Goal: Navigation & Orientation: Find specific page/section

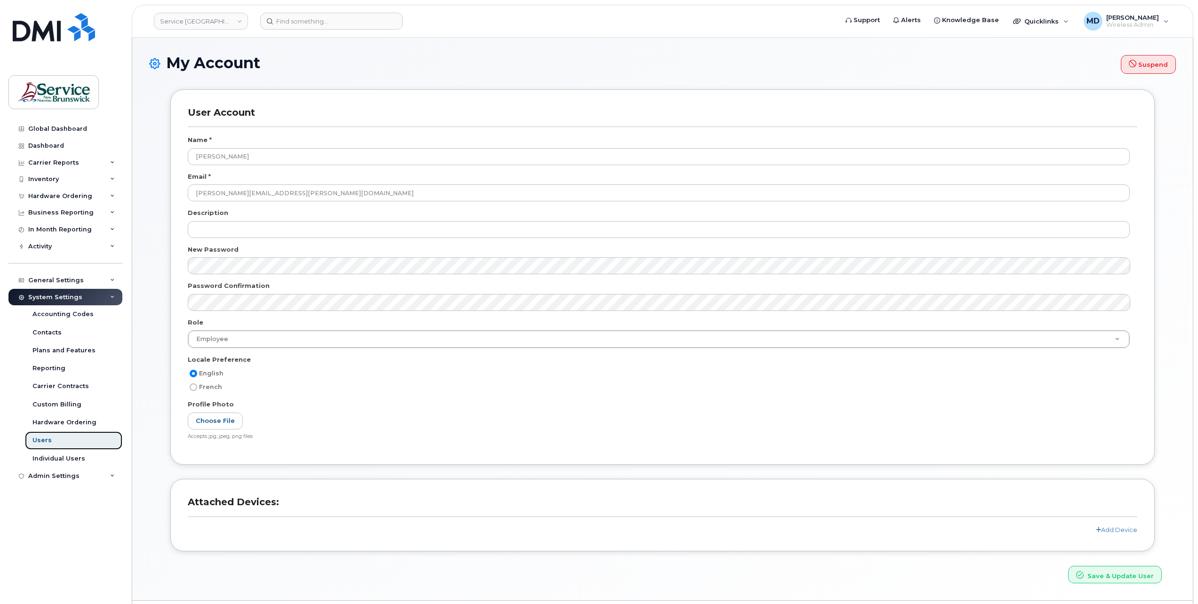
drag, startPoint x: 51, startPoint y: 437, endPoint x: 85, endPoint y: 442, distance: 34.1
click at [51, 437] on link "Users" at bounding box center [73, 440] width 97 height 18
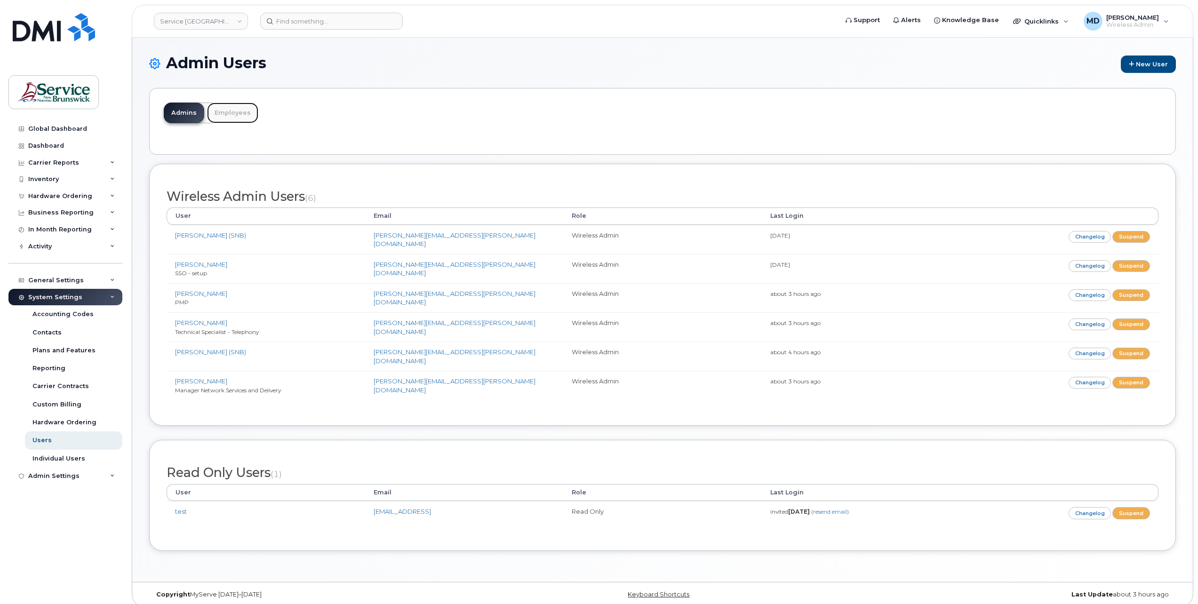
click at [235, 109] on link "Employees" at bounding box center [232, 113] width 51 height 21
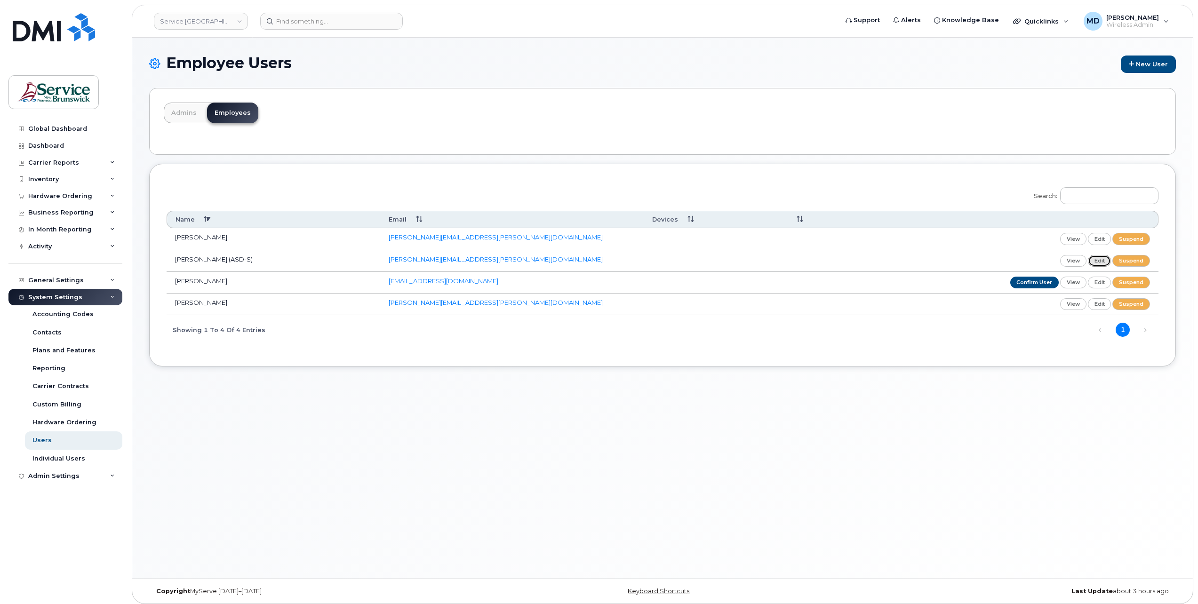
click at [1097, 260] on link "edit" at bounding box center [1100, 261] width 24 height 12
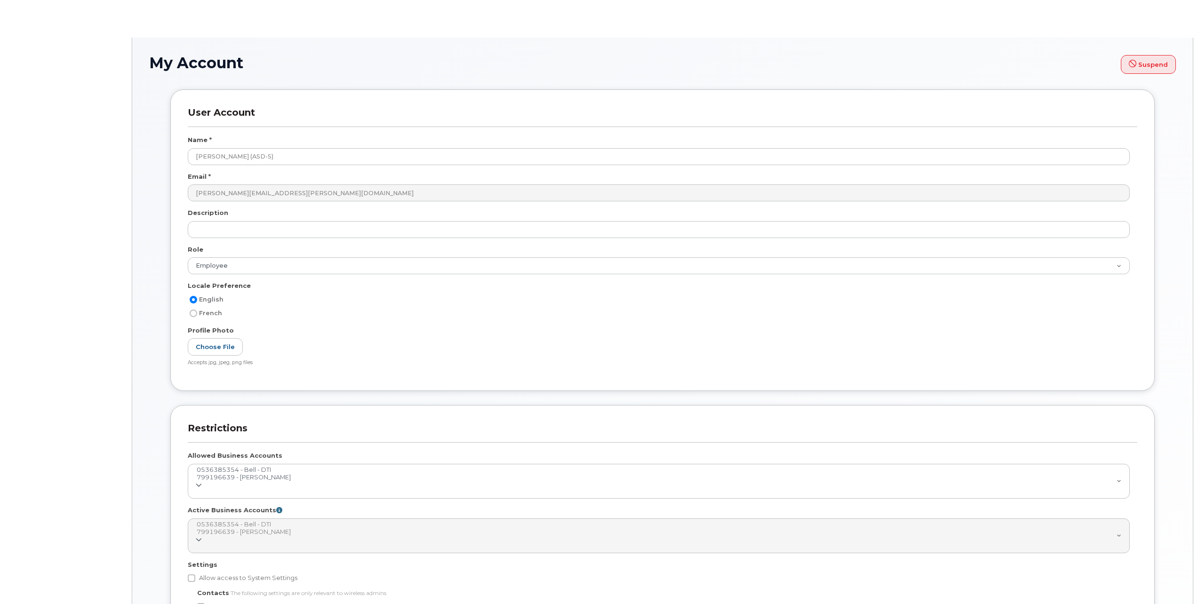
select select
select select "employee"
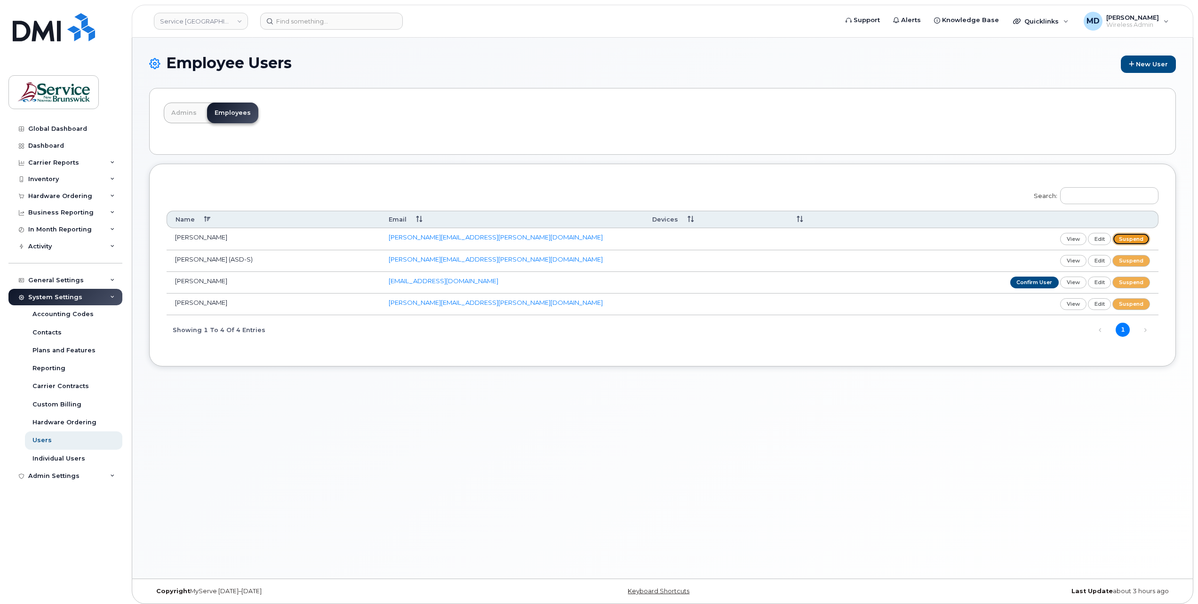
click at [1130, 239] on link "suspend" at bounding box center [1131, 239] width 38 height 12
click at [1136, 240] on link "suspend" at bounding box center [1131, 239] width 38 height 12
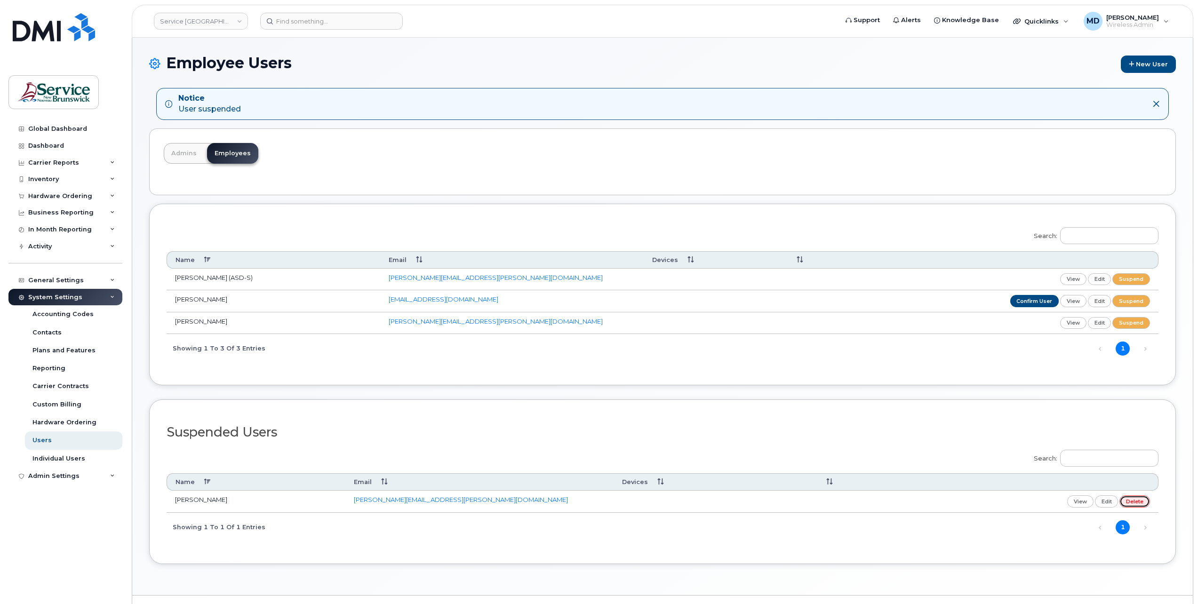
click at [1134, 501] on link "delete" at bounding box center [1134, 501] width 31 height 12
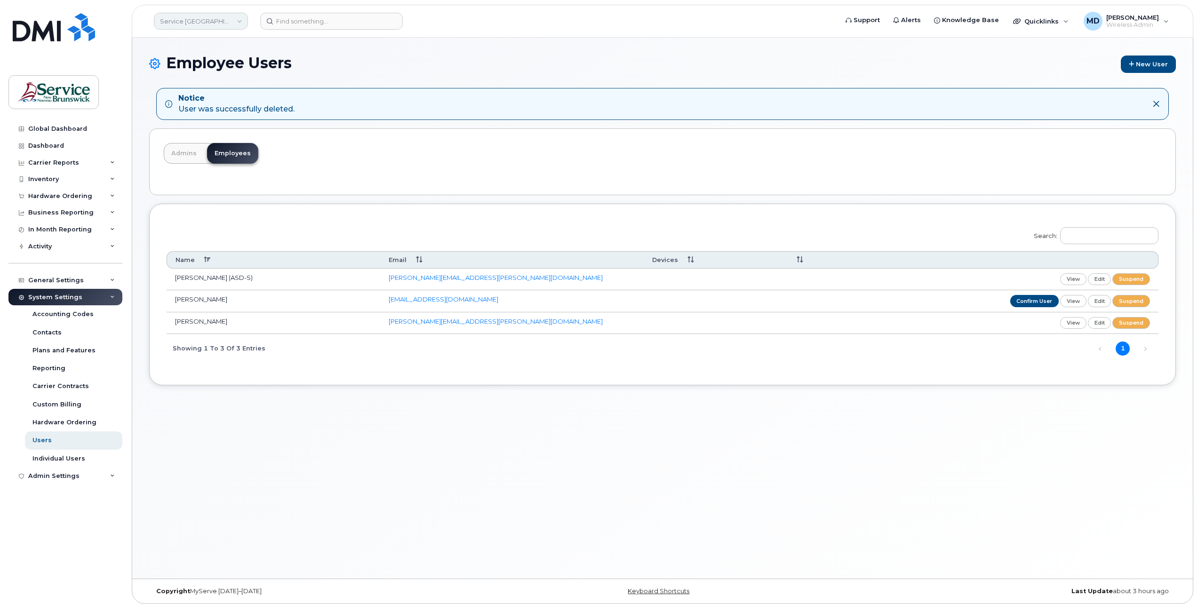
click at [209, 19] on link "Service [GEOGRAPHIC_DATA] (SNB)" at bounding box center [201, 21] width 94 height 17
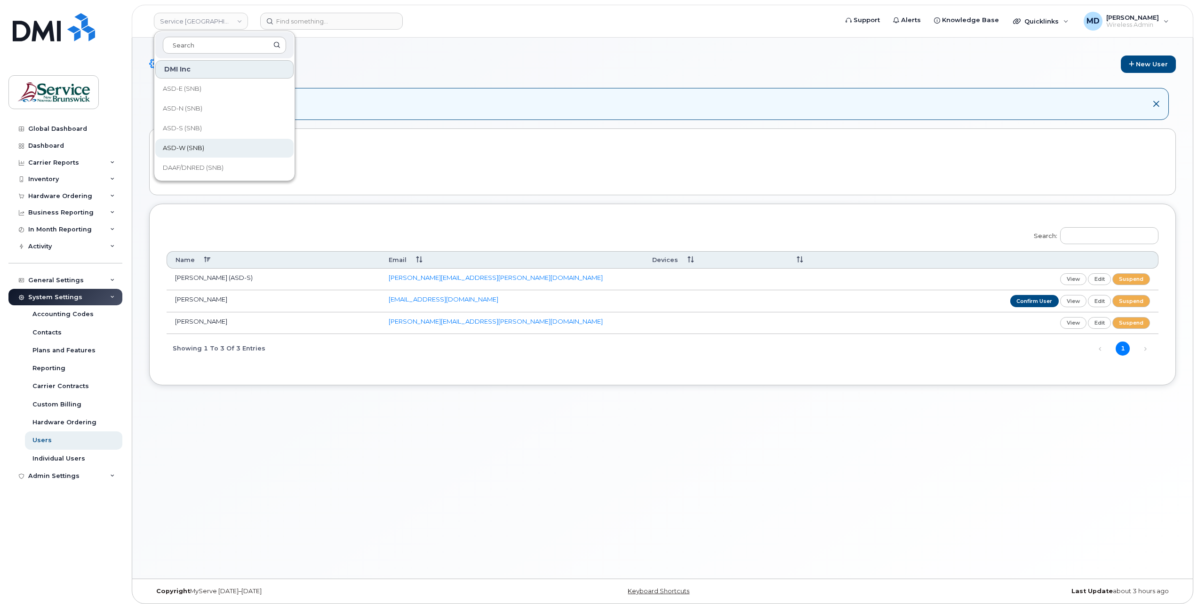
scroll to position [455, 0]
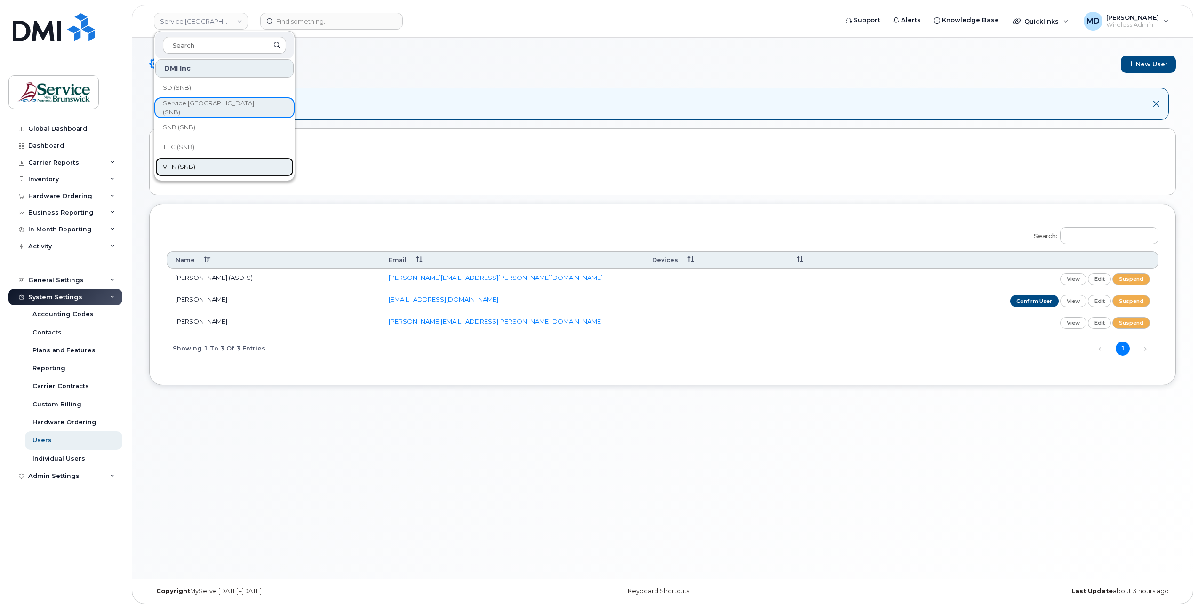
click at [222, 159] on link "VHN (SNB)" at bounding box center [224, 167] width 138 height 19
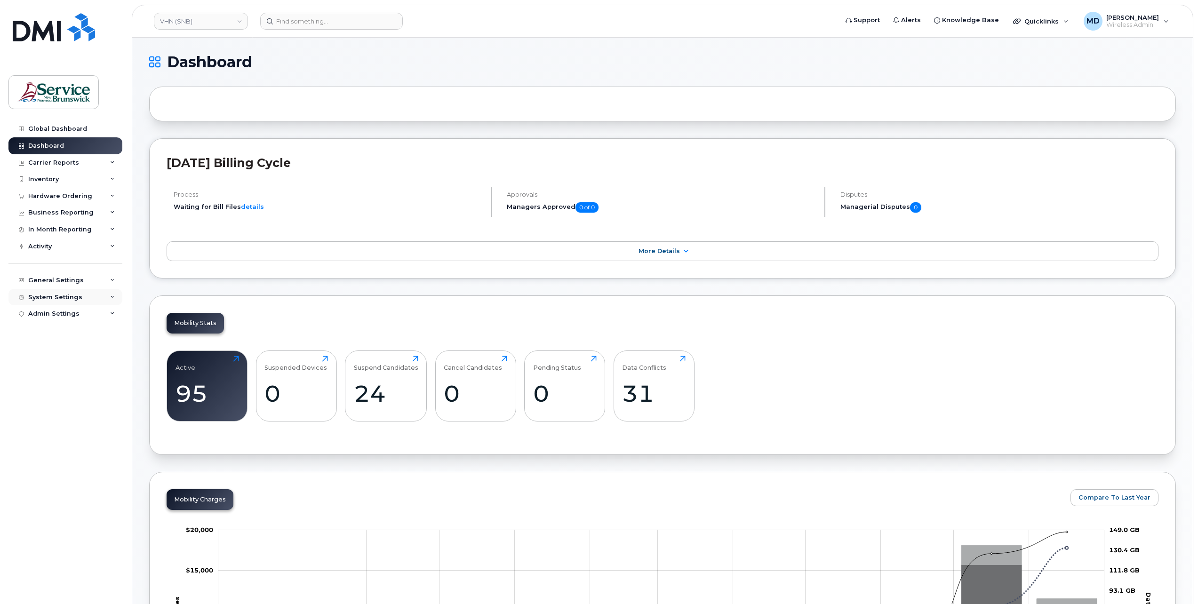
click at [58, 295] on div "System Settings" at bounding box center [55, 298] width 54 height 8
click at [49, 440] on div "Users" at bounding box center [41, 440] width 19 height 8
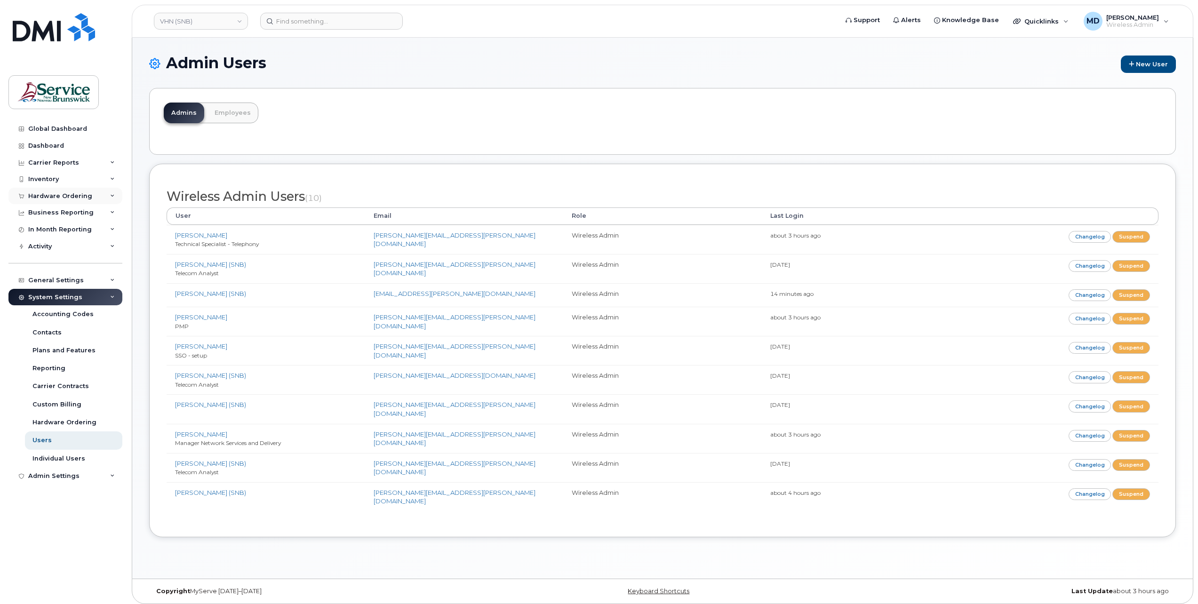
click at [79, 196] on div "Hardware Ordering" at bounding box center [60, 196] width 64 height 8
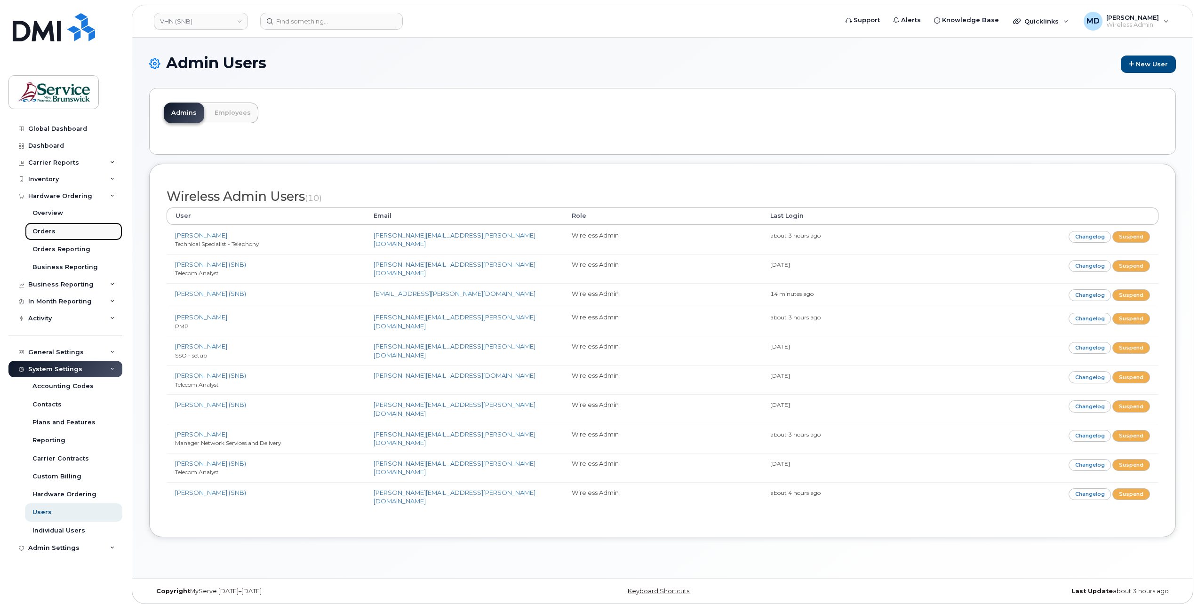
click at [57, 229] on link "Orders" at bounding box center [73, 231] width 97 height 18
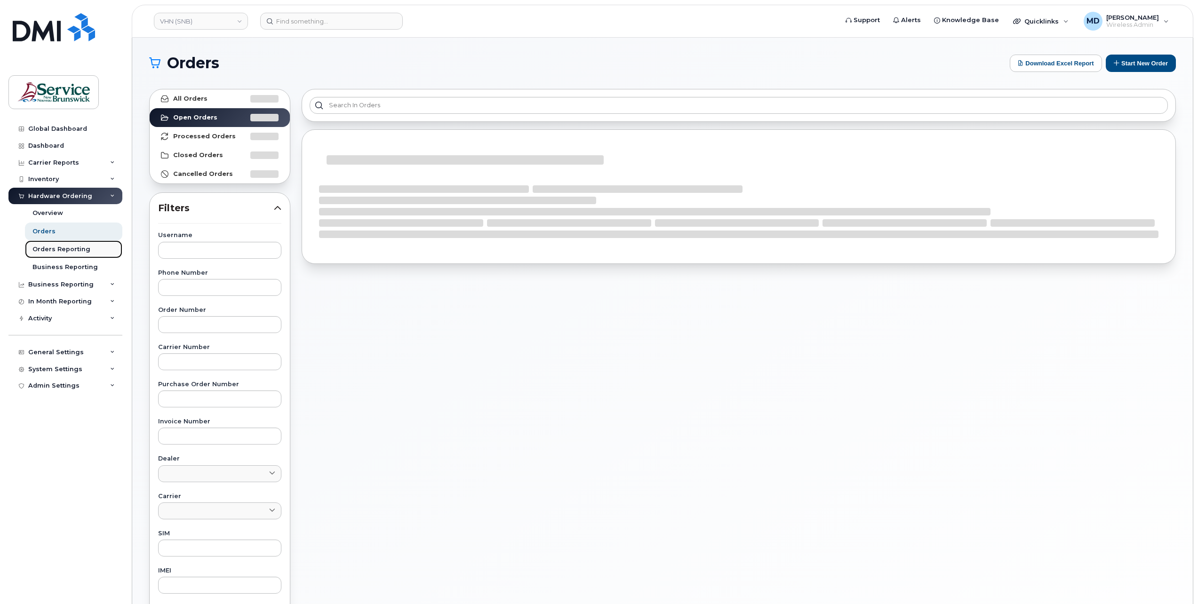
click at [55, 252] on div "Orders Reporting" at bounding box center [61, 249] width 58 height 8
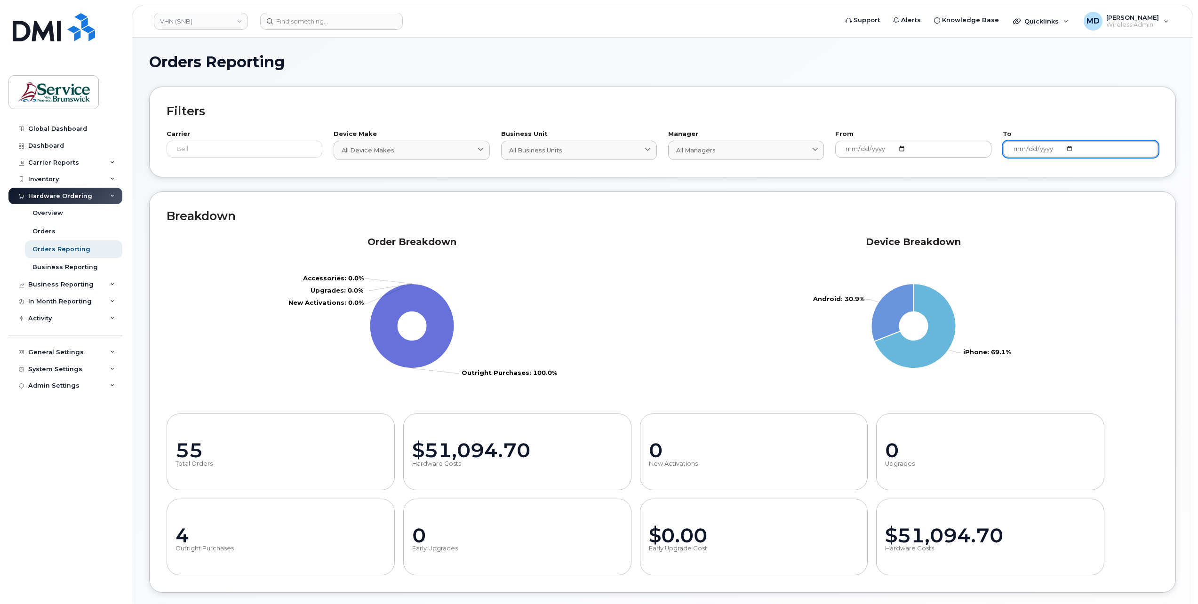
click at [1067, 151] on input "[DATE]" at bounding box center [1080, 149] width 156 height 17
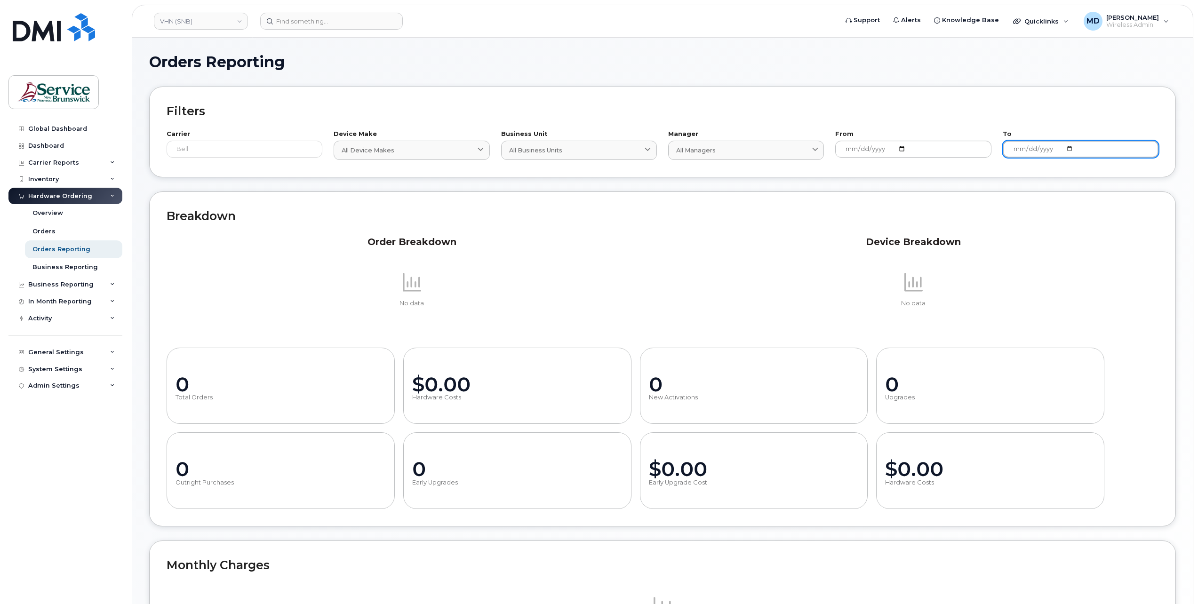
type input "[DATE]"
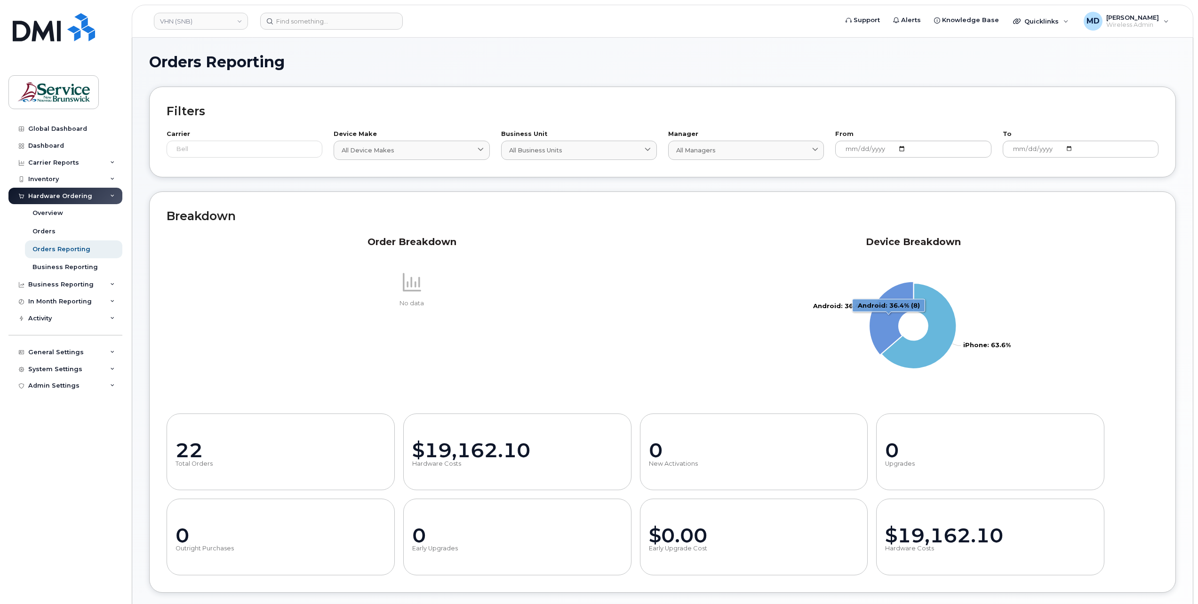
click at [887, 330] on icon "Android: 36.4%" at bounding box center [891, 318] width 44 height 73
click at [883, 327] on icon "Android: 36.4%" at bounding box center [887, 316] width 45 height 73
click at [883, 327] on icon "Android: 36.4%" at bounding box center [889, 317] width 45 height 73
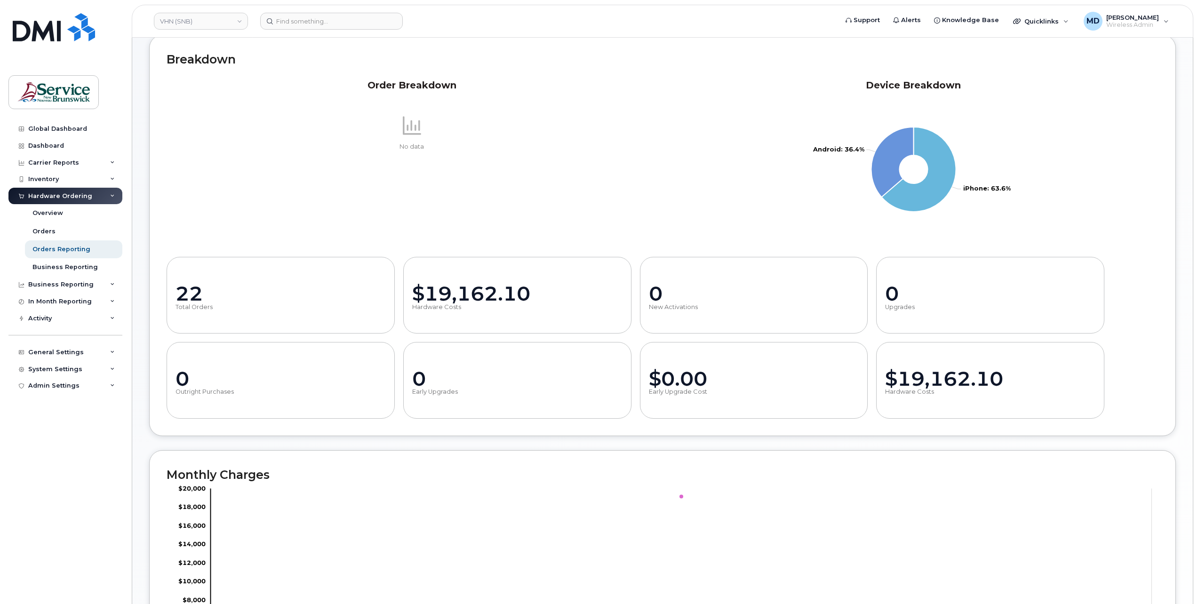
scroll to position [346, 0]
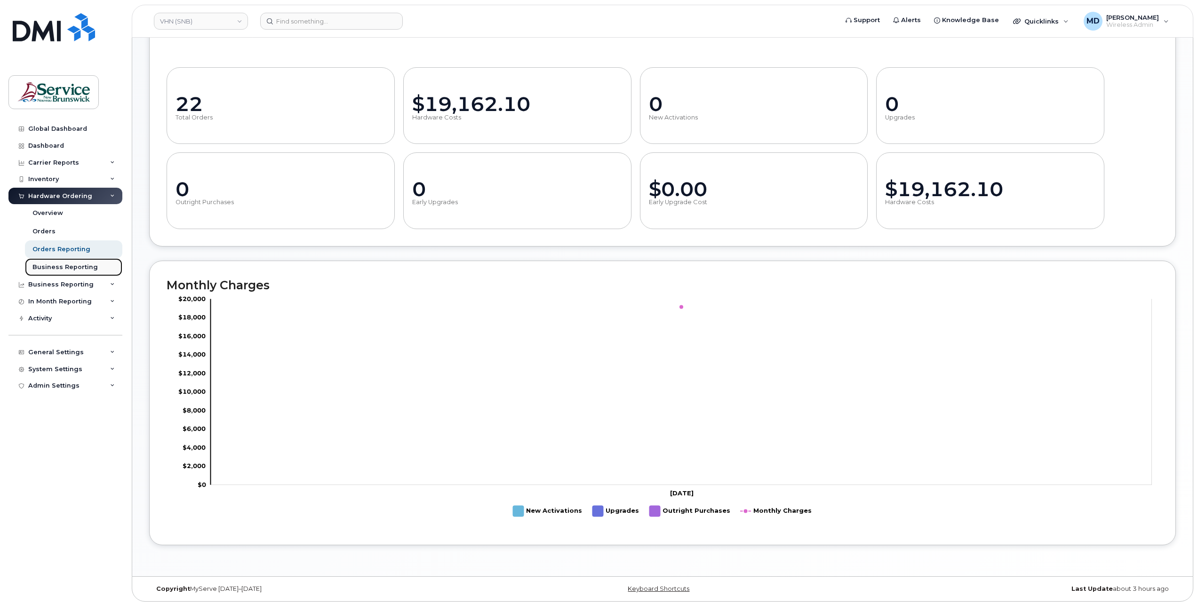
click at [91, 267] on div "Business Reporting" at bounding box center [64, 267] width 65 height 8
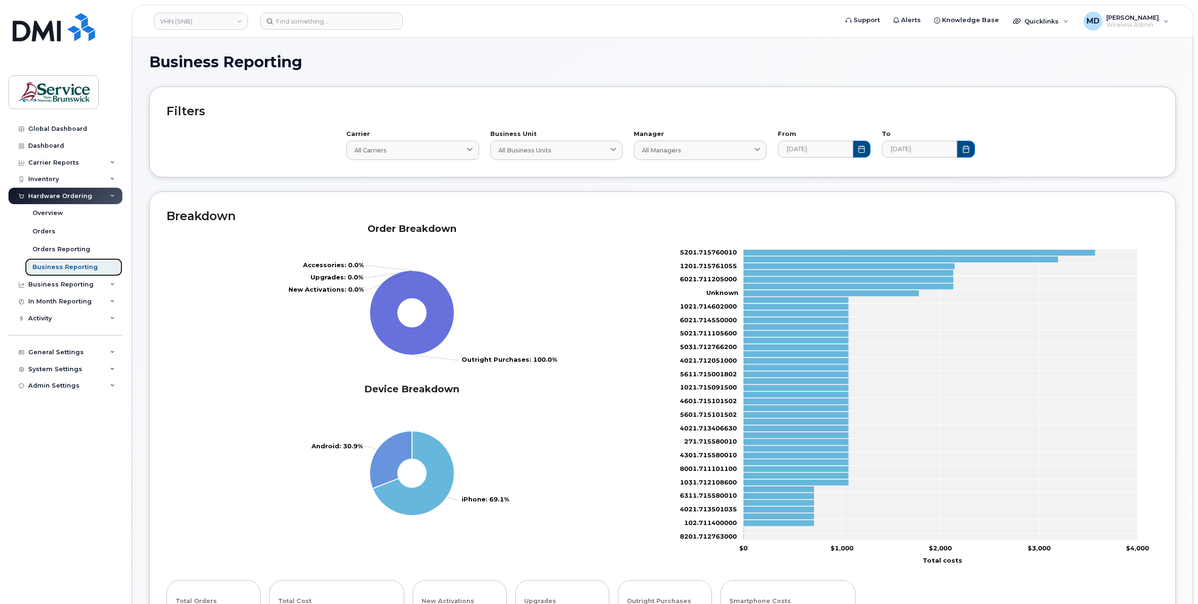
scroll to position [313, 0]
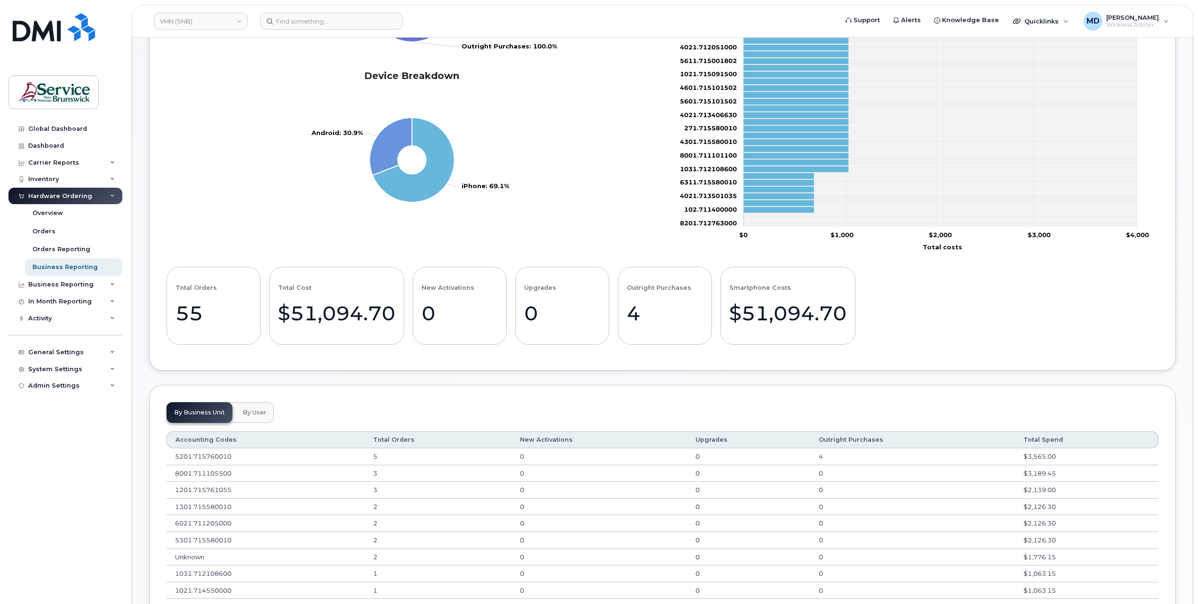
click at [256, 413] on span "By User" at bounding box center [255, 413] width 24 height 8
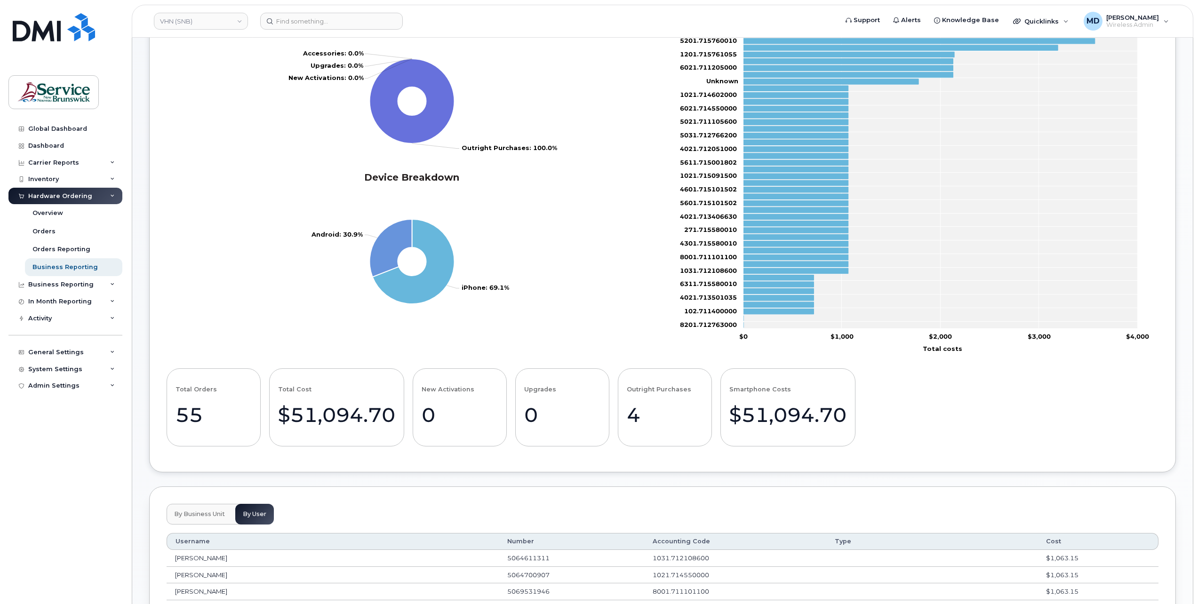
scroll to position [369, 0]
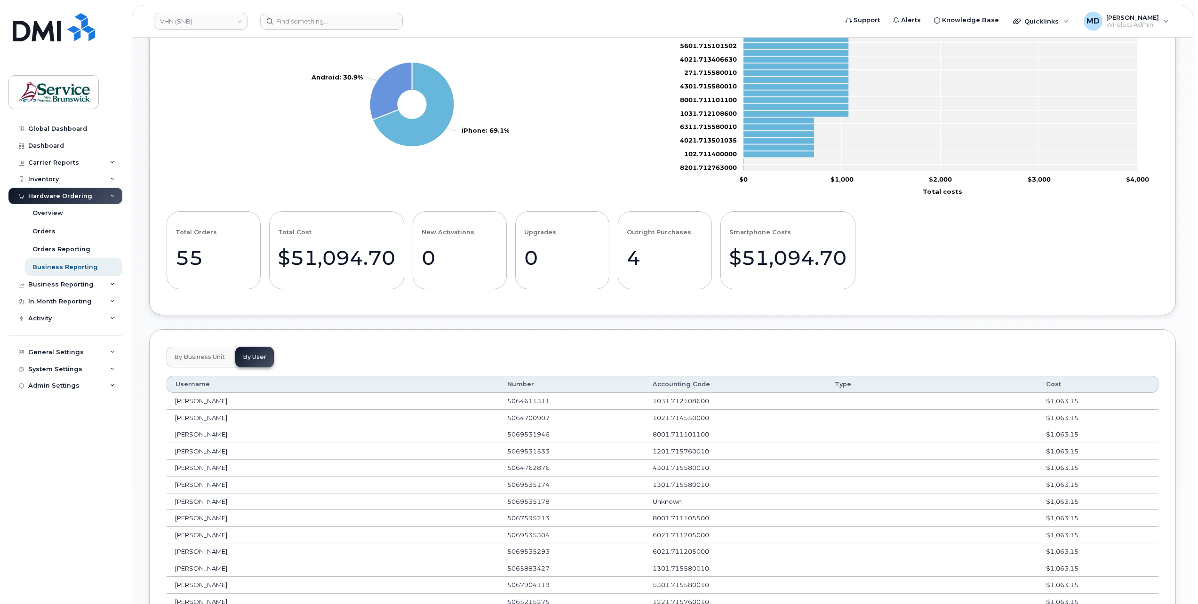
click at [843, 386] on th "Type" at bounding box center [931, 384] width 211 height 17
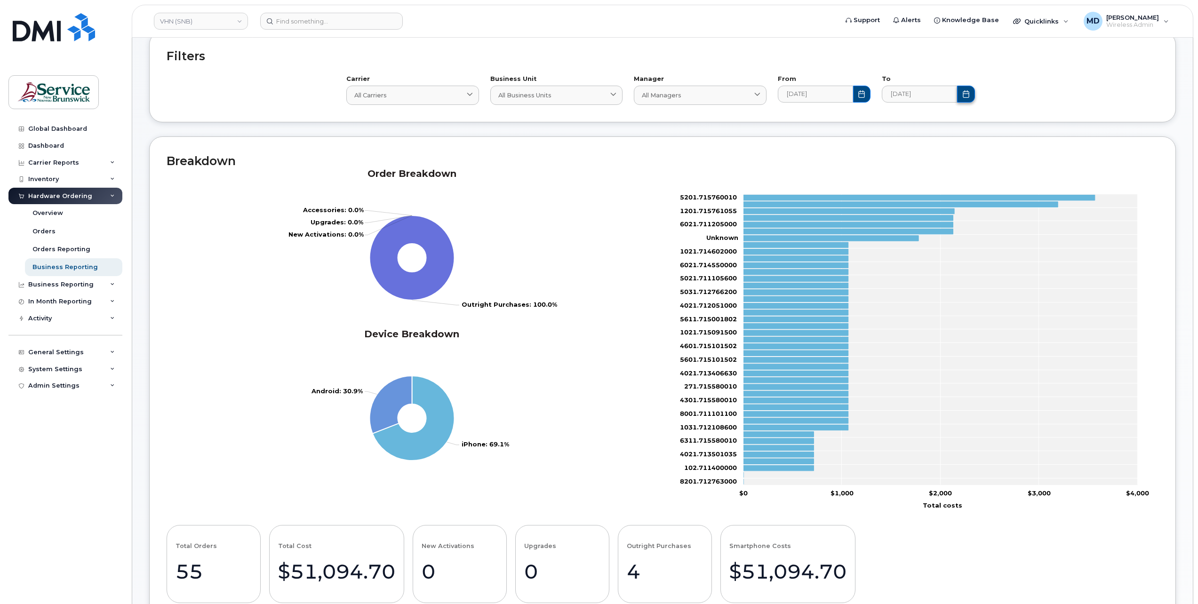
click at [970, 95] on button "Choose Date" at bounding box center [966, 94] width 18 height 17
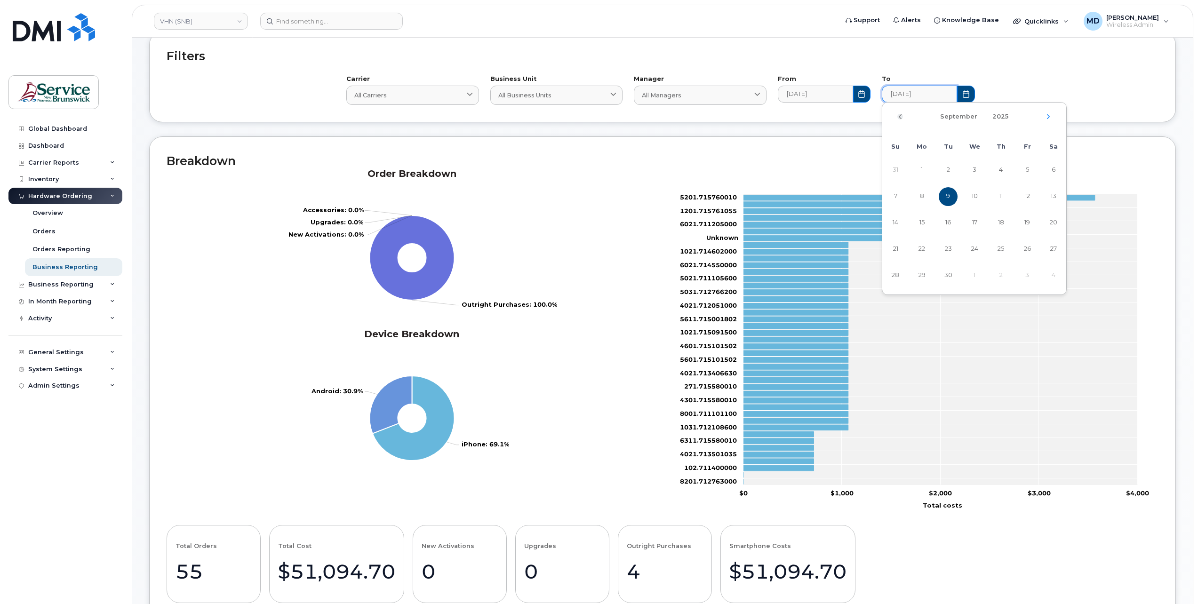
click at [900, 114] on icon "Previous Month" at bounding box center [900, 117] width 6 height 8
click at [901, 115] on icon "Previous Month" at bounding box center [900, 117] width 6 height 8
click at [902, 115] on div "July 2025" at bounding box center [974, 117] width 184 height 29
click at [901, 118] on icon "Previous Month" at bounding box center [900, 117] width 6 height 8
click at [921, 276] on span "30" at bounding box center [921, 275] width 19 height 19
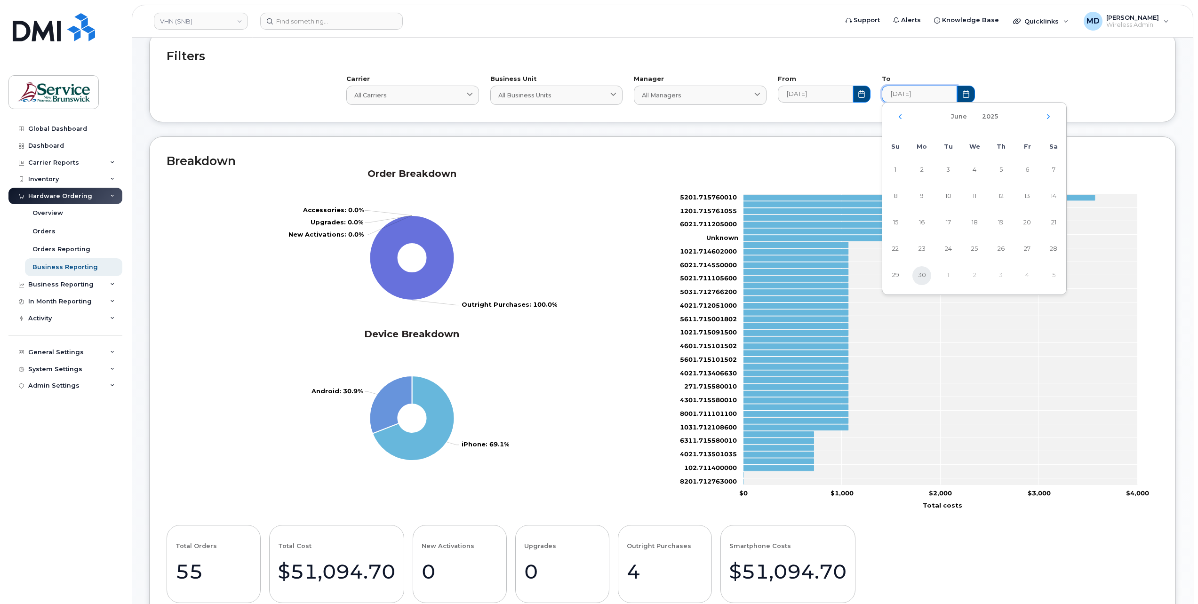
type input "2025-06-30"
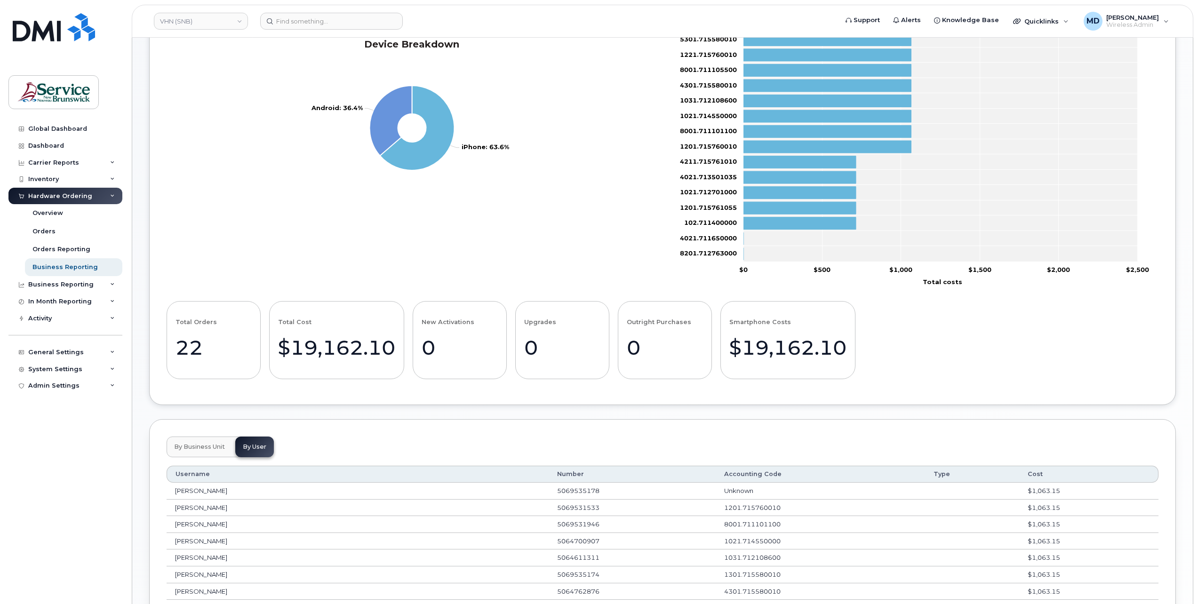
scroll to position [122, 0]
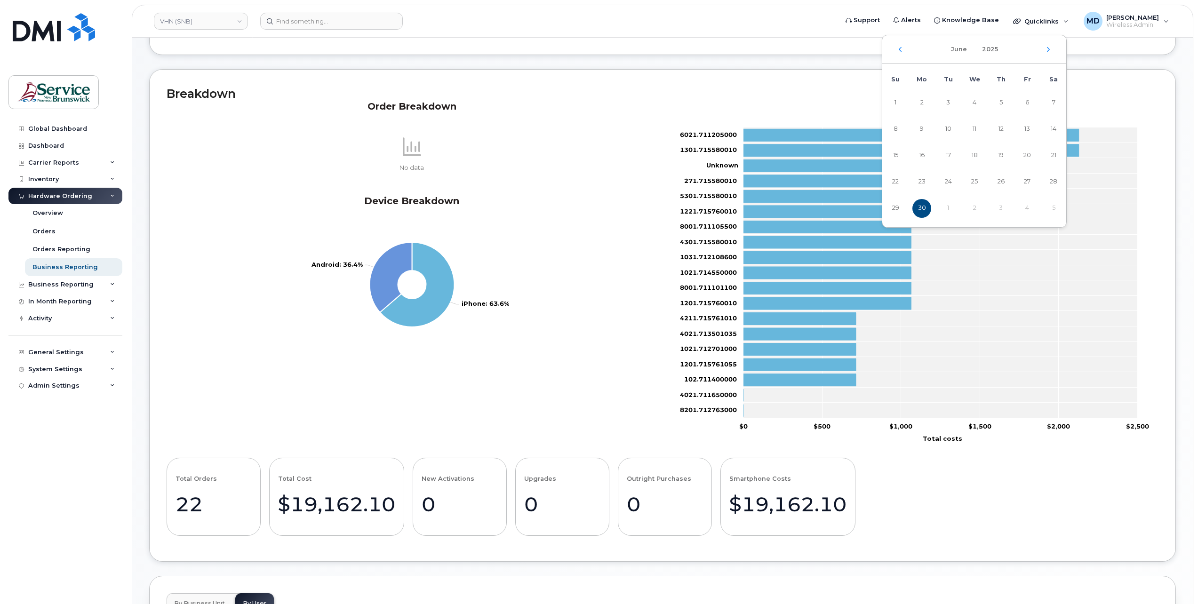
click at [625, 390] on div "Order Breakdown No data Device Breakdown iPhone: 63.6% Android: 36.4% 100%" at bounding box center [411, 275] width 501 height 360
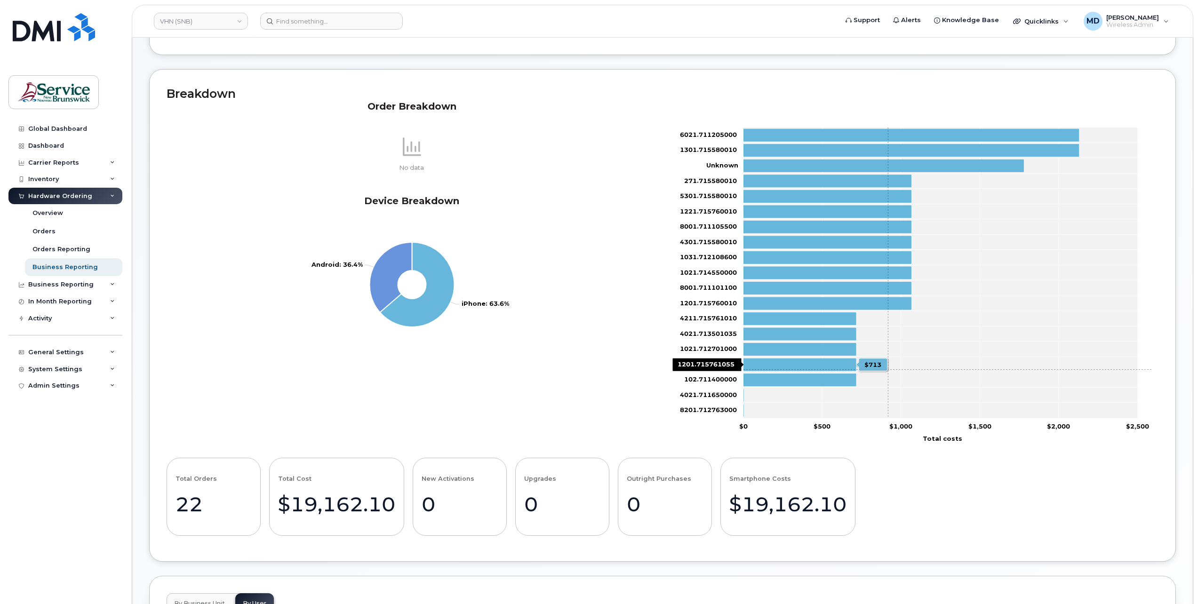
scroll to position [0, 0]
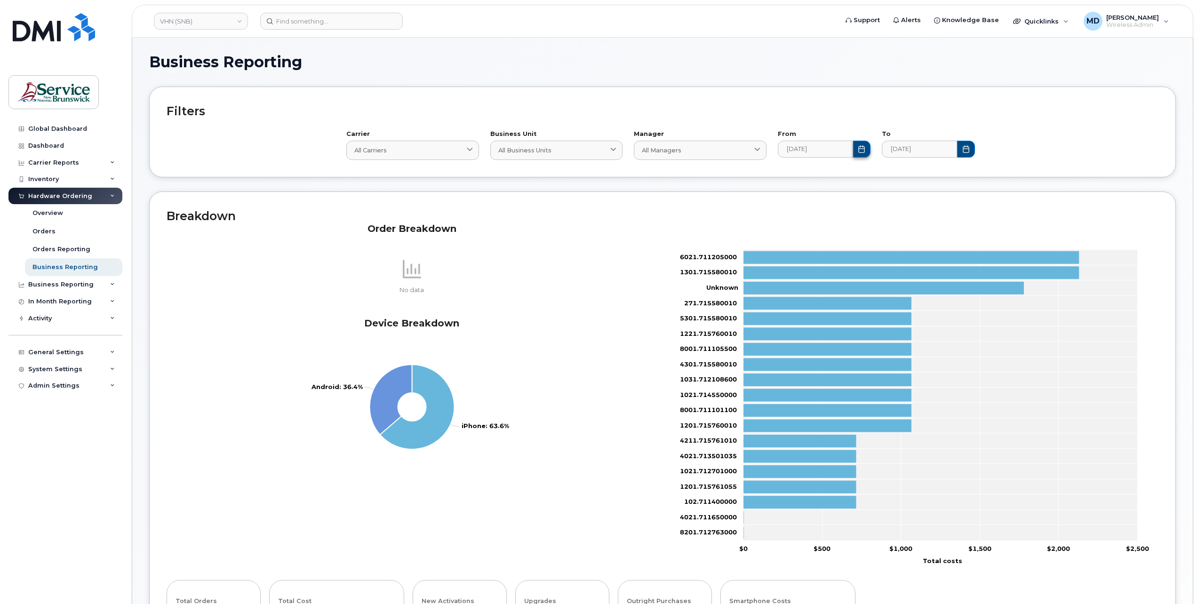
click at [860, 150] on icon "Choose Date" at bounding box center [862, 149] width 8 height 8
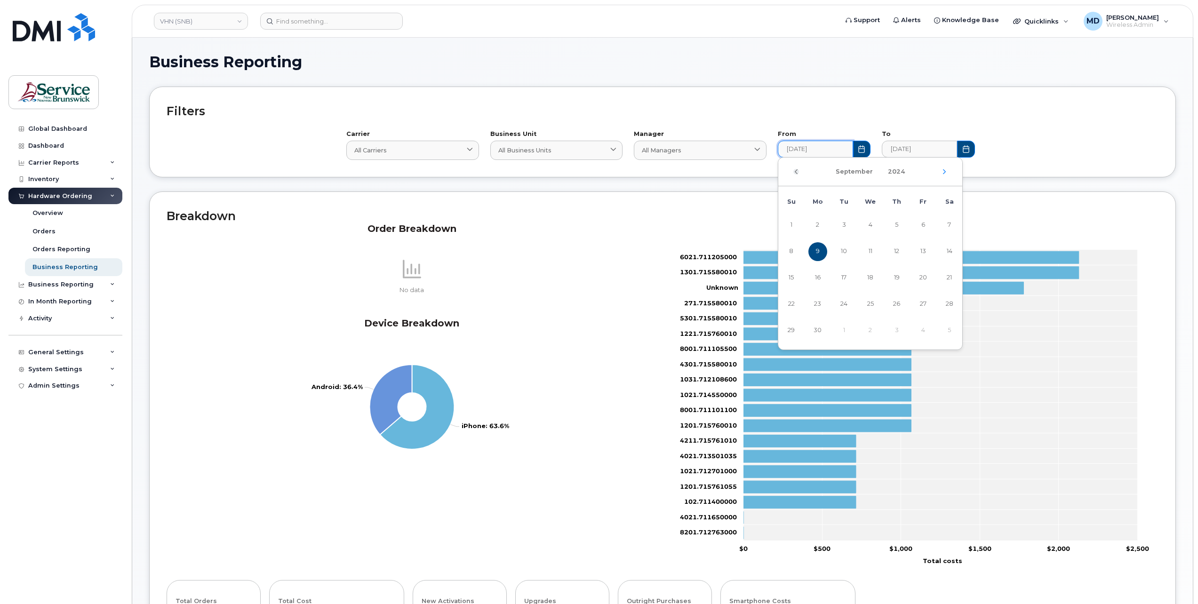
click at [798, 171] on icon "Previous Month" at bounding box center [796, 172] width 6 height 8
click at [955, 224] on span "1" at bounding box center [949, 225] width 19 height 19
type input "2024-06-01"
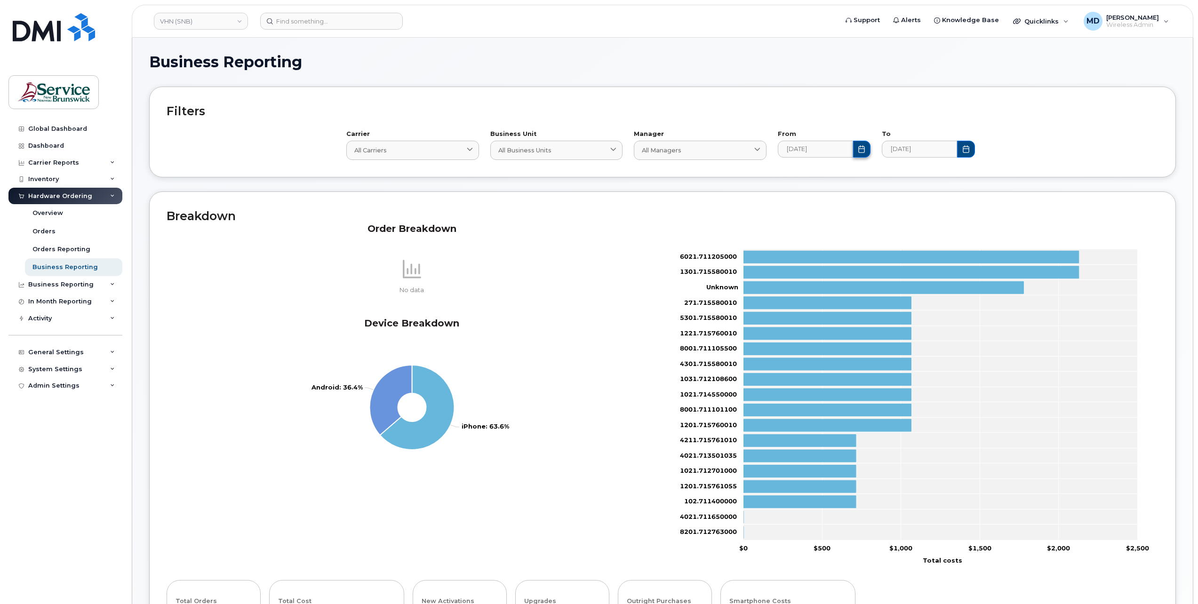
click at [861, 151] on icon "Choose Date" at bounding box center [862, 149] width 8 height 8
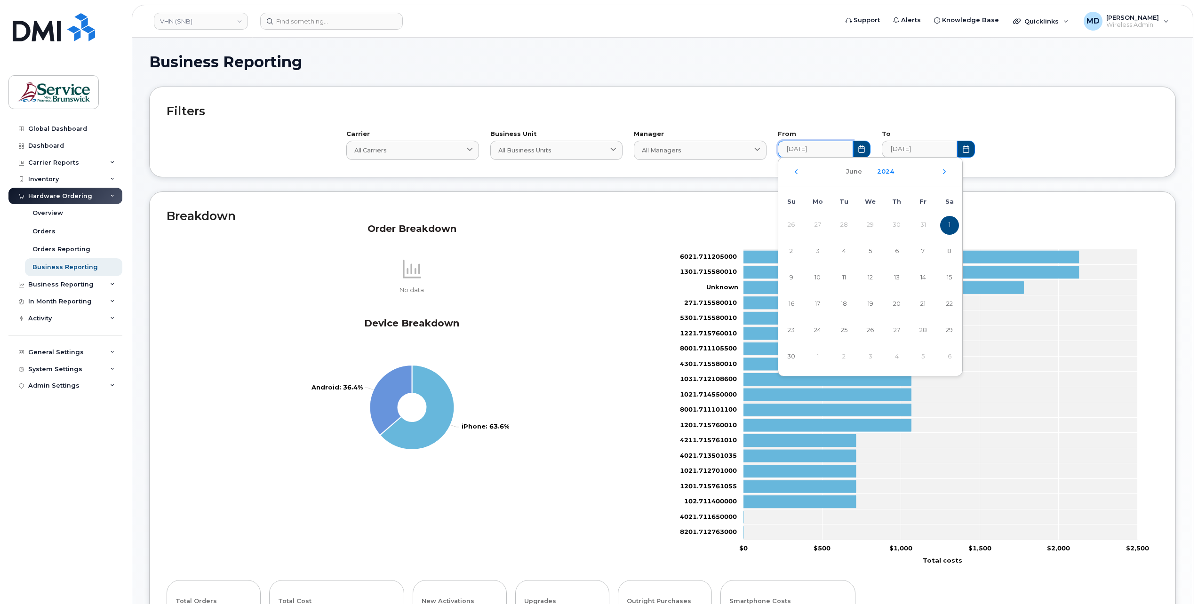
click at [887, 175] on button "2024" at bounding box center [885, 171] width 28 height 17
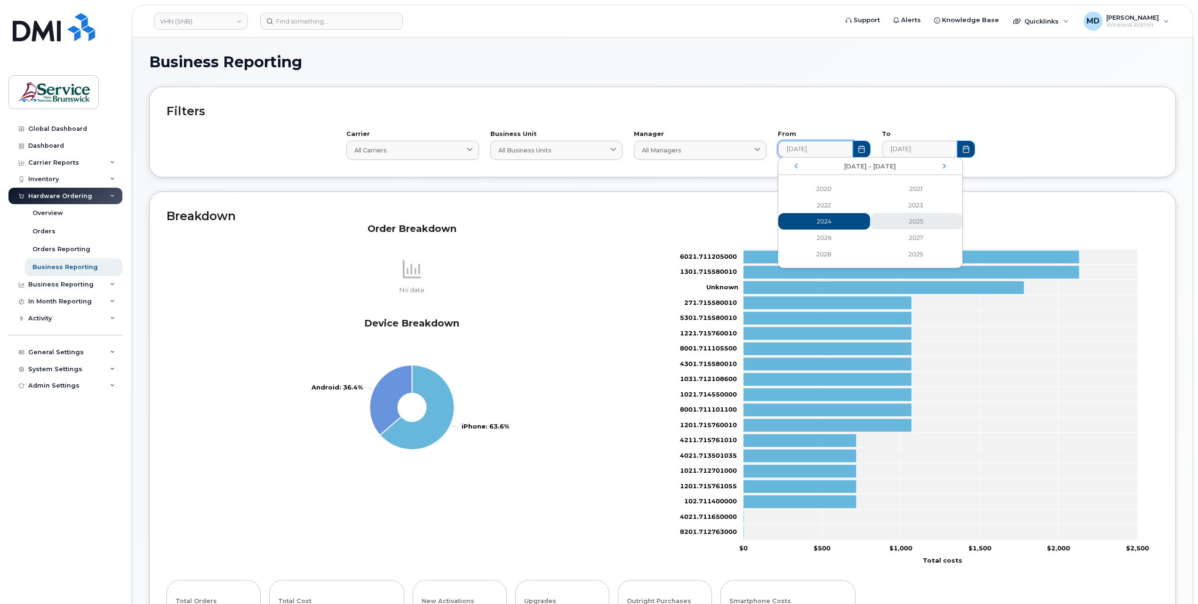
click at [915, 217] on span "2025" at bounding box center [916, 221] width 92 height 16
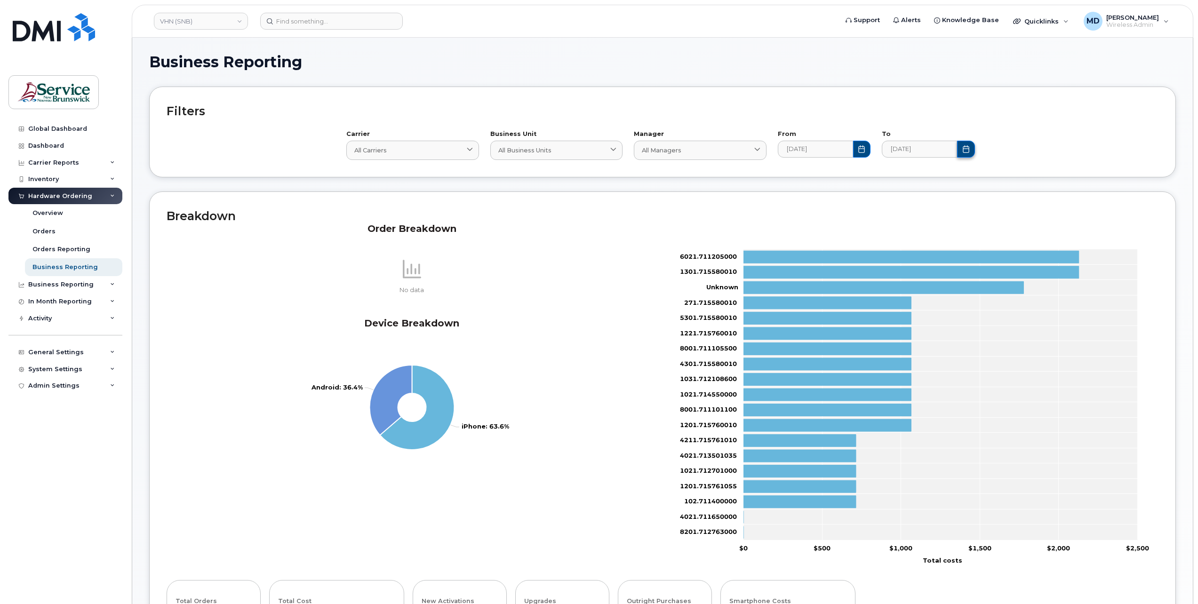
click at [967, 152] on icon "Choose Date" at bounding box center [965, 149] width 6 height 8
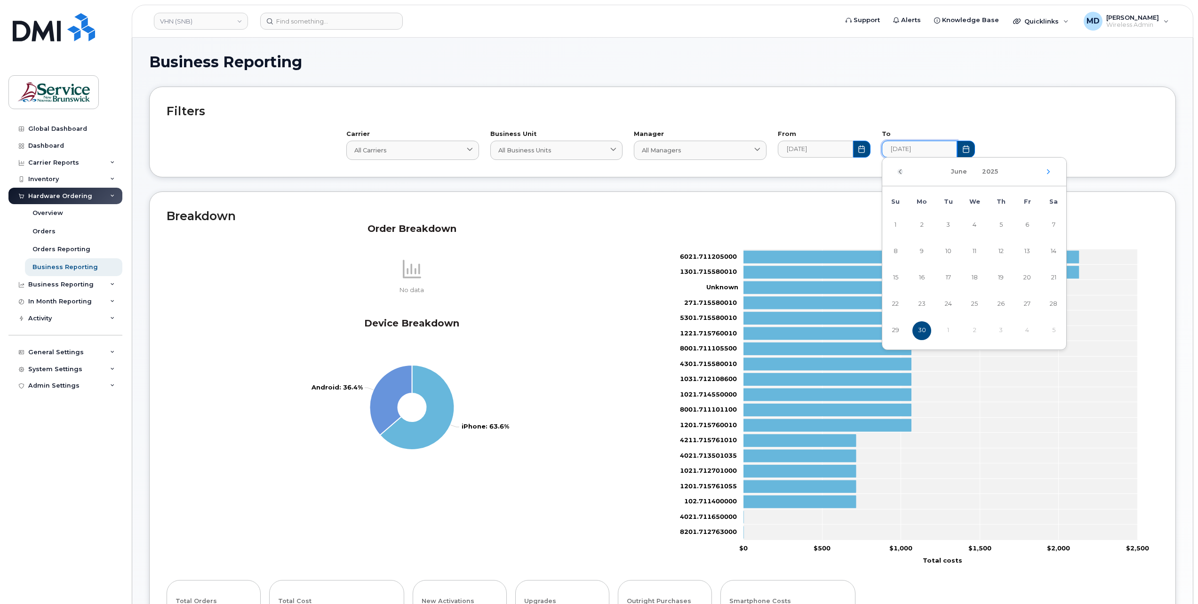
click at [901, 173] on icon "Previous Month" at bounding box center [899, 171] width 3 height 5
click at [993, 174] on button "2025" at bounding box center [987, 171] width 27 height 17
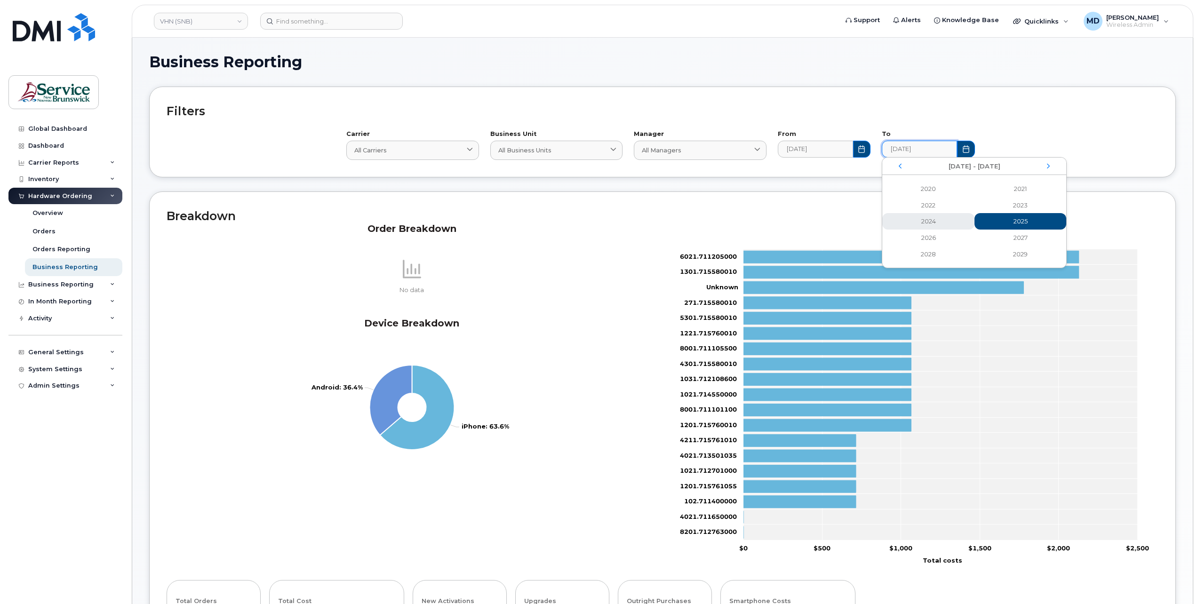
click at [944, 224] on span "2024" at bounding box center [928, 221] width 92 height 16
click at [868, 169] on div "Filters Carrier All carriers All carriers Bell Business Unit All Business Units…" at bounding box center [662, 132] width 1026 height 91
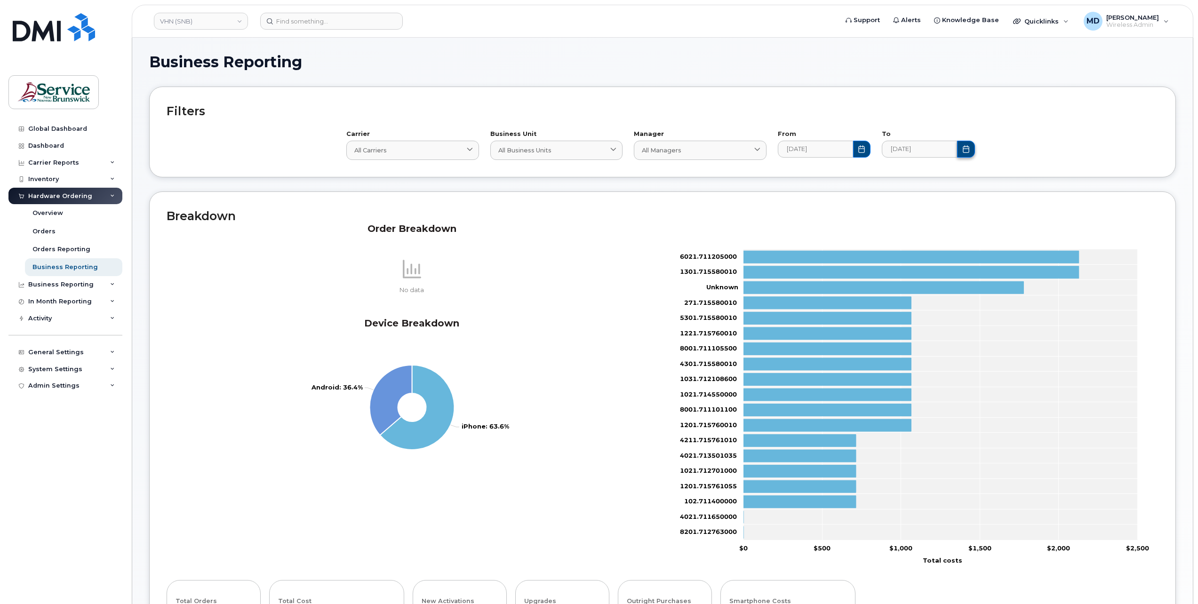
click at [964, 154] on button "Choose Date" at bounding box center [966, 149] width 18 height 17
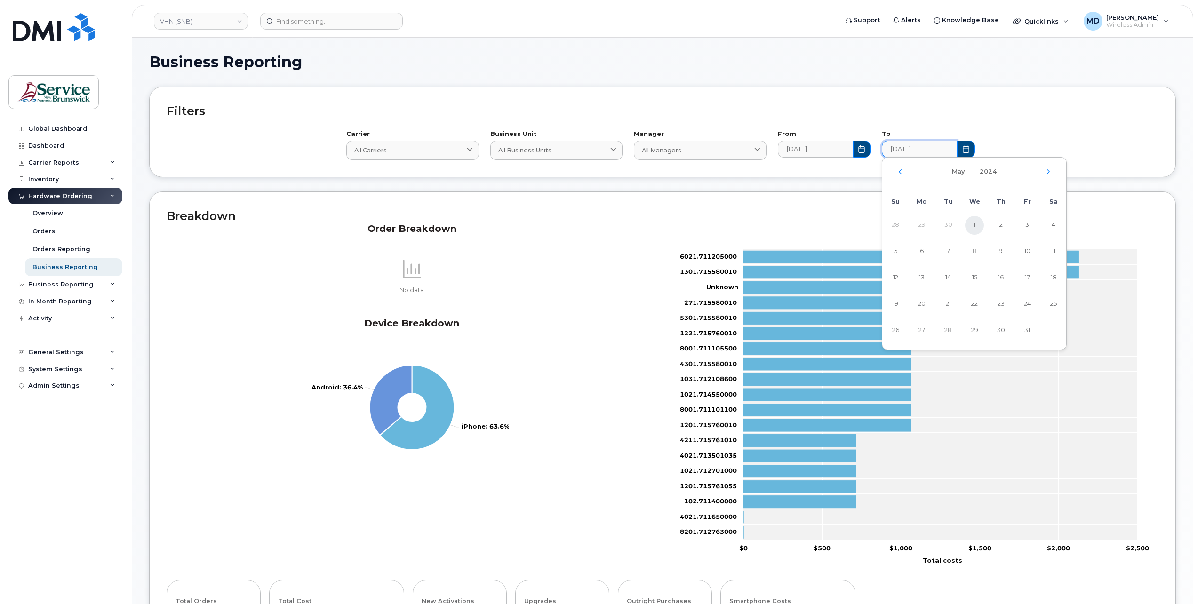
click at [974, 228] on span "1" at bounding box center [974, 225] width 19 height 19
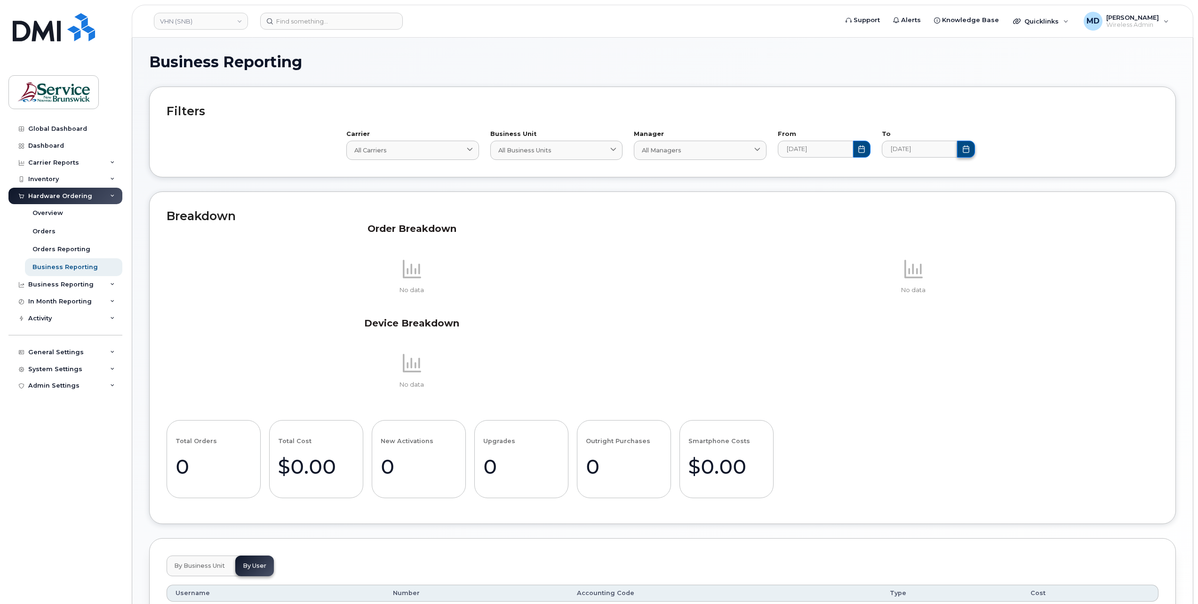
click at [963, 150] on icon "Choose Date" at bounding box center [965, 149] width 6 height 8
click at [1047, 174] on icon "Next Month" at bounding box center [1048, 172] width 6 height 8
click at [1047, 174] on icon "Next Month" at bounding box center [1048, 171] width 3 height 5
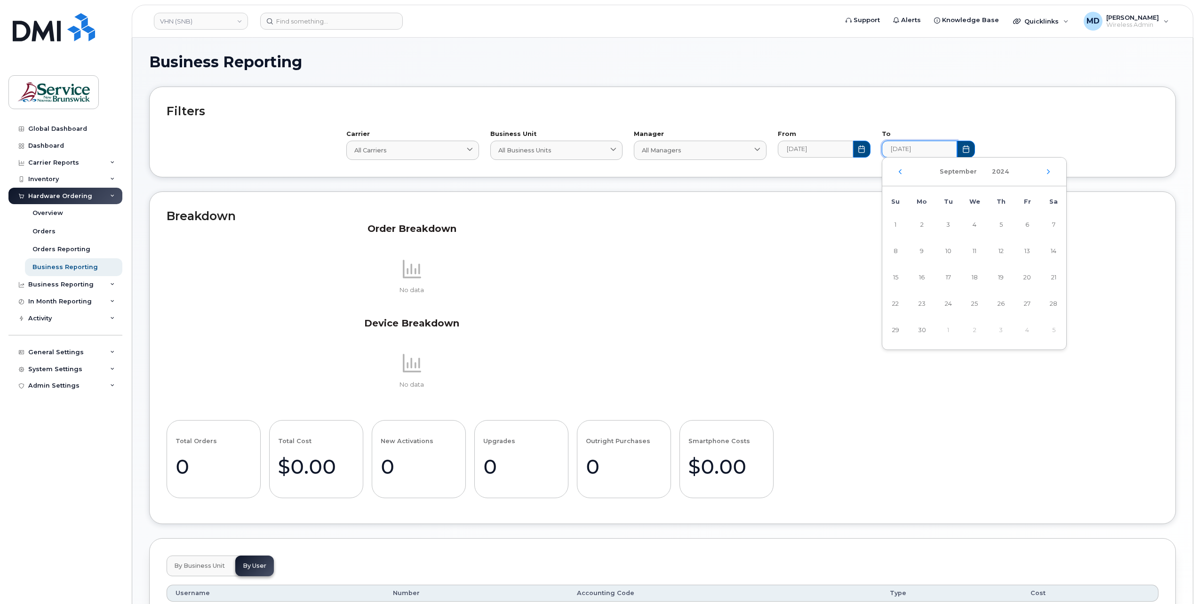
click at [1047, 174] on icon "Next Month" at bounding box center [1048, 171] width 3 height 5
click at [1049, 173] on icon "Next Month" at bounding box center [1048, 172] width 6 height 8
click at [974, 218] on span "1" at bounding box center [974, 225] width 19 height 19
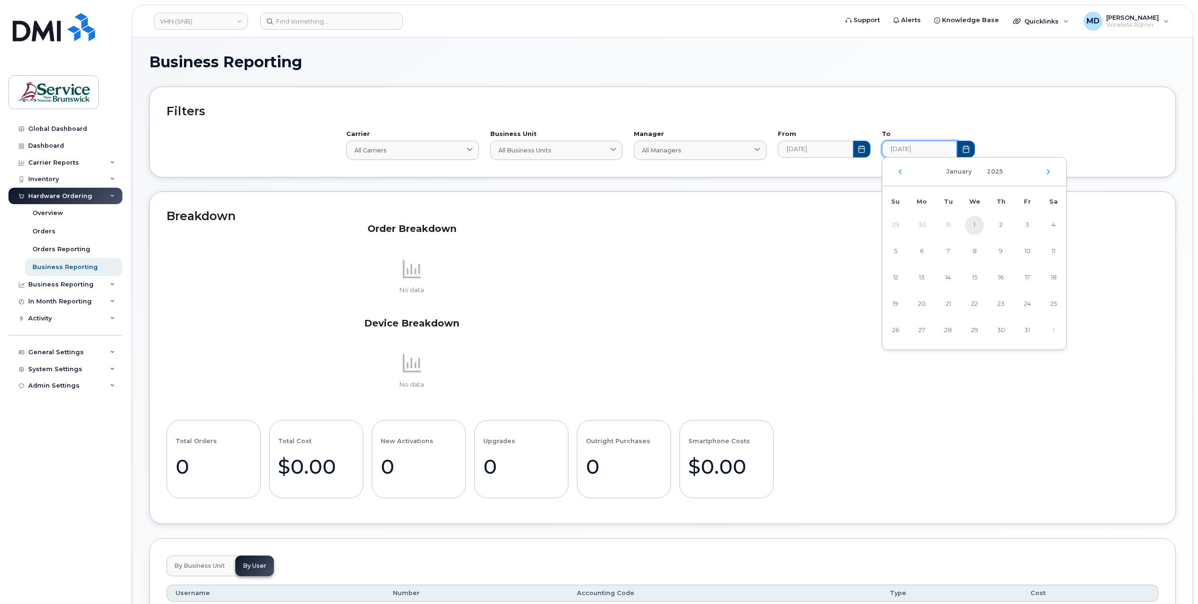
type input "2025-01-01"
click at [866, 151] on button "Choose Date" at bounding box center [862, 149] width 18 height 17
click at [797, 173] on icon "Previous Month" at bounding box center [796, 172] width 6 height 8
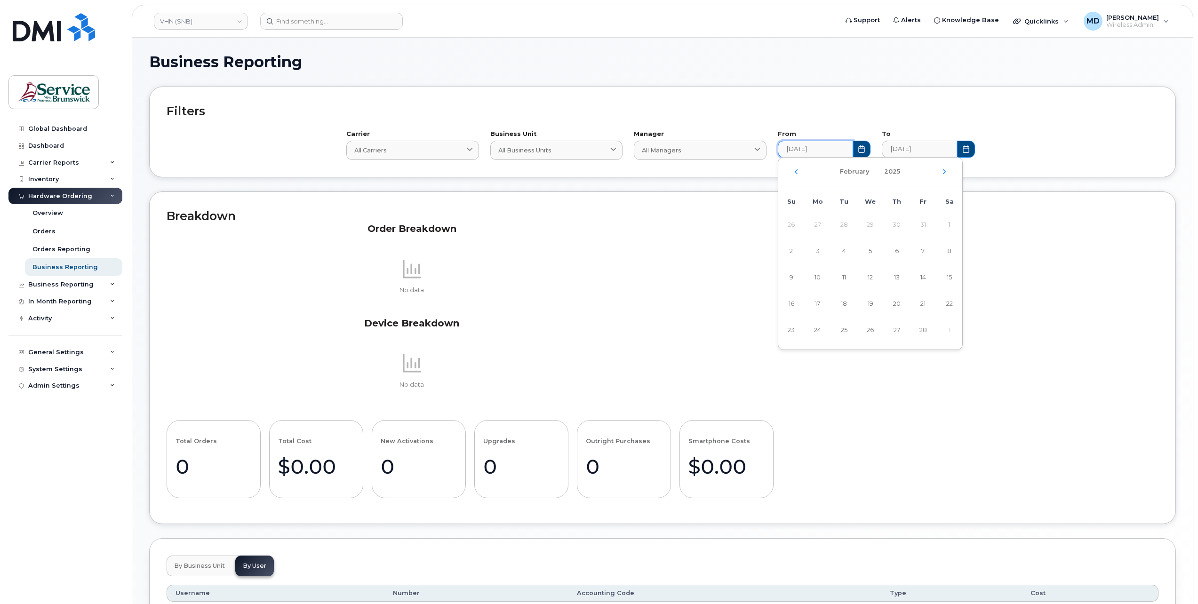
click at [797, 173] on icon "Previous Month" at bounding box center [796, 172] width 6 height 8
click at [870, 221] on span "1" at bounding box center [870, 225] width 19 height 19
type input "2025-01-01"
click at [973, 152] on button "Choose Date" at bounding box center [966, 149] width 18 height 17
click at [1004, 333] on span "30" at bounding box center [1000, 330] width 19 height 19
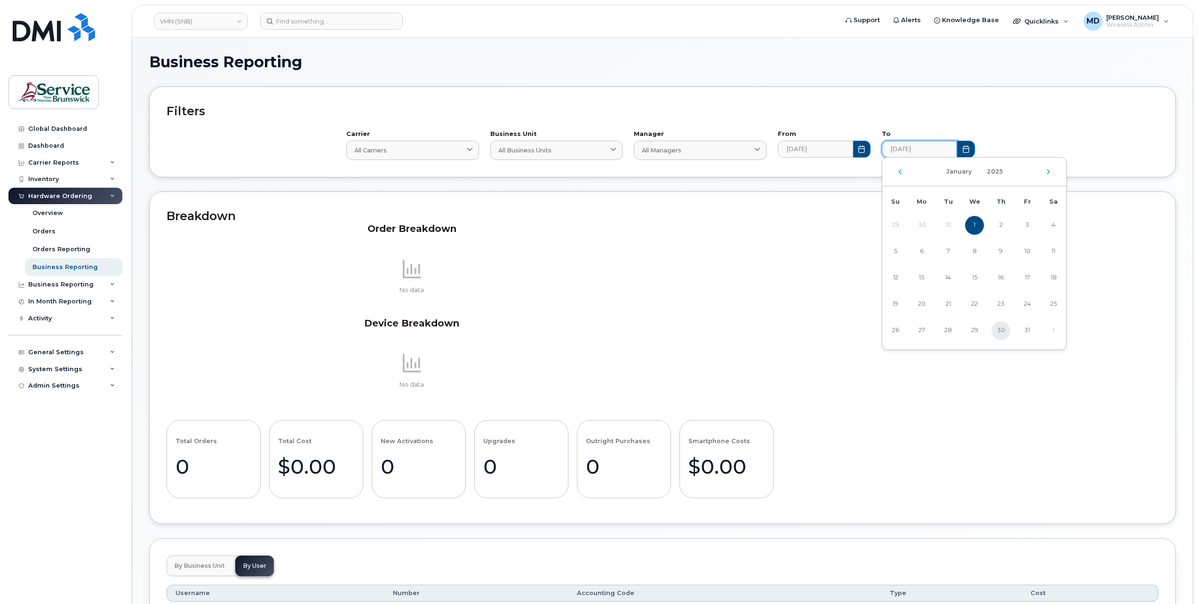
type input "2025-01-30"
click at [861, 150] on icon "Choose Date" at bounding box center [862, 149] width 8 height 8
click at [947, 177] on div "January 2025" at bounding box center [870, 172] width 184 height 29
click at [942, 173] on icon "Next Month" at bounding box center [944, 172] width 6 height 8
click at [948, 226] on span "1" at bounding box center [949, 225] width 19 height 19
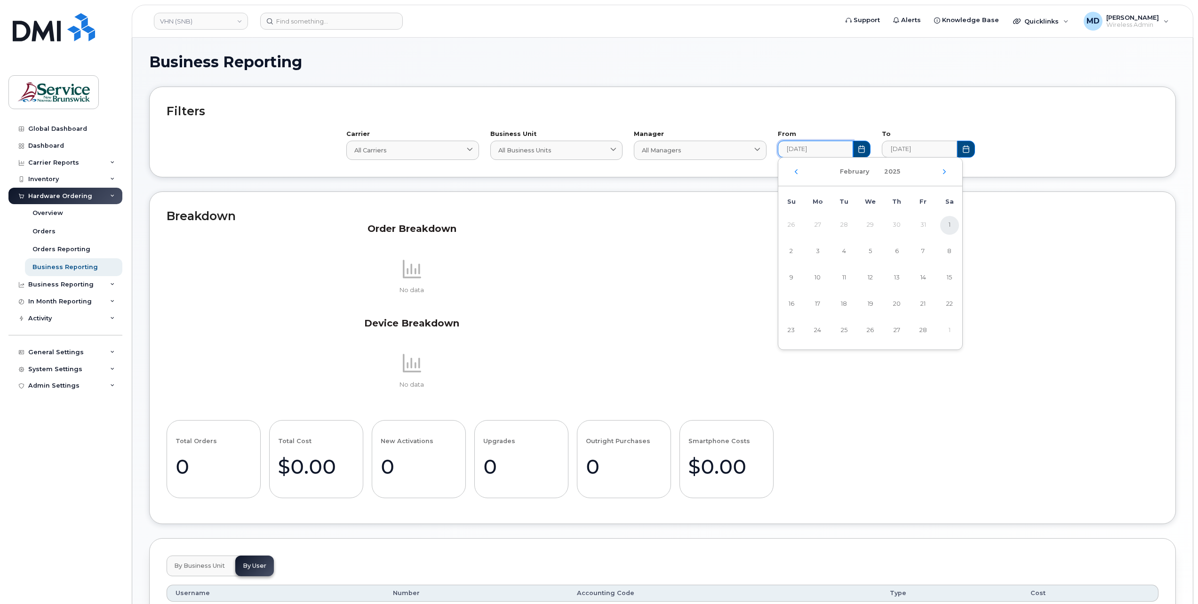
type input "2025-02-01"
click at [967, 146] on icon "Choose Date" at bounding box center [965, 149] width 6 height 8
click at [1049, 174] on icon "Next Month" at bounding box center [1048, 172] width 6 height 8
click at [1025, 331] on span "28" at bounding box center [1026, 330] width 19 height 19
type input "2025-02-28"
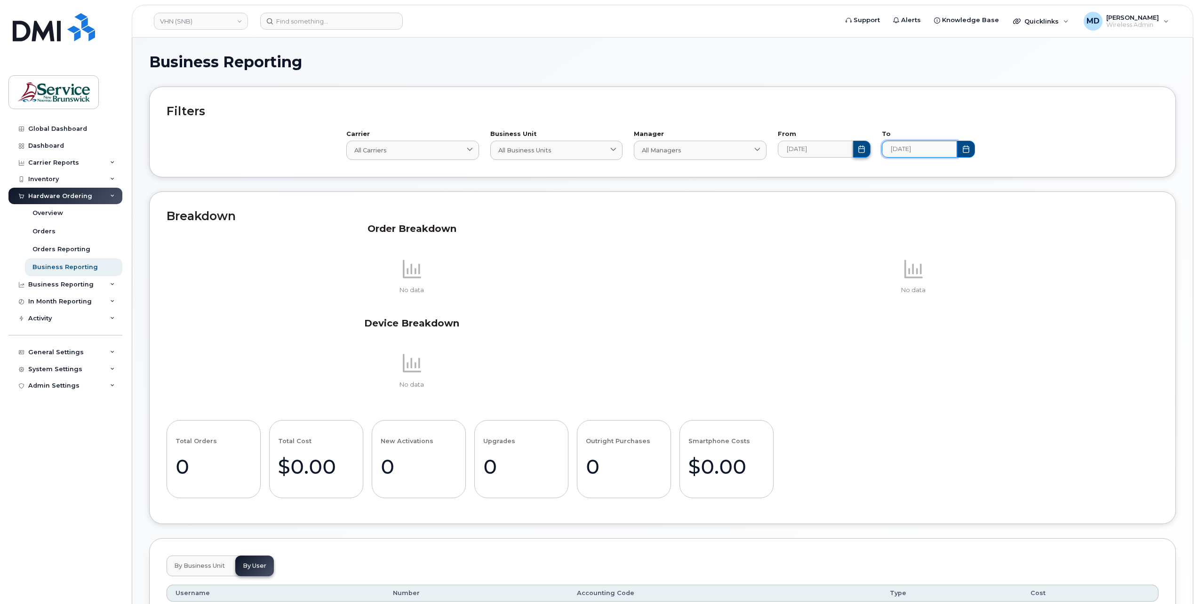
click at [862, 150] on icon "Choose Date" at bounding box center [862, 149] width 8 height 8
click at [946, 172] on icon "Next Month" at bounding box center [944, 172] width 6 height 8
click at [953, 227] on span "1" at bounding box center [949, 225] width 19 height 19
type input "2025-03-01"
click at [964, 141] on button "Choose Date" at bounding box center [966, 149] width 18 height 17
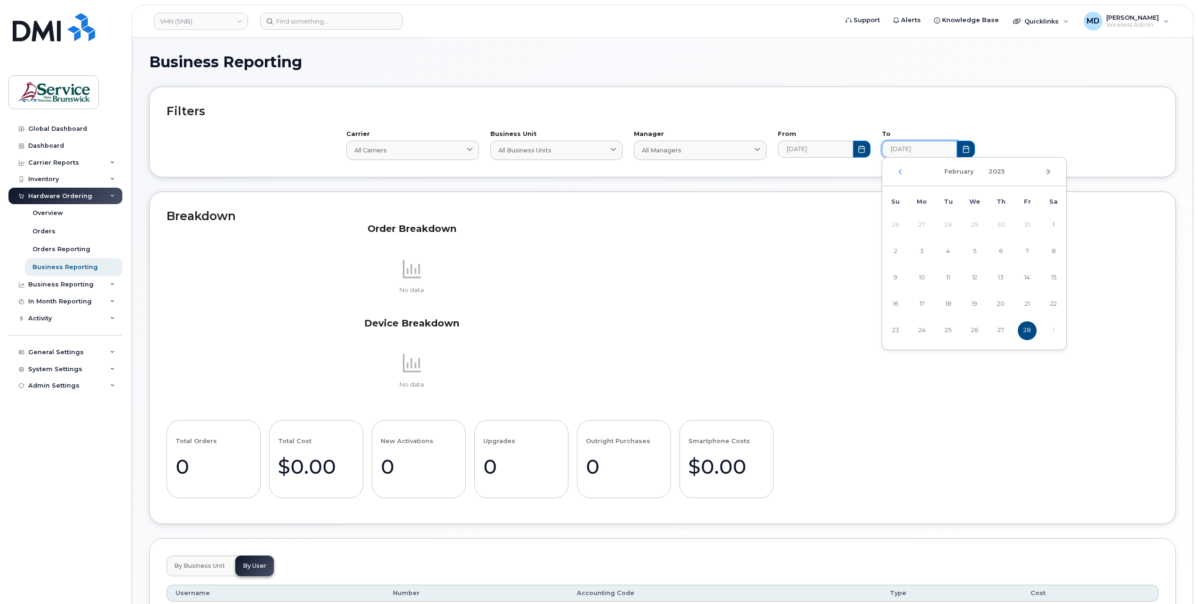
click at [1050, 173] on icon "Next Month" at bounding box center [1048, 172] width 6 height 8
click at [924, 354] on span "31" at bounding box center [921, 357] width 19 height 19
type input "2025-03-31"
click at [861, 149] on icon "Choose Date" at bounding box center [862, 149] width 8 height 8
click at [945, 172] on icon "Next Month" at bounding box center [944, 172] width 6 height 8
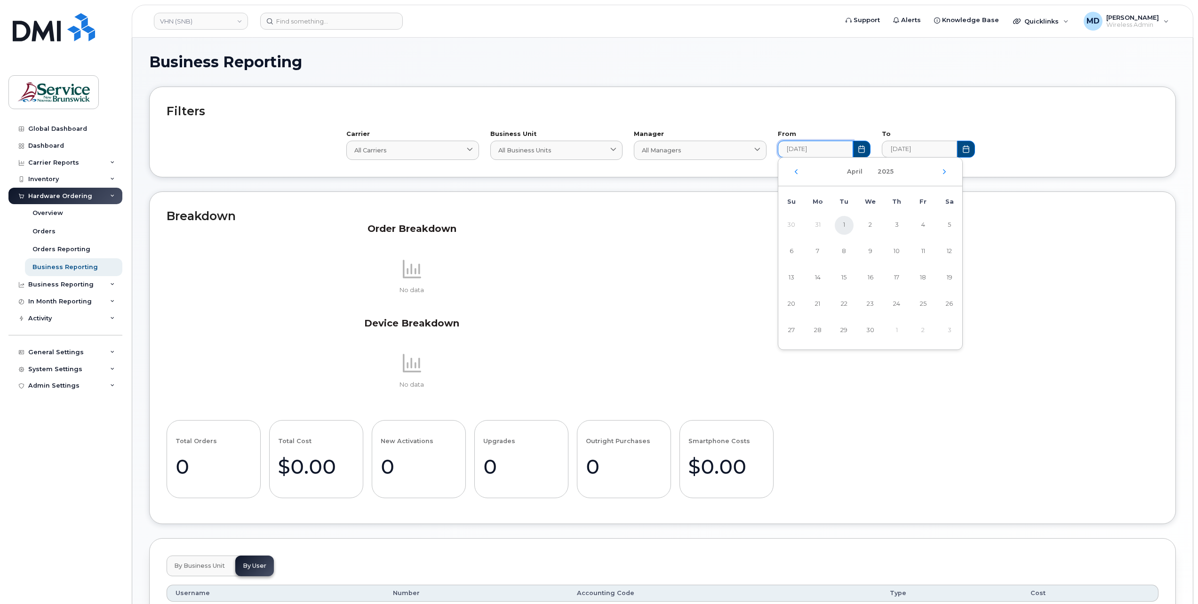
click at [847, 226] on span "1" at bounding box center [843, 225] width 19 height 19
type input "2025-04-01"
click at [860, 148] on icon "Choose Date" at bounding box center [862, 149] width 8 height 8
click at [943, 174] on icon "Next Month" at bounding box center [944, 172] width 6 height 8
click at [990, 207] on div "Breakdown Order Breakdown No data Device Breakdown No data No data Total Orders…" at bounding box center [662, 357] width 1026 height 333
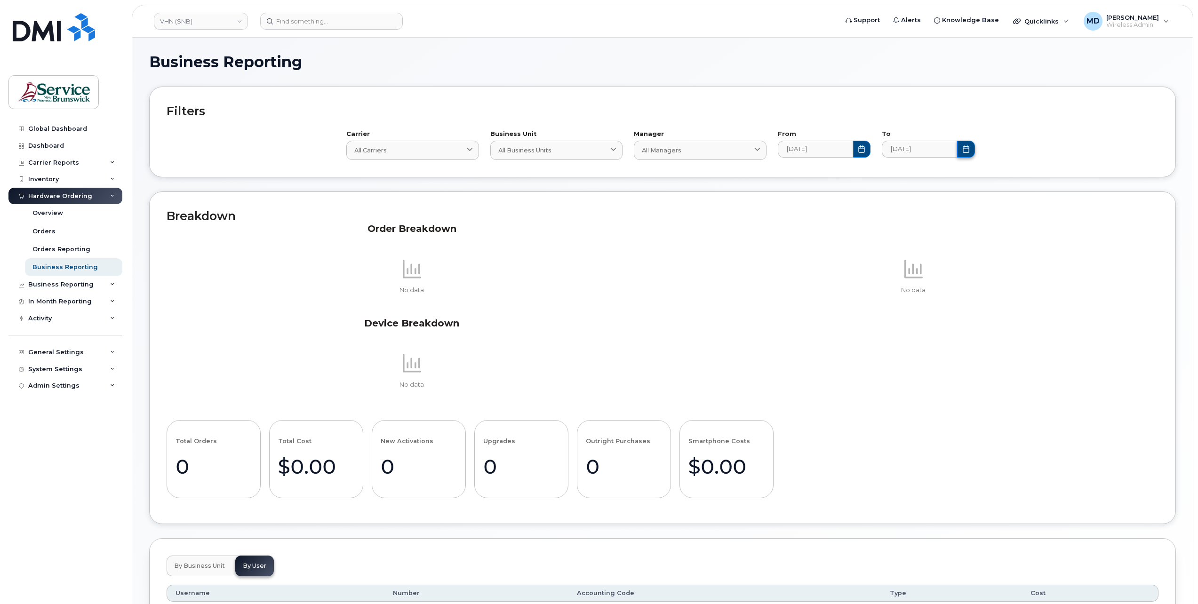
click at [966, 149] on icon "Choose Date" at bounding box center [966, 149] width 8 height 8
click at [1049, 173] on icon "Next Month" at bounding box center [1048, 172] width 6 height 8
click at [1050, 173] on icon "Next Month" at bounding box center [1048, 172] width 6 height 8
click at [899, 173] on icon "Previous Month" at bounding box center [900, 172] width 6 height 8
click at [972, 329] on span "30" at bounding box center [974, 330] width 19 height 19
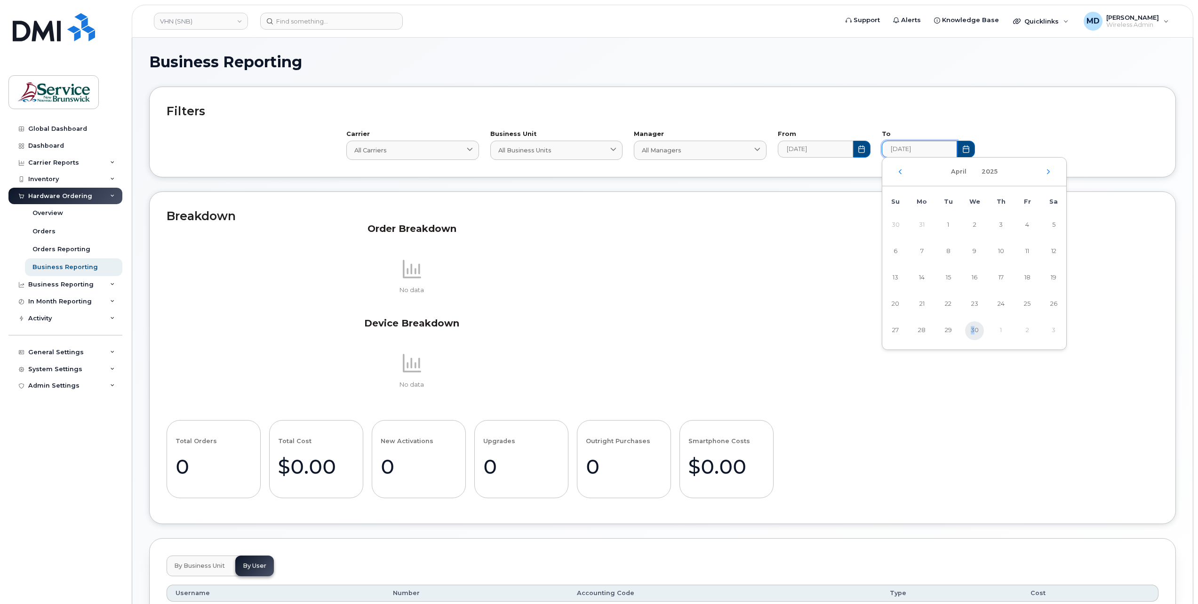
type input "2025-04-30"
click at [863, 151] on icon "Choose Date" at bounding box center [862, 149] width 8 height 8
click at [895, 226] on span "1" at bounding box center [896, 225] width 19 height 19
type input "2025-05-01"
click at [965, 153] on button "Choose Date" at bounding box center [966, 149] width 18 height 17
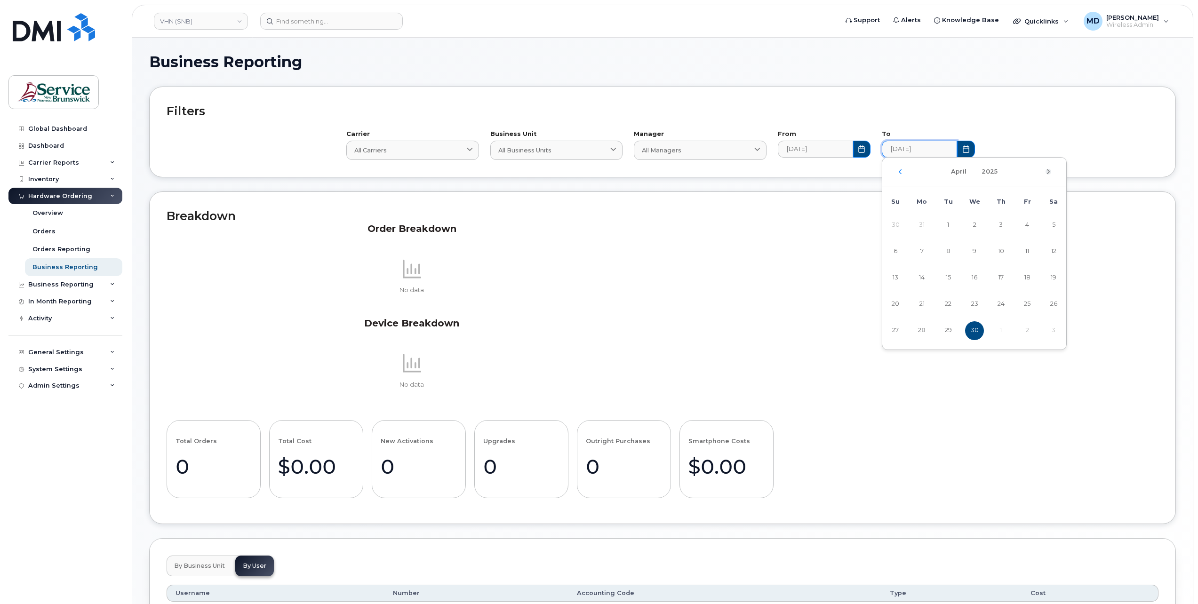
click at [1047, 174] on icon "Next Month" at bounding box center [1048, 172] width 6 height 8
click at [1056, 328] on span "31" at bounding box center [1053, 330] width 19 height 19
type input "2025-05-31"
click at [866, 148] on button "Choose Date" at bounding box center [862, 149] width 18 height 17
click at [945, 172] on icon "Next Month" at bounding box center [944, 172] width 6 height 8
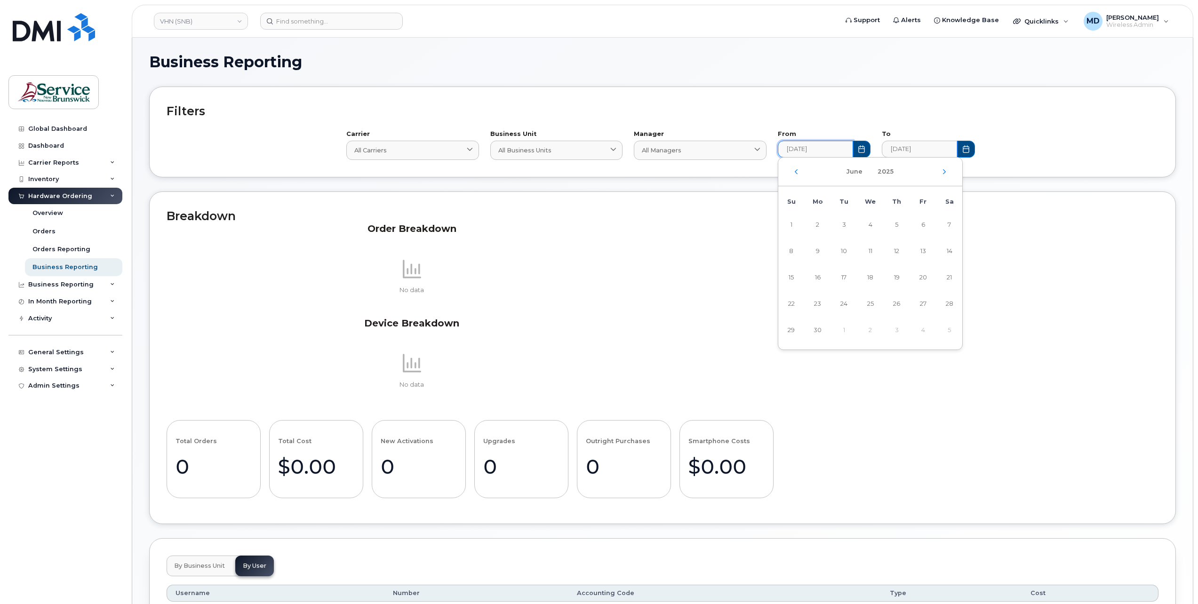
click at [1006, 191] on div "Breakdown Order Breakdown No data Device Breakdown No data No data Total Orders…" at bounding box center [662, 357] width 1026 height 333
click at [864, 152] on icon "Choose Date" at bounding box center [861, 149] width 6 height 8
click at [795, 226] on span "1" at bounding box center [791, 225] width 19 height 19
type input "2025-06-01"
click at [965, 153] on button "Choose Date" at bounding box center [966, 149] width 18 height 17
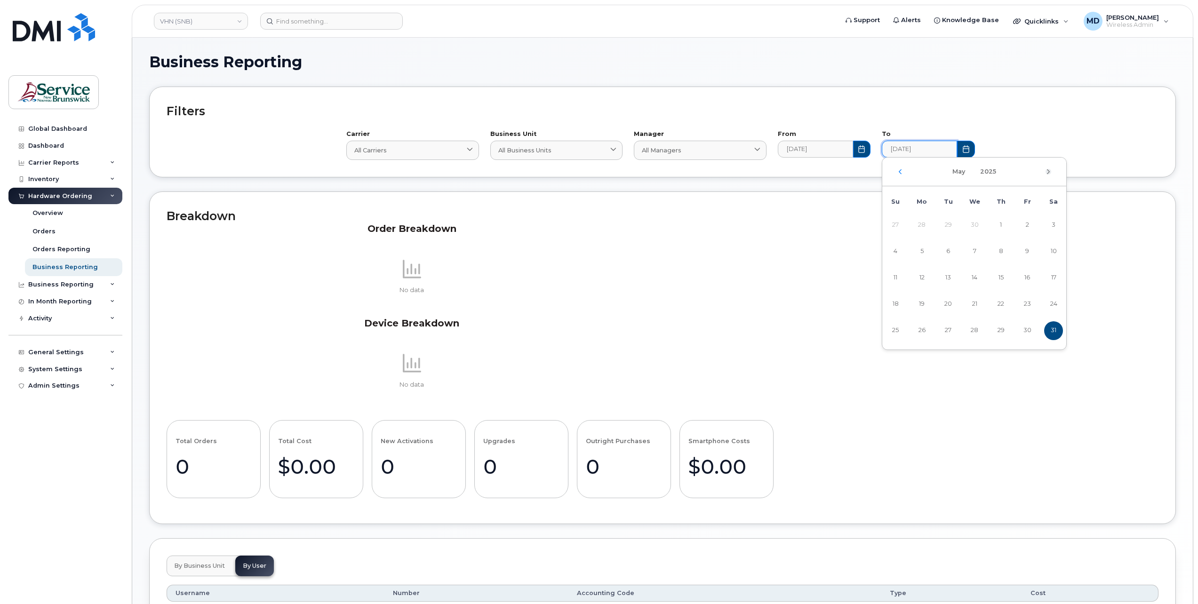
click at [1049, 172] on icon "Next Month" at bounding box center [1048, 171] width 3 height 5
click at [923, 329] on span "30" at bounding box center [921, 330] width 19 height 19
type input "2025-06-30"
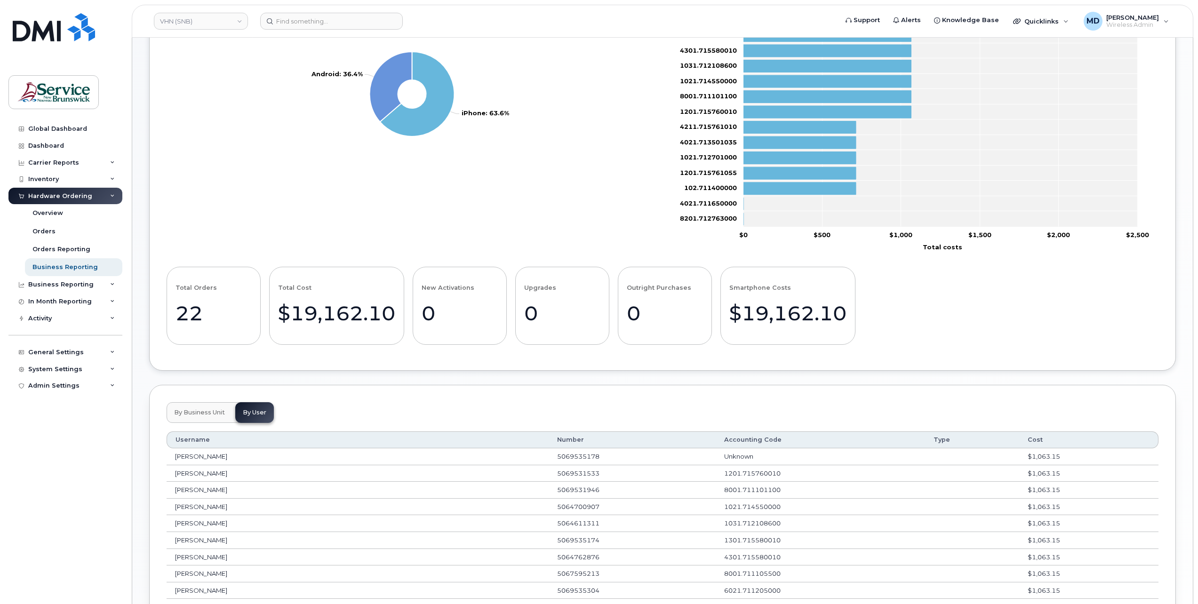
scroll to position [157, 0]
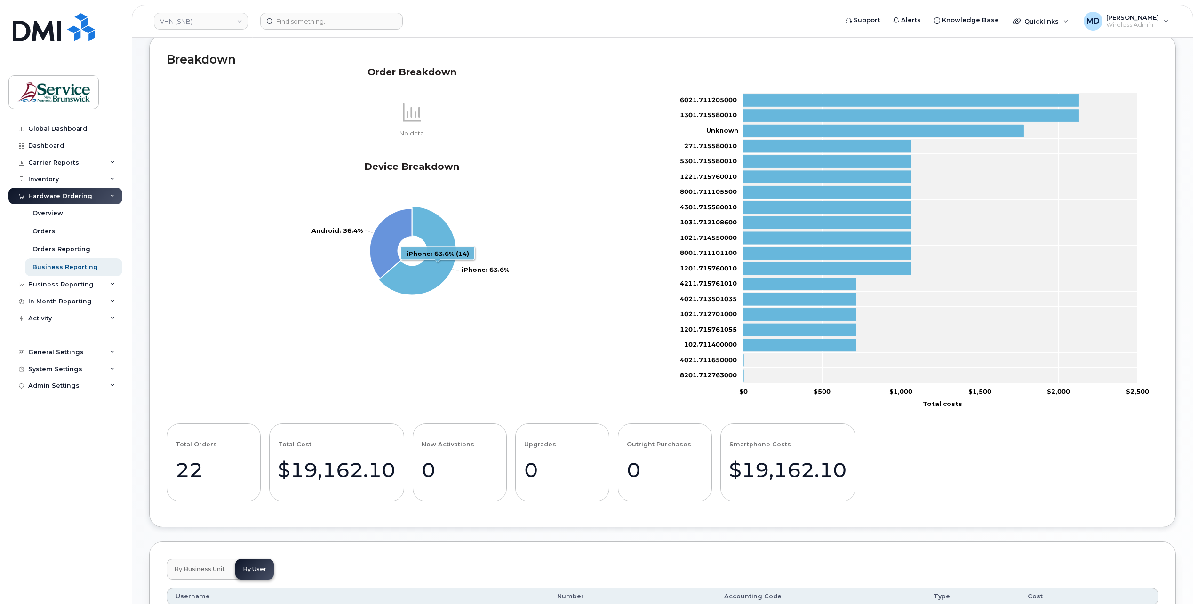
click at [429, 269] on icon "iPhone: 63.6%" at bounding box center [417, 250] width 78 height 89
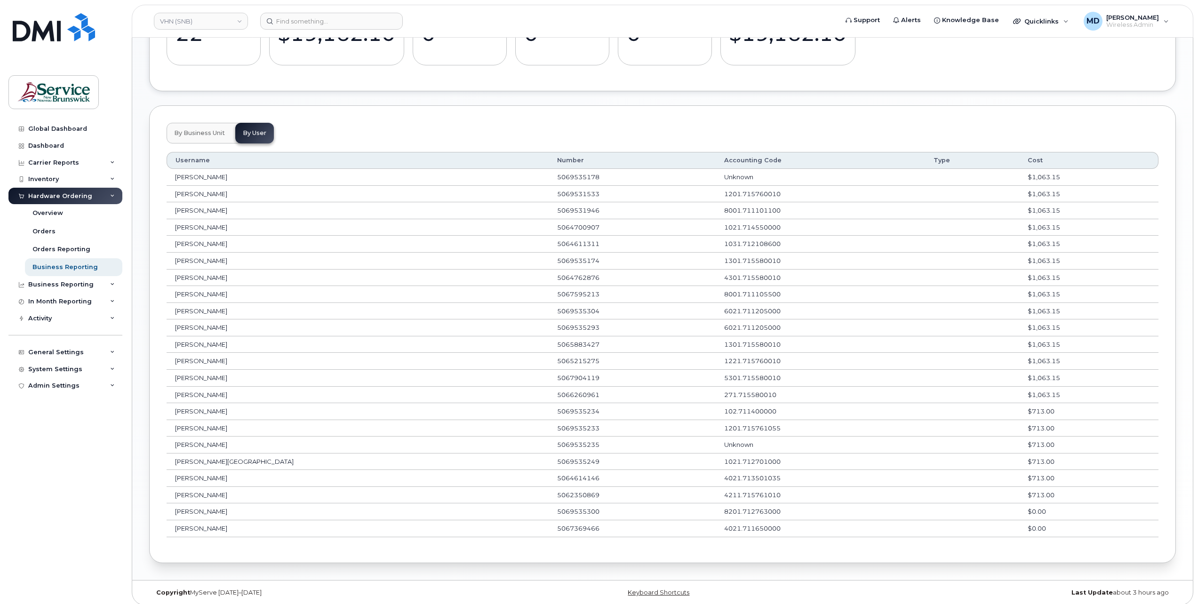
scroll to position [436, 0]
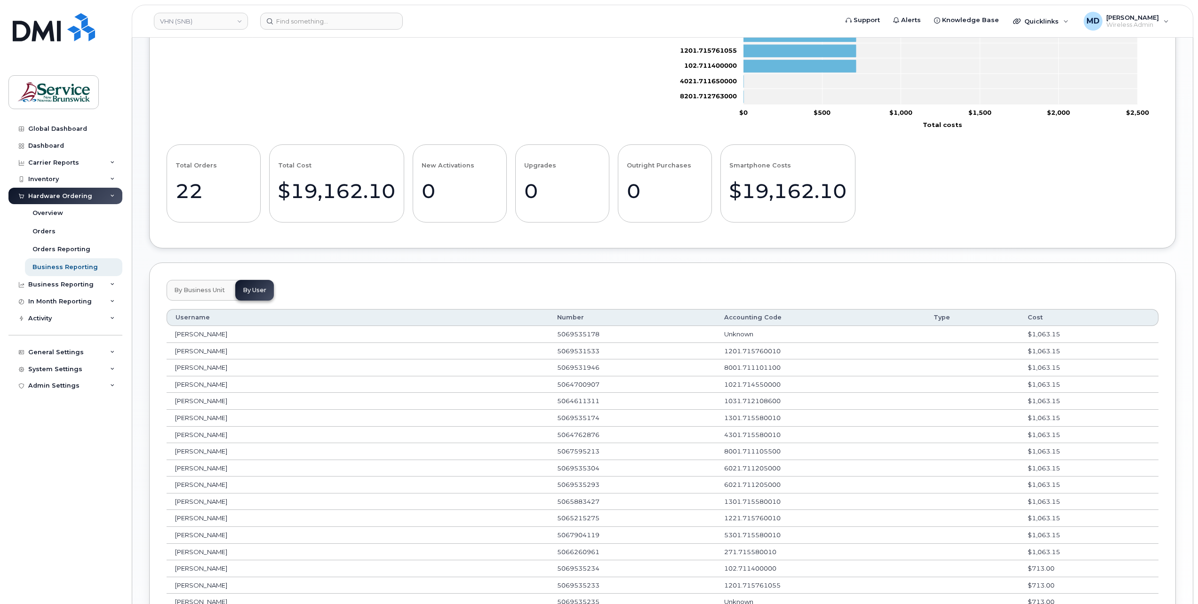
click at [216, 291] on span "By Business Unit" at bounding box center [199, 290] width 51 height 8
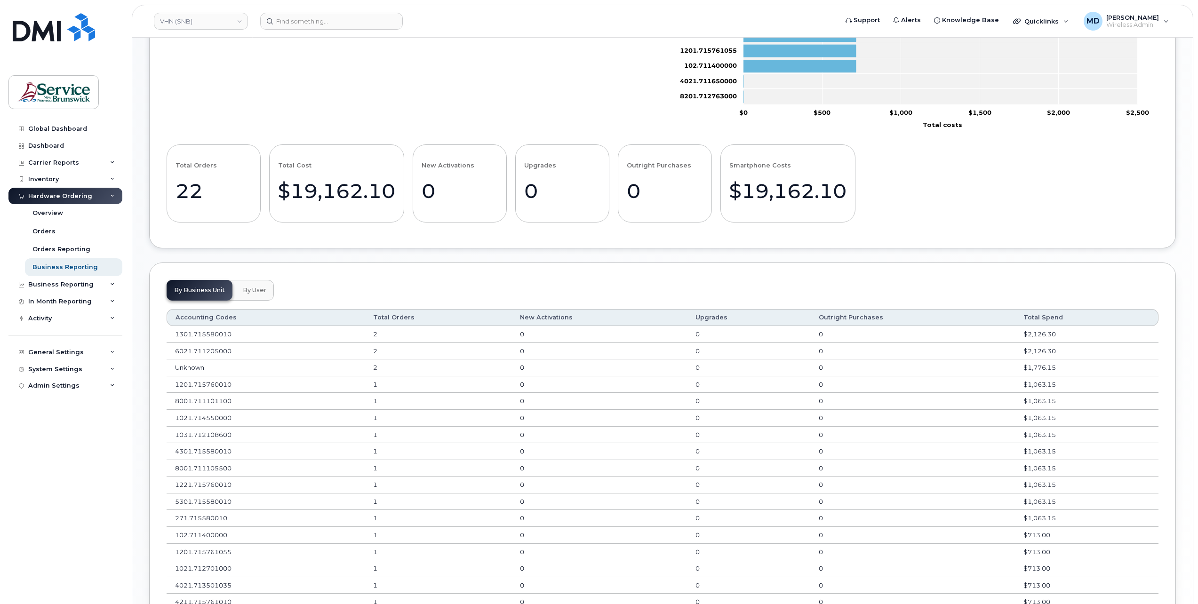
click at [256, 286] on span "By User" at bounding box center [255, 290] width 24 height 8
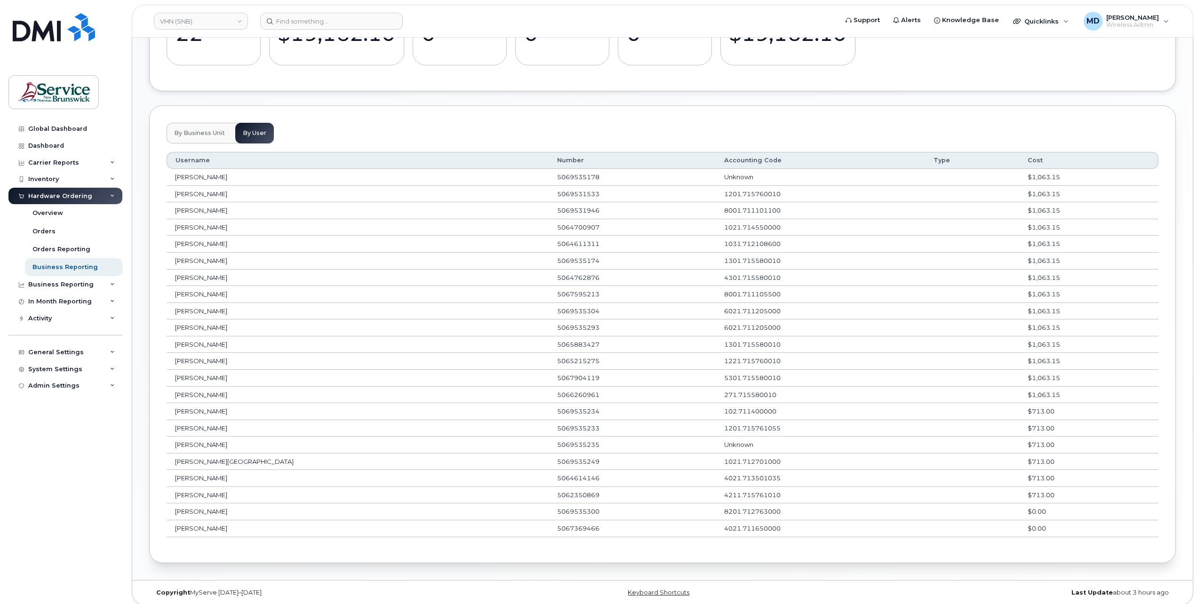
scroll to position [0, 0]
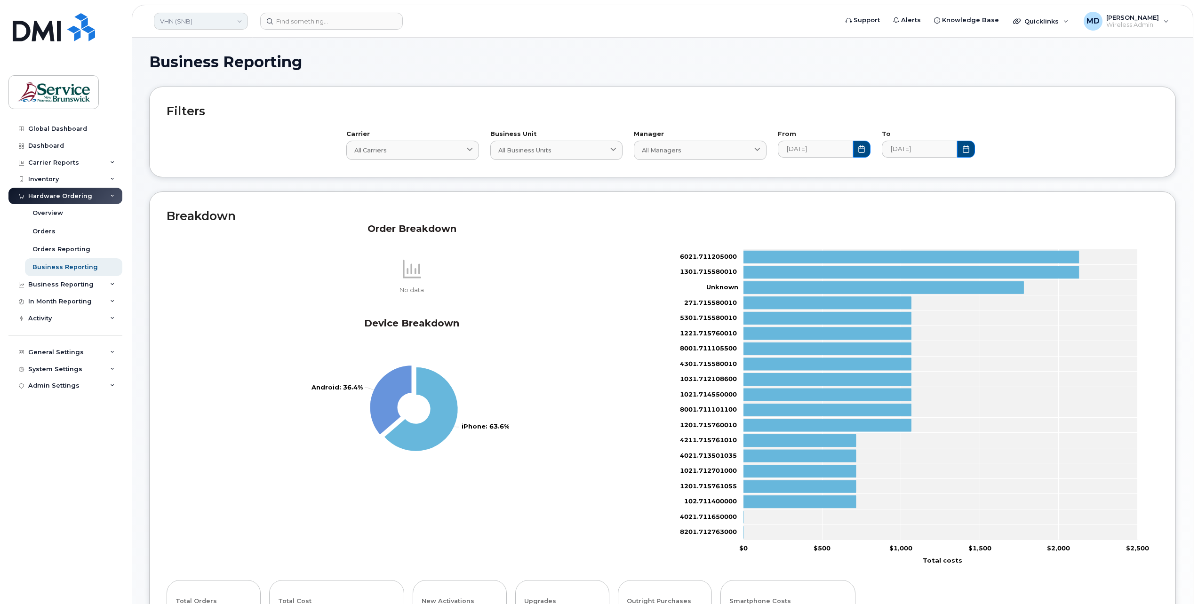
click at [231, 24] on link "VHN (SNB)" at bounding box center [201, 21] width 94 height 17
click at [216, 88] on link "ASD-E (SNB)" at bounding box center [224, 88] width 138 height 19
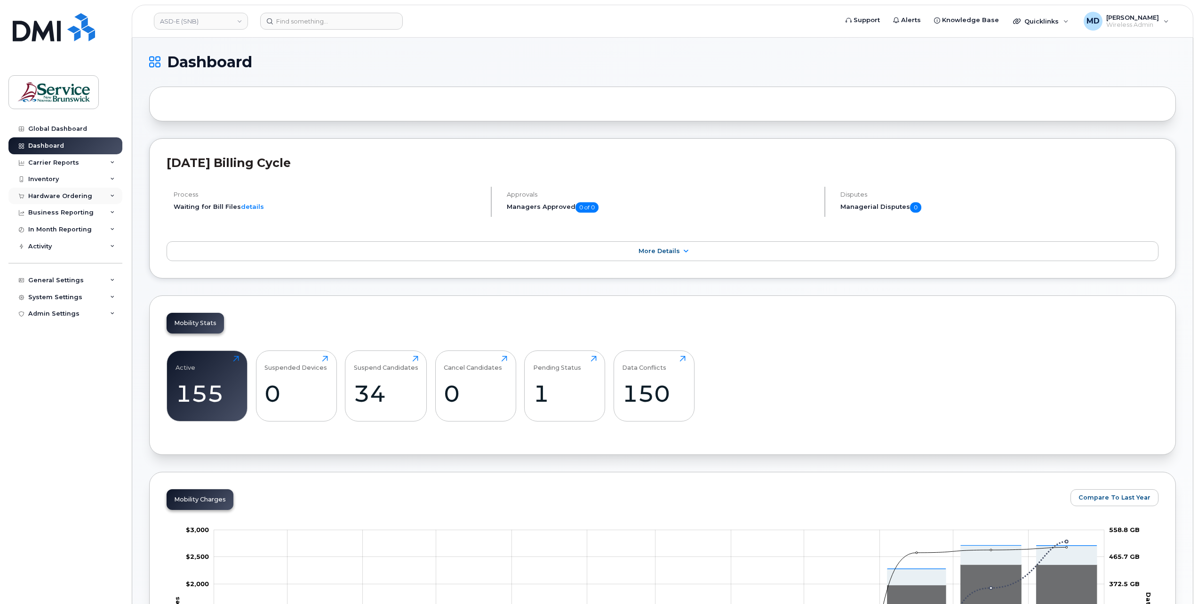
click at [67, 198] on div "Hardware Ordering" at bounding box center [60, 196] width 64 height 8
click at [65, 180] on div "Inventory" at bounding box center [65, 179] width 114 height 17
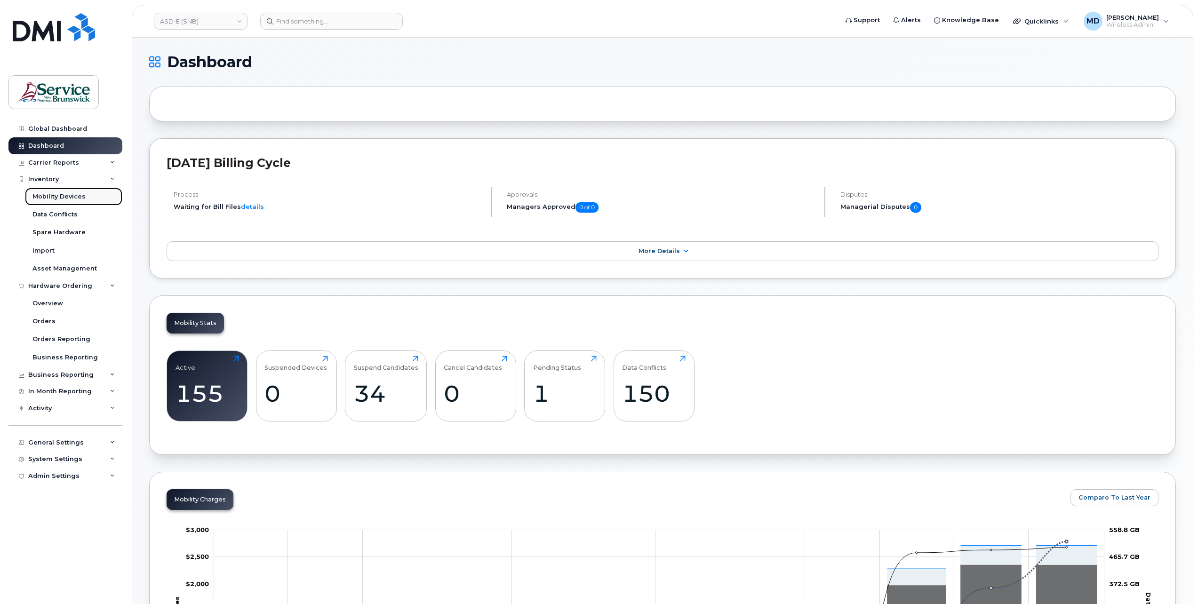
click at [78, 198] on div "Mobility Devices" at bounding box center [58, 196] width 53 height 8
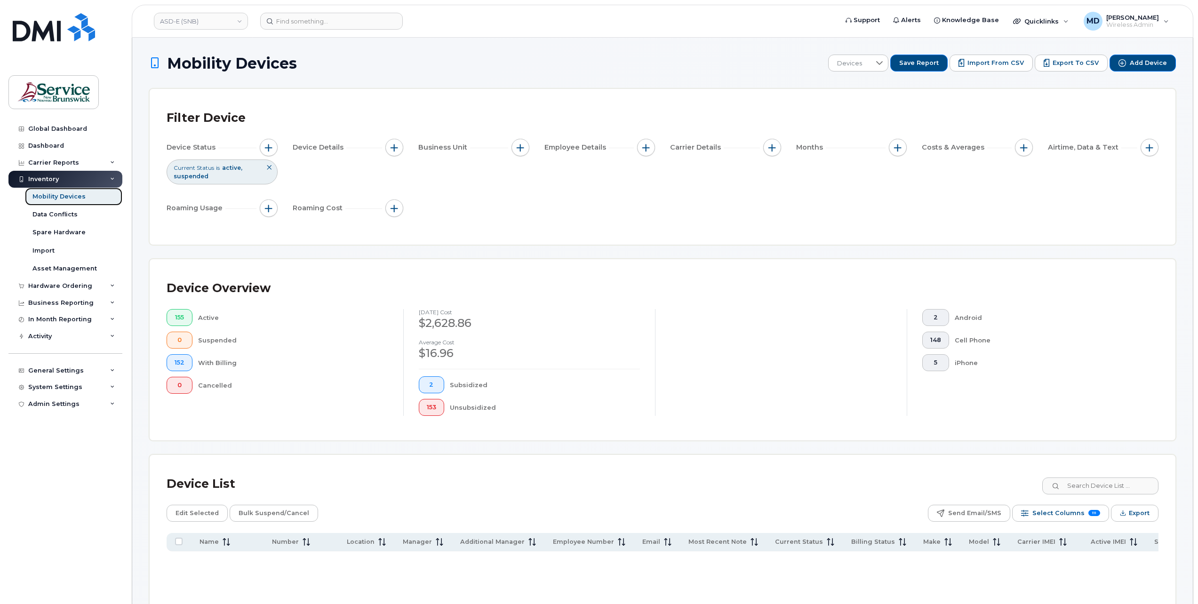
scroll to position [313, 0]
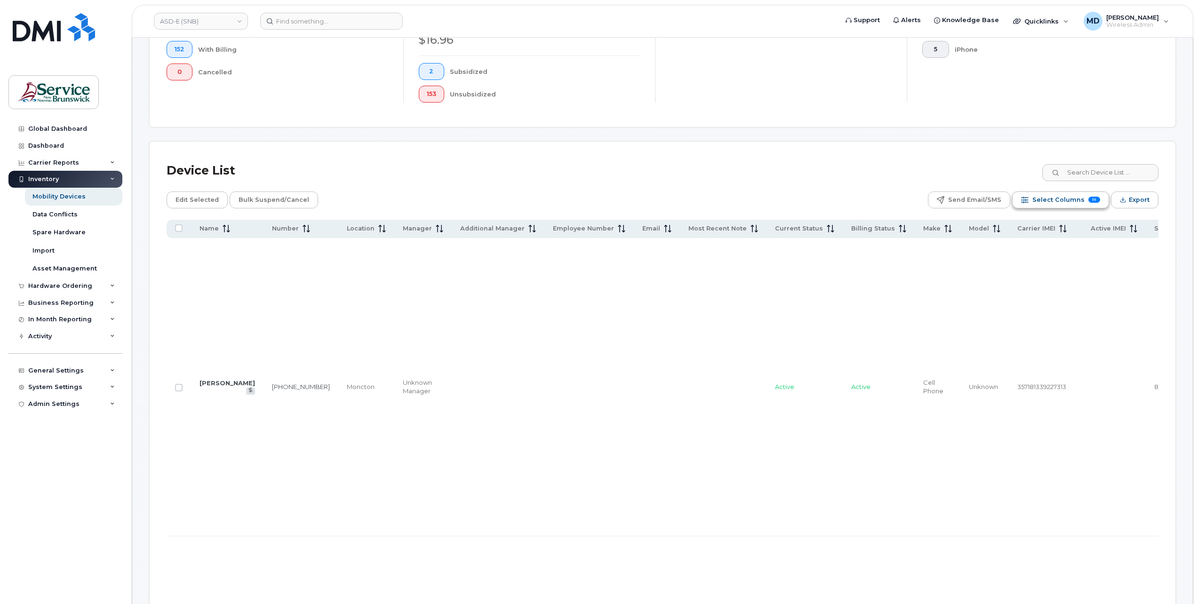
click at [1072, 199] on span "Select Columns" at bounding box center [1058, 200] width 52 height 14
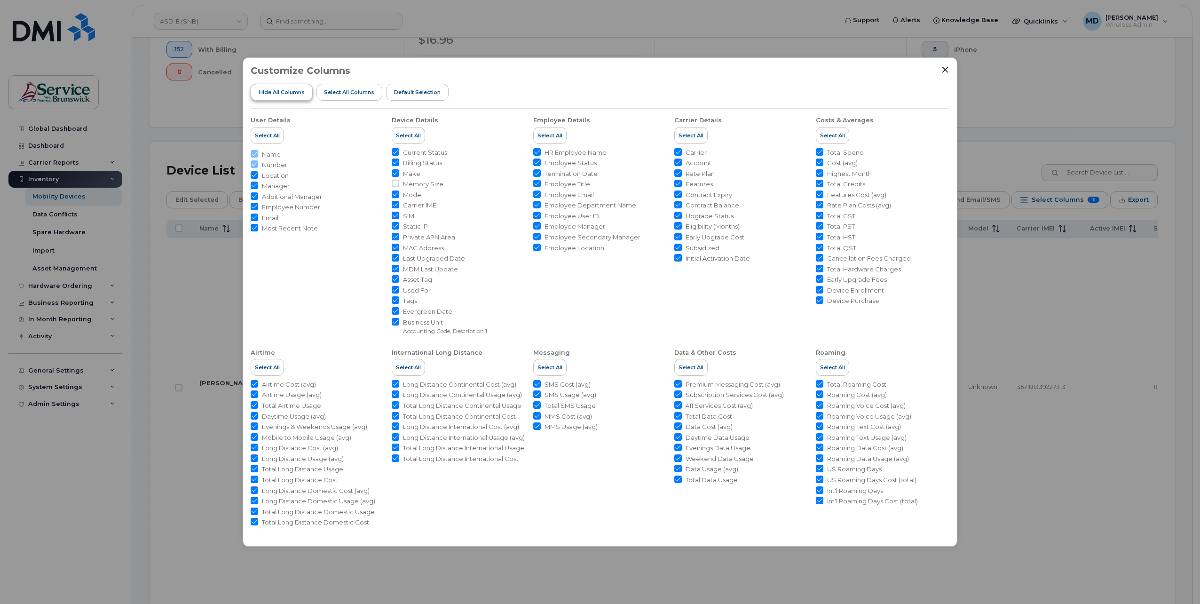
click at [290, 99] on button "Hide All Columns" at bounding box center [282, 92] width 62 height 17
checkbox input "false"
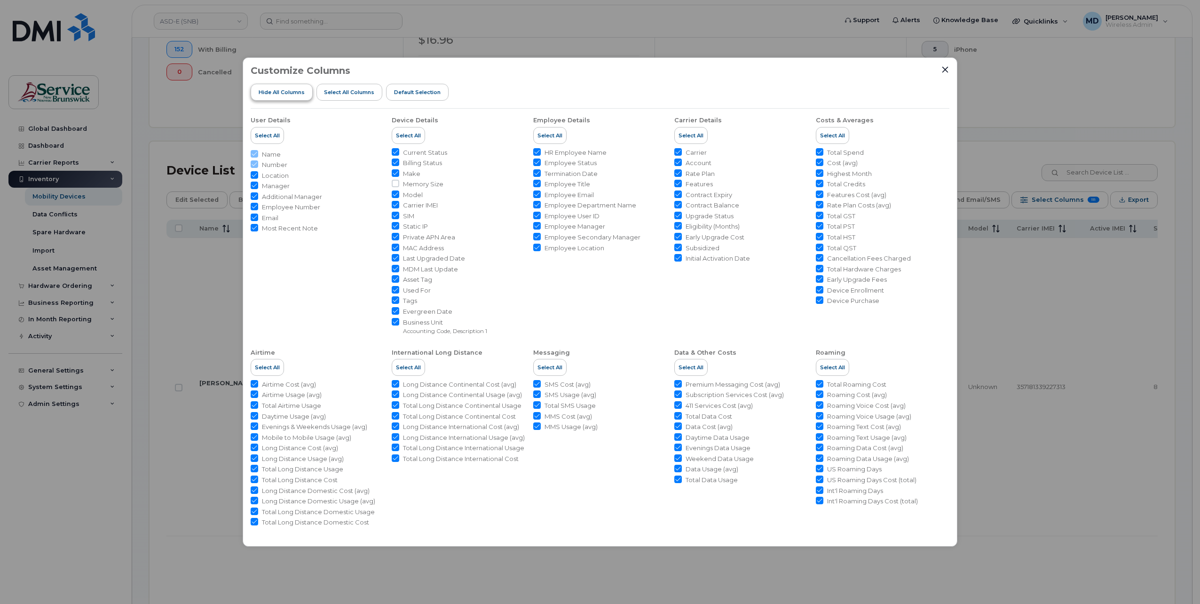
checkbox input "false"
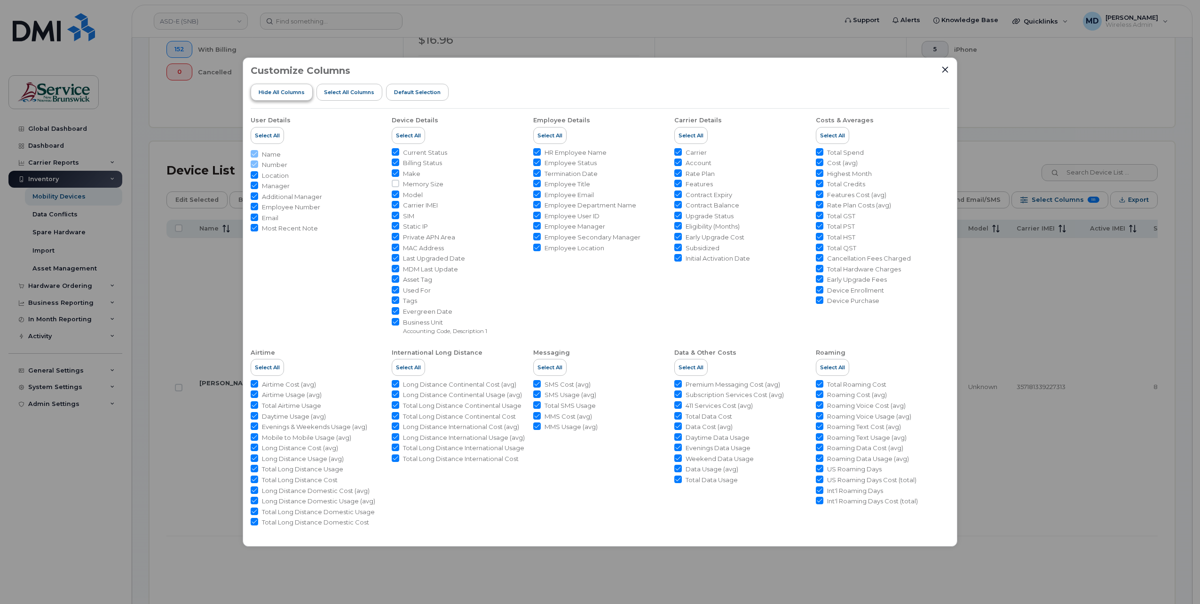
checkbox input "false"
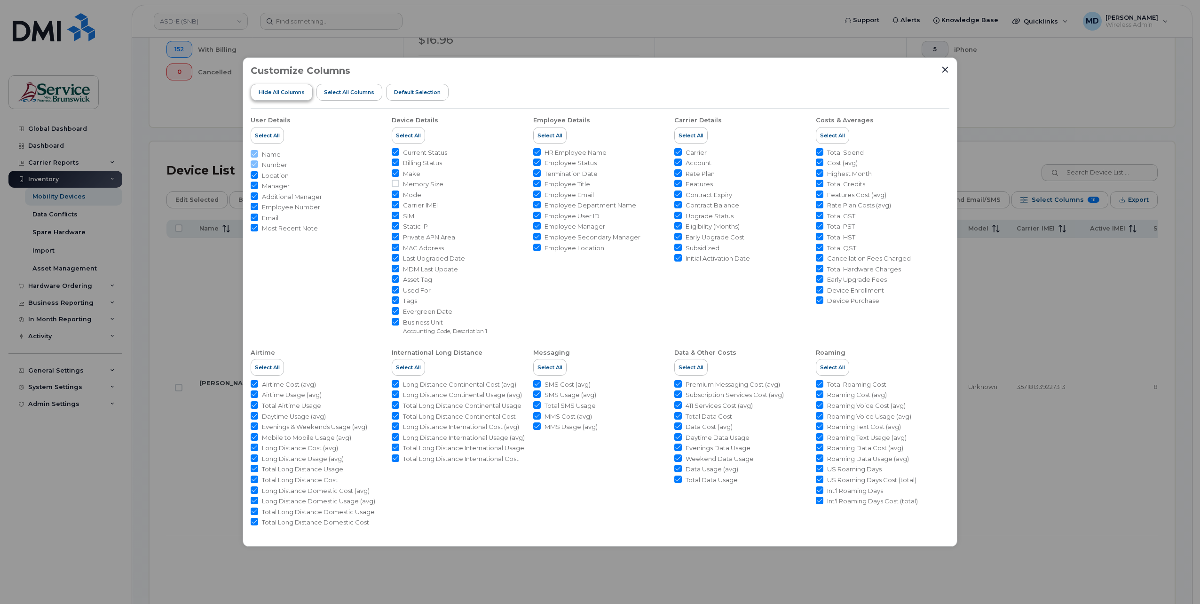
checkbox input "false"
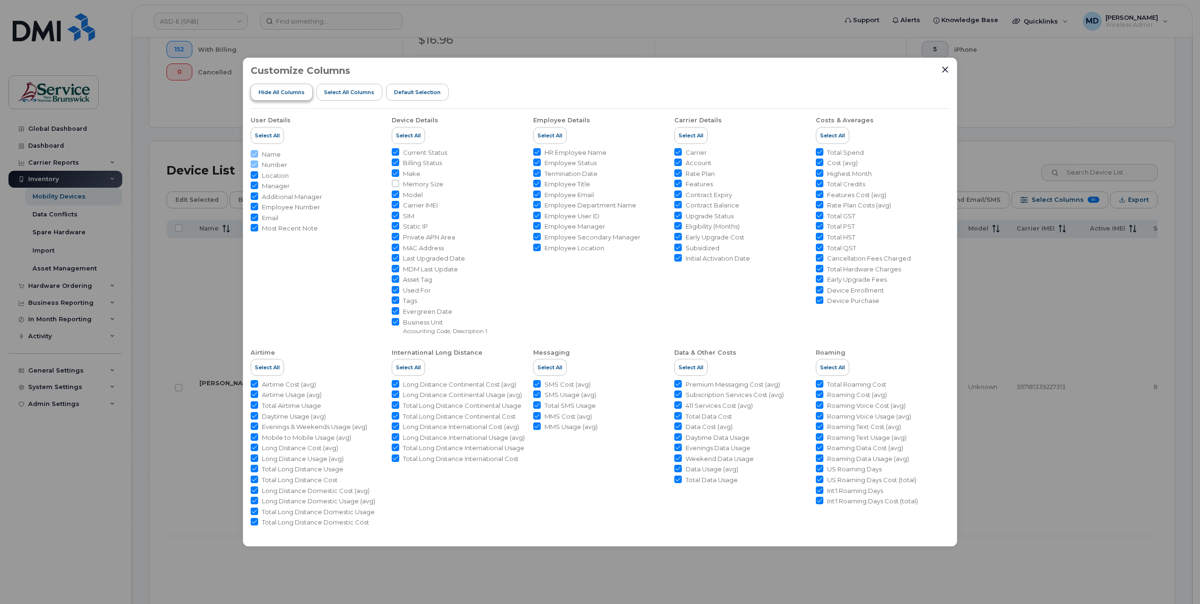
checkbox input "false"
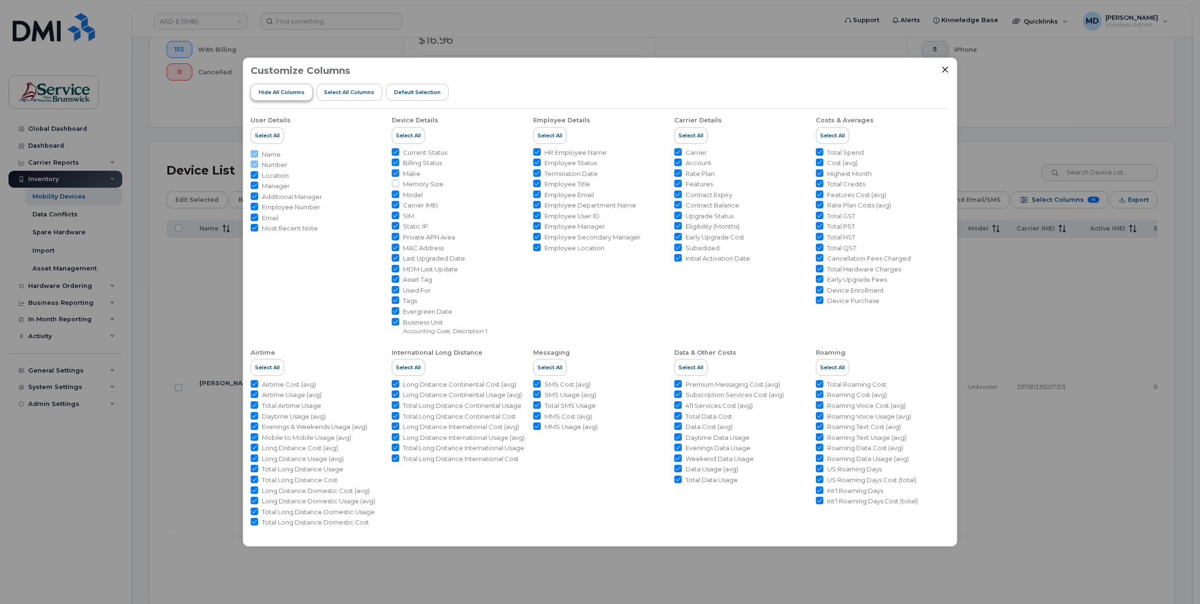
checkbox input "false"
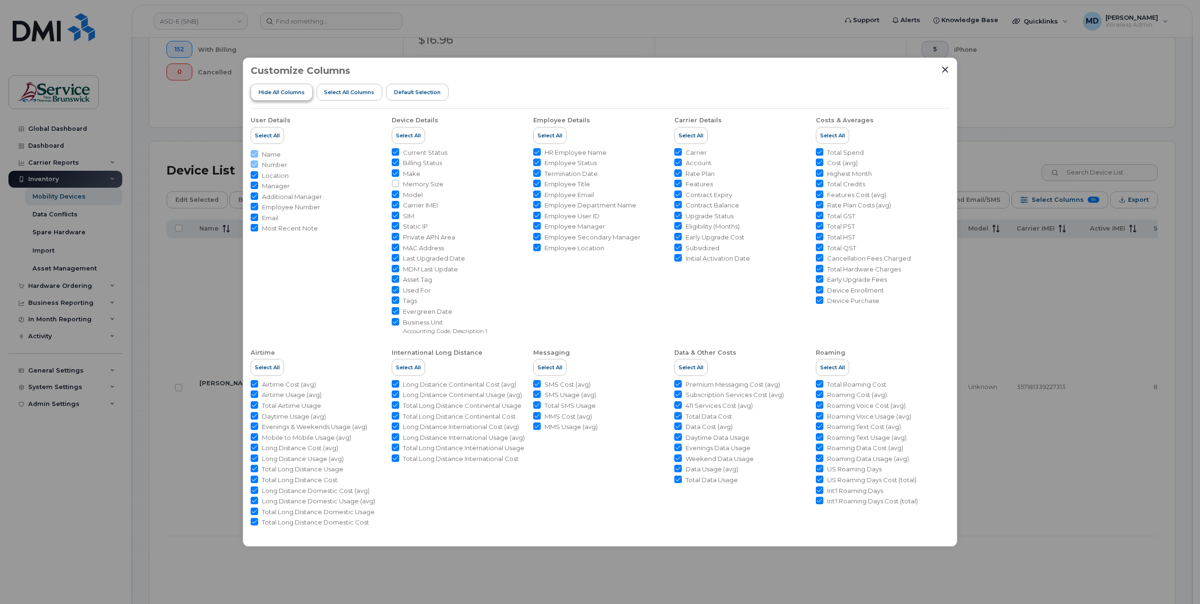
checkbox input "false"
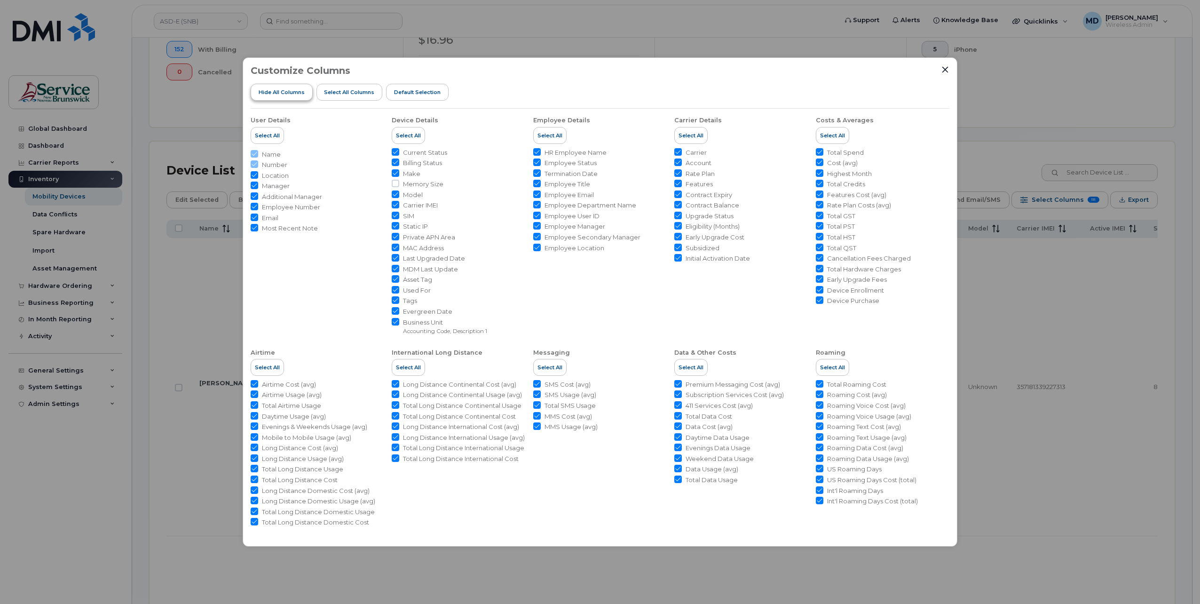
checkbox input "false"
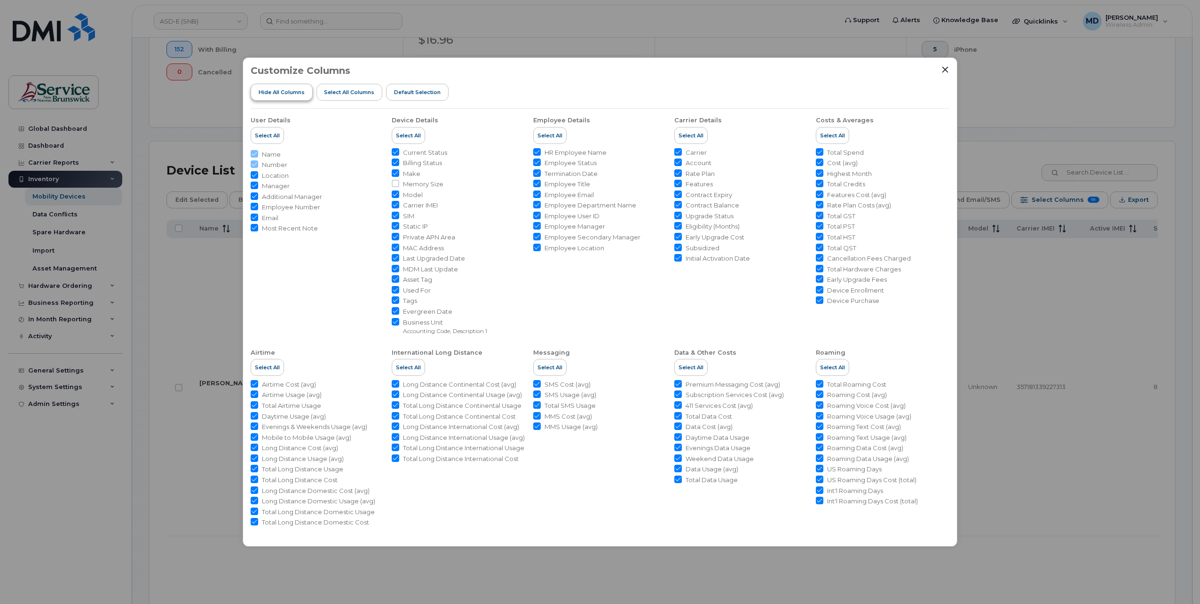
checkbox input "false"
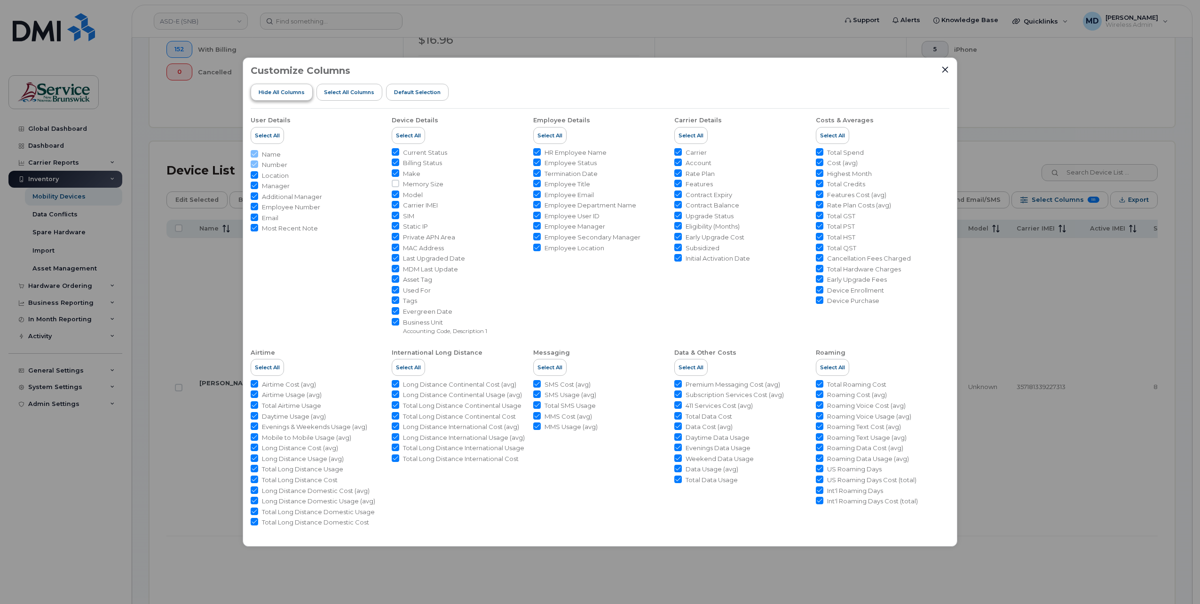
checkbox input "false"
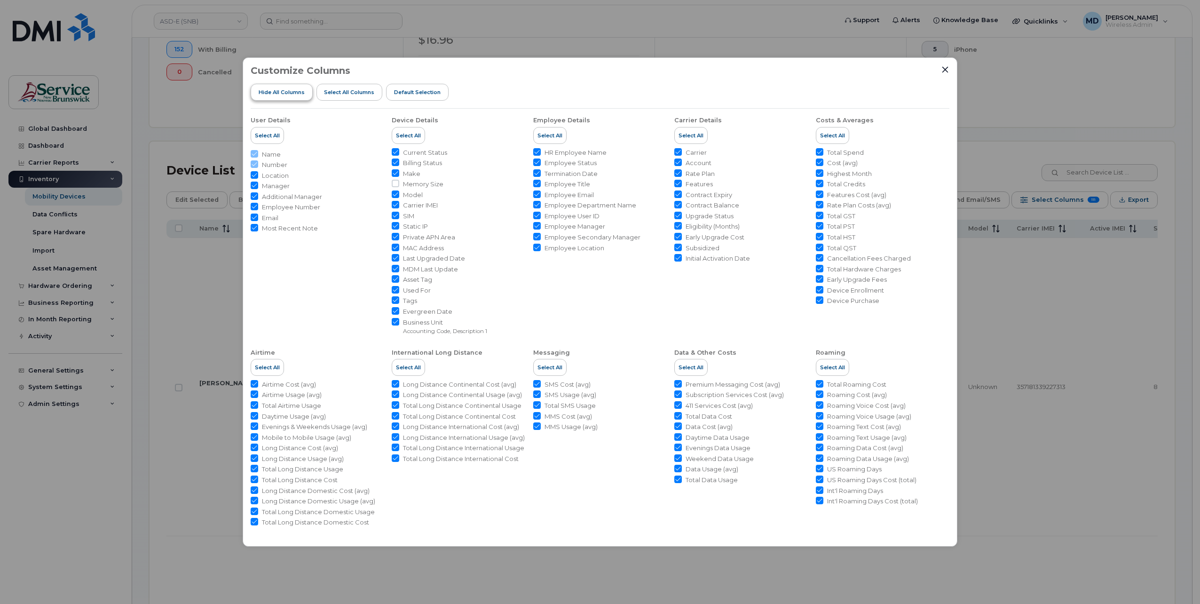
checkbox input "false"
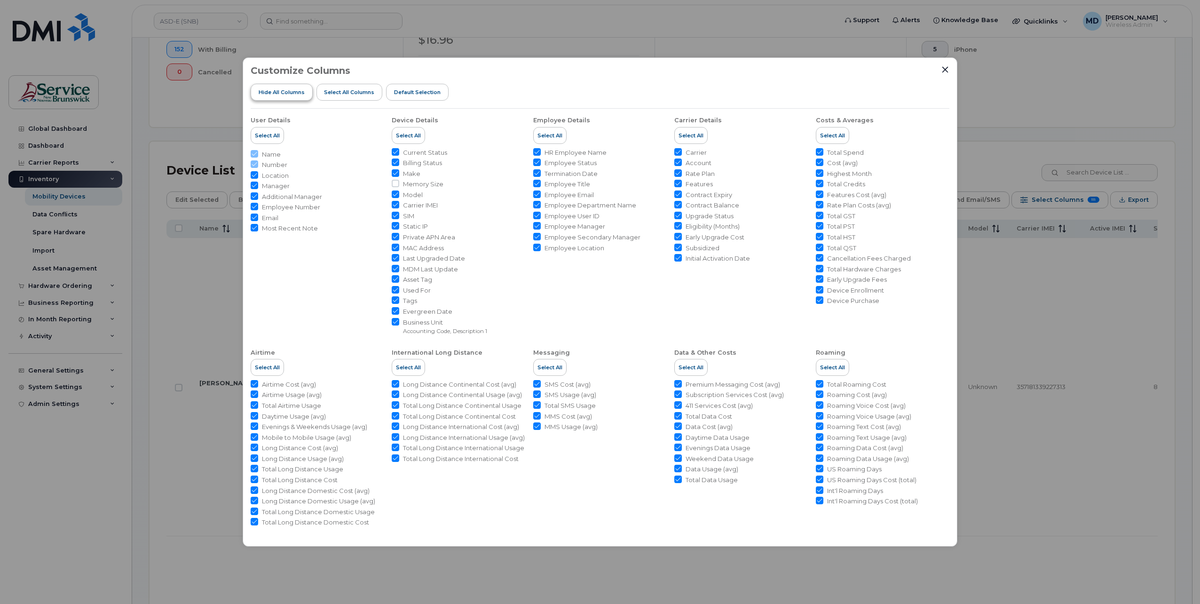
checkbox input "false"
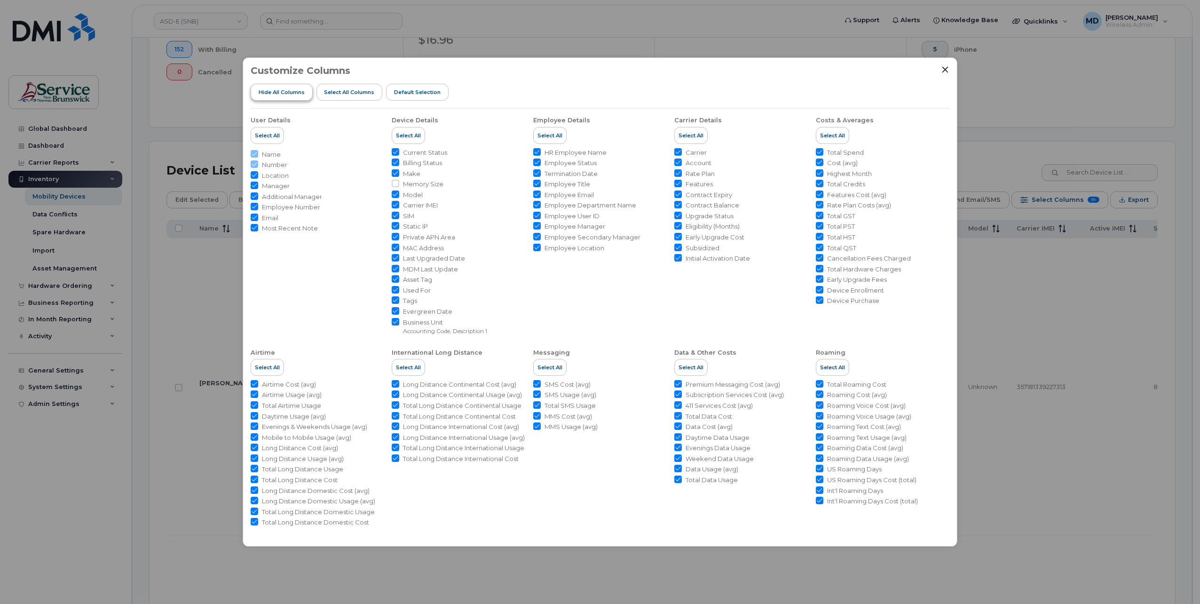
checkbox input "false"
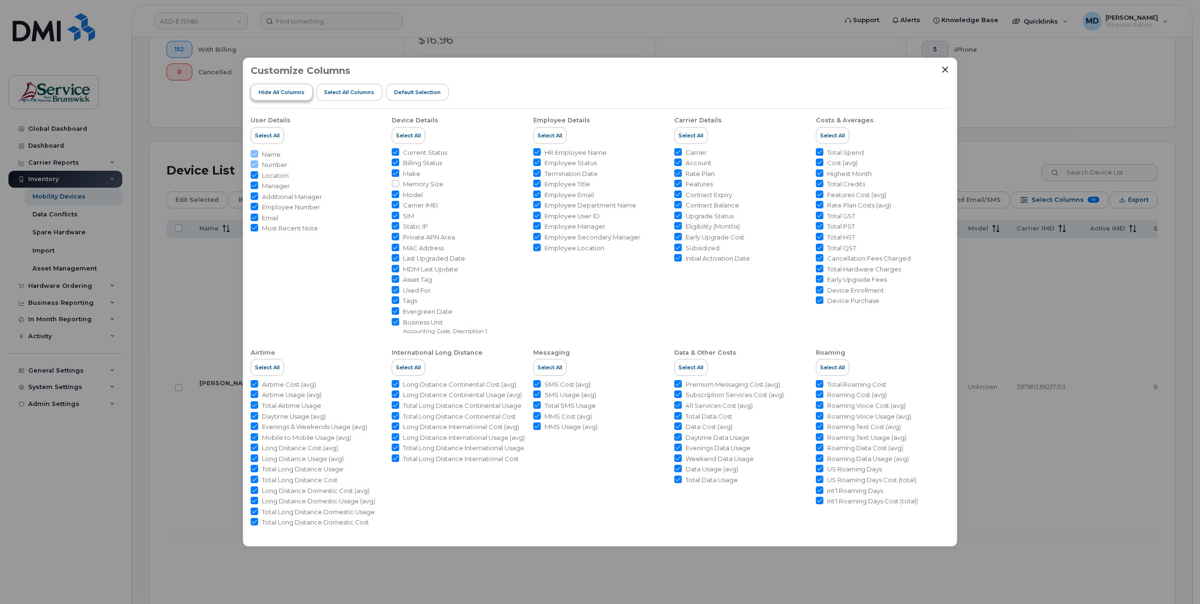
checkbox input "false"
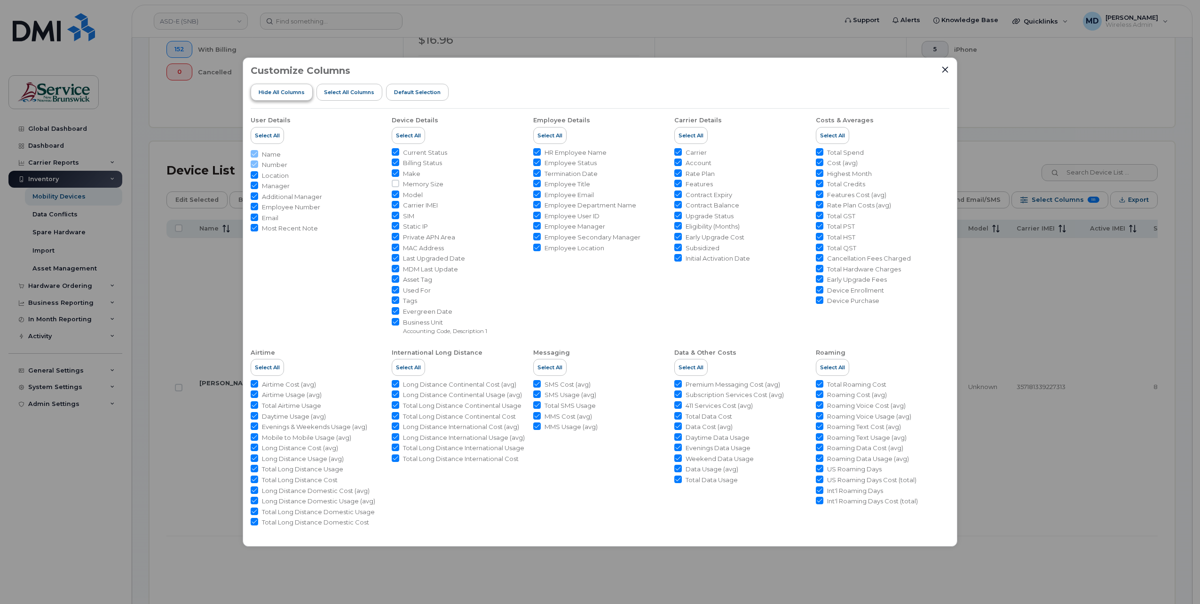
checkbox input "false"
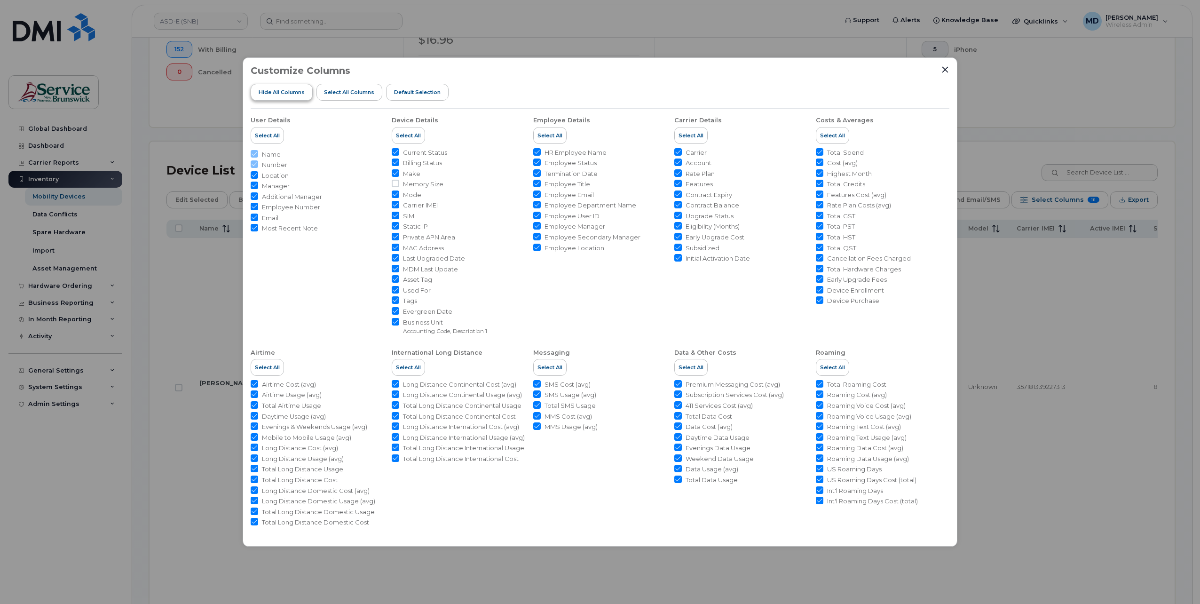
checkbox input "false"
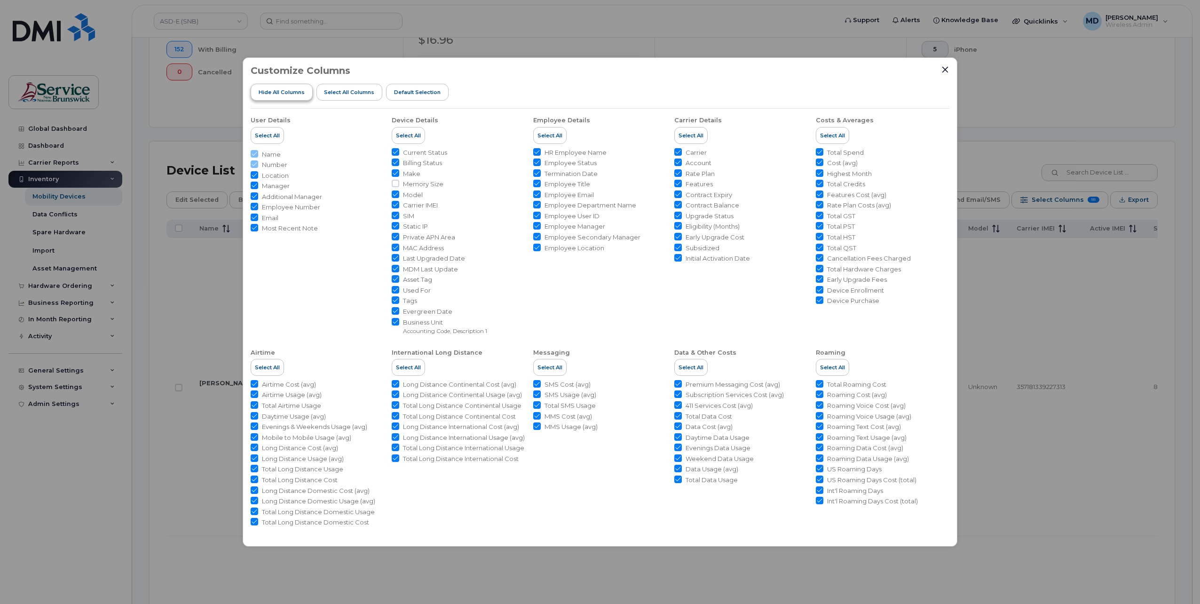
checkbox input "false"
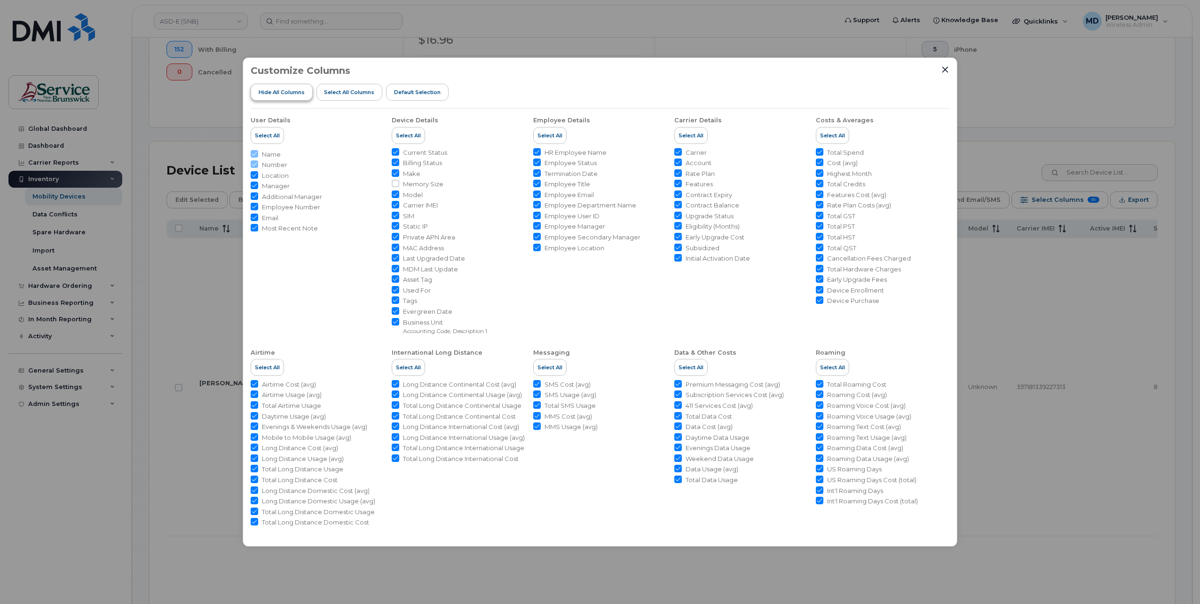
checkbox input "false"
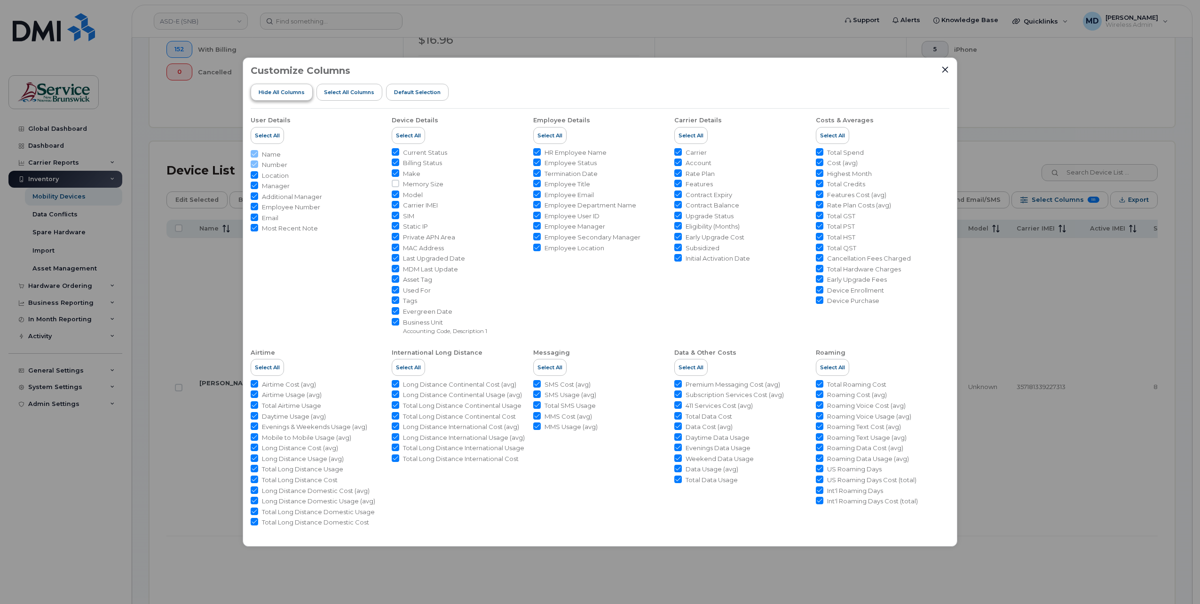
checkbox input "false"
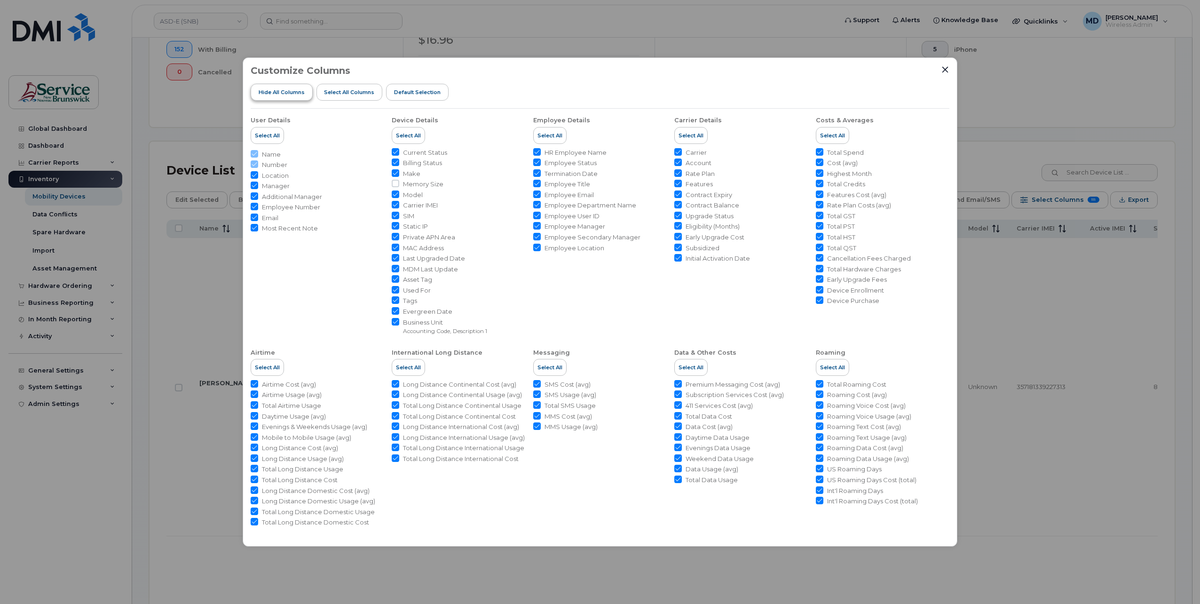
checkbox input "false"
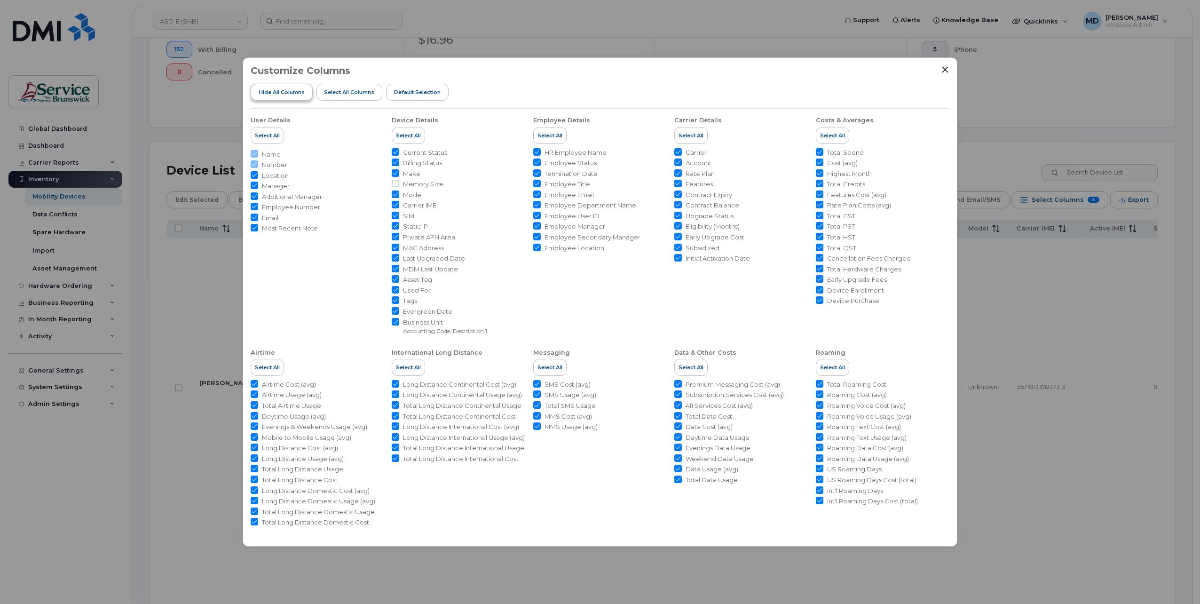
checkbox input "false"
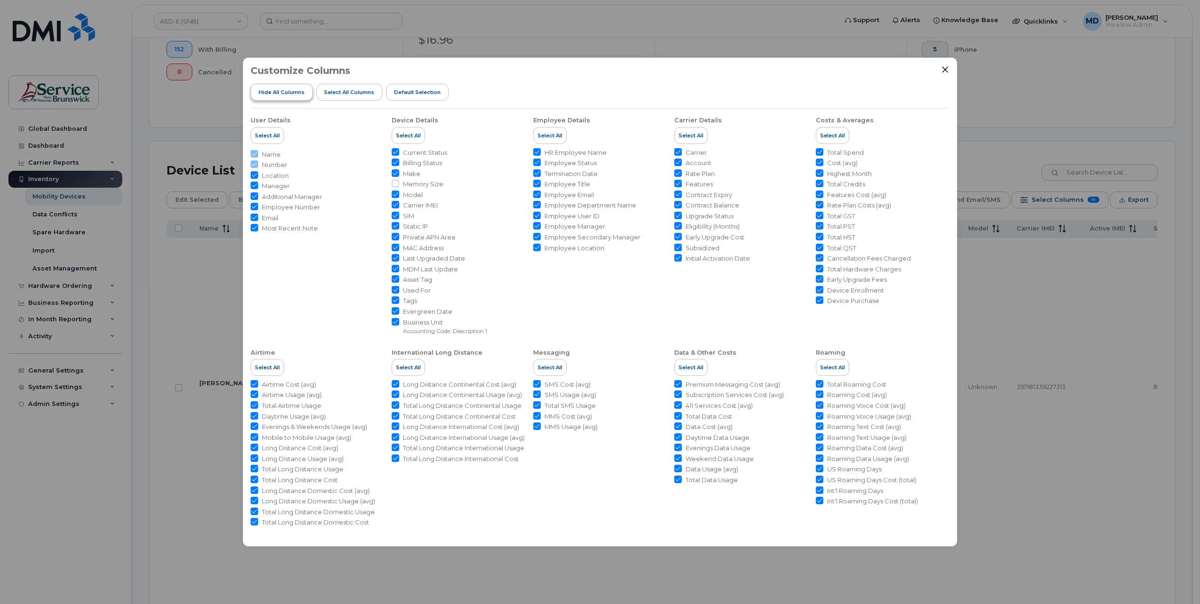
checkbox input "false"
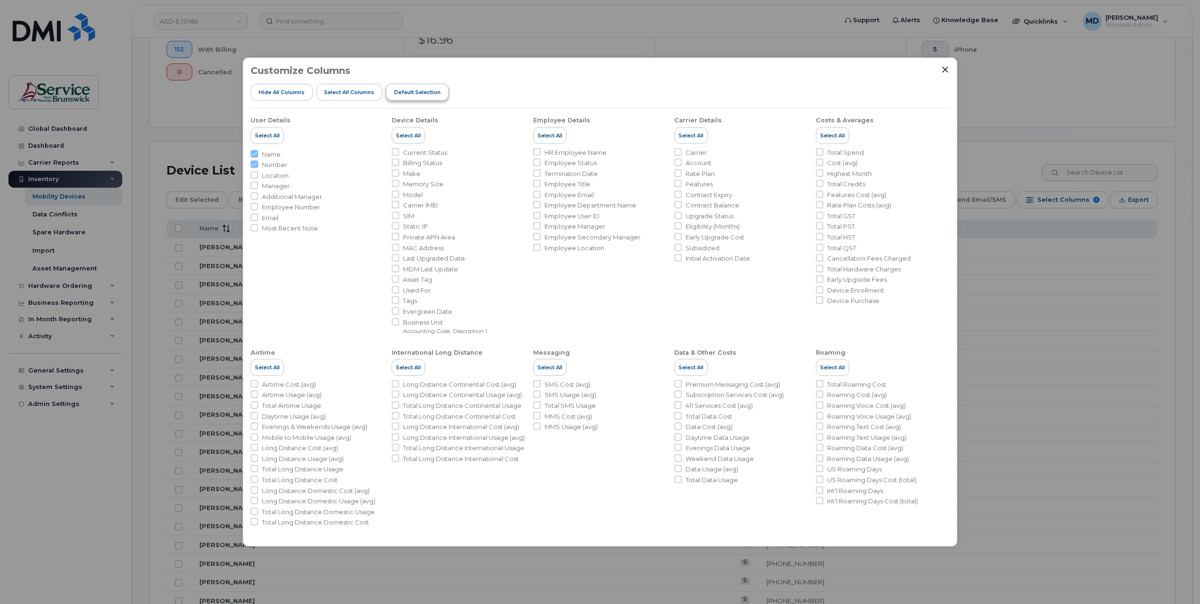
click at [429, 97] on button "Default Selection" at bounding box center [417, 92] width 63 height 17
checkbox input "true"
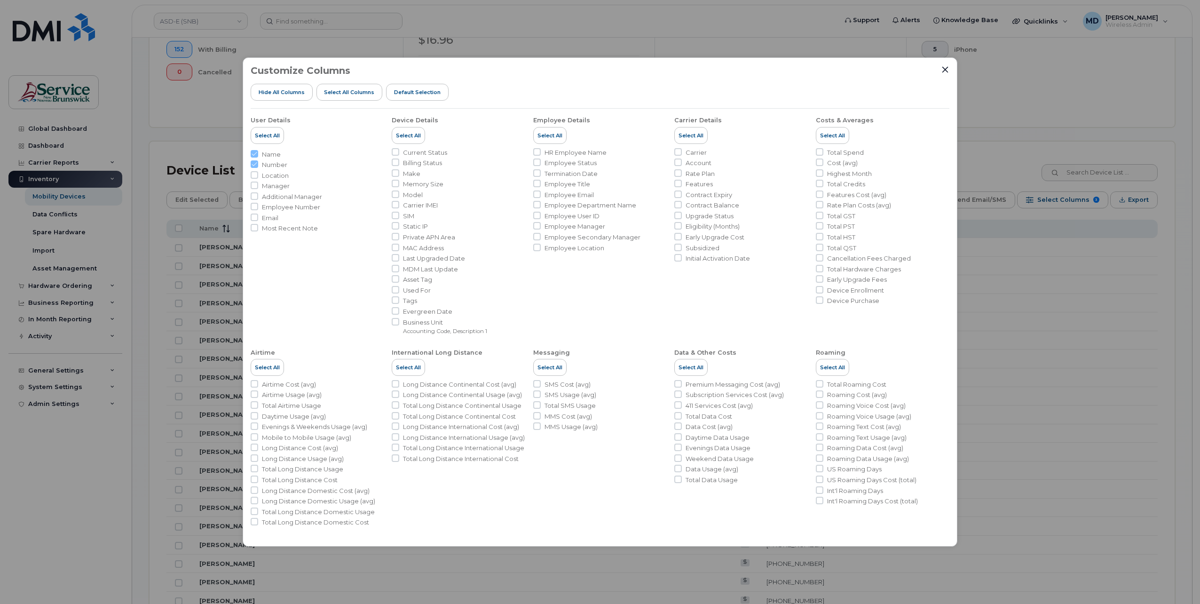
checkbox input "true"
click at [822, 265] on input "Total Hardware Charges" at bounding box center [820, 269] width 8 height 8
checkbox input "true"
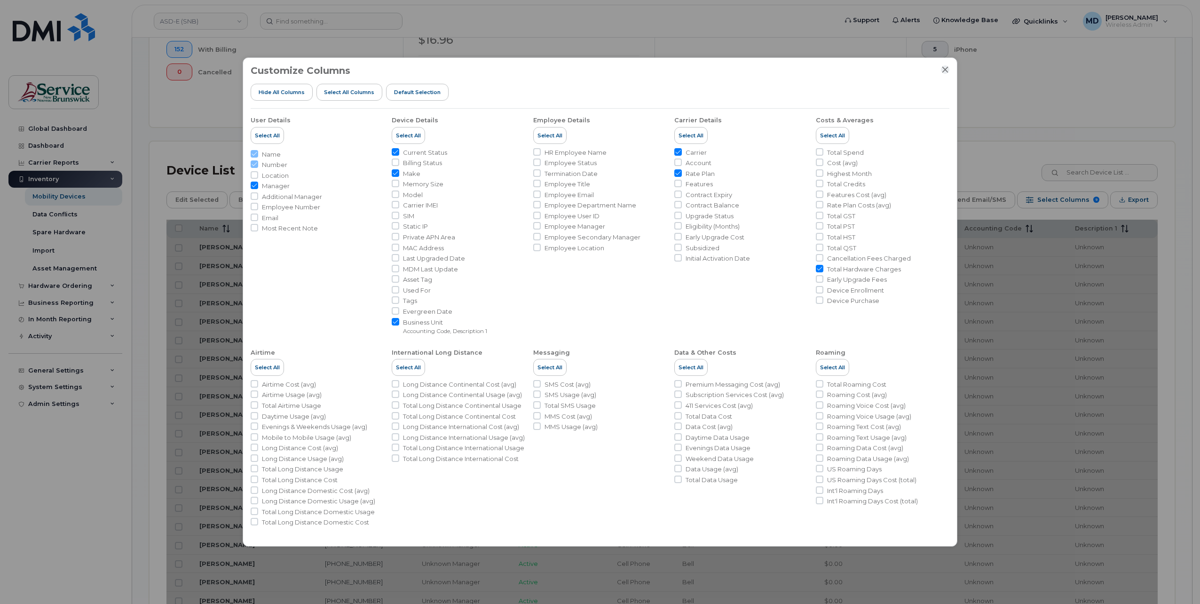
click at [948, 71] on icon "Close" at bounding box center [946, 70] width 8 height 8
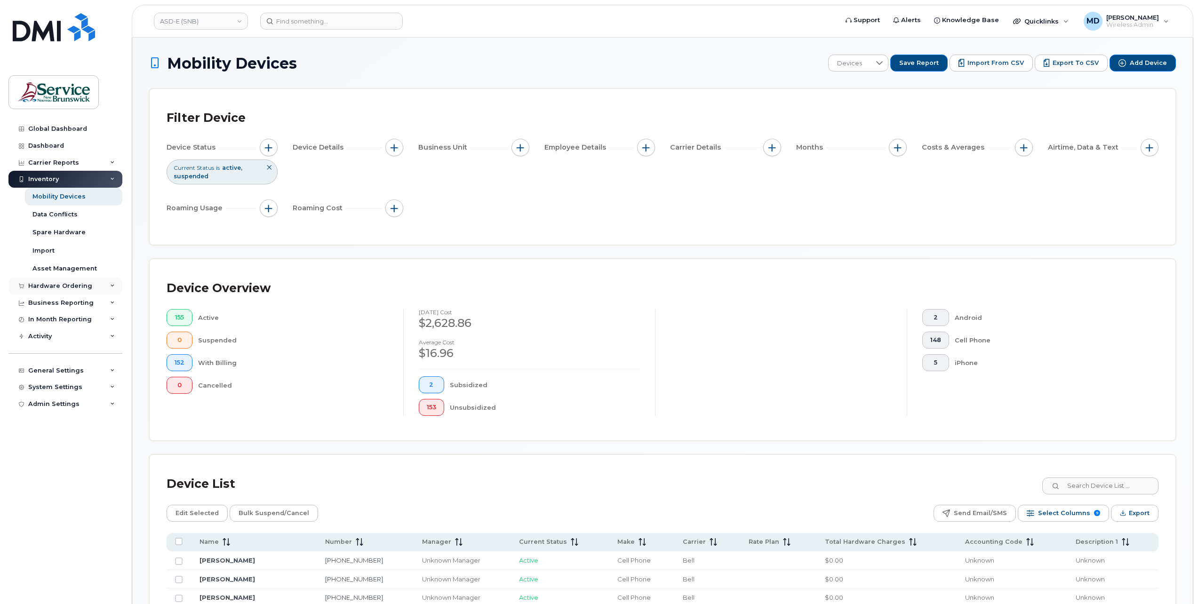
click at [79, 286] on div "Hardware Ordering" at bounding box center [60, 286] width 64 height 8
click at [75, 321] on link "Orders" at bounding box center [73, 321] width 97 height 18
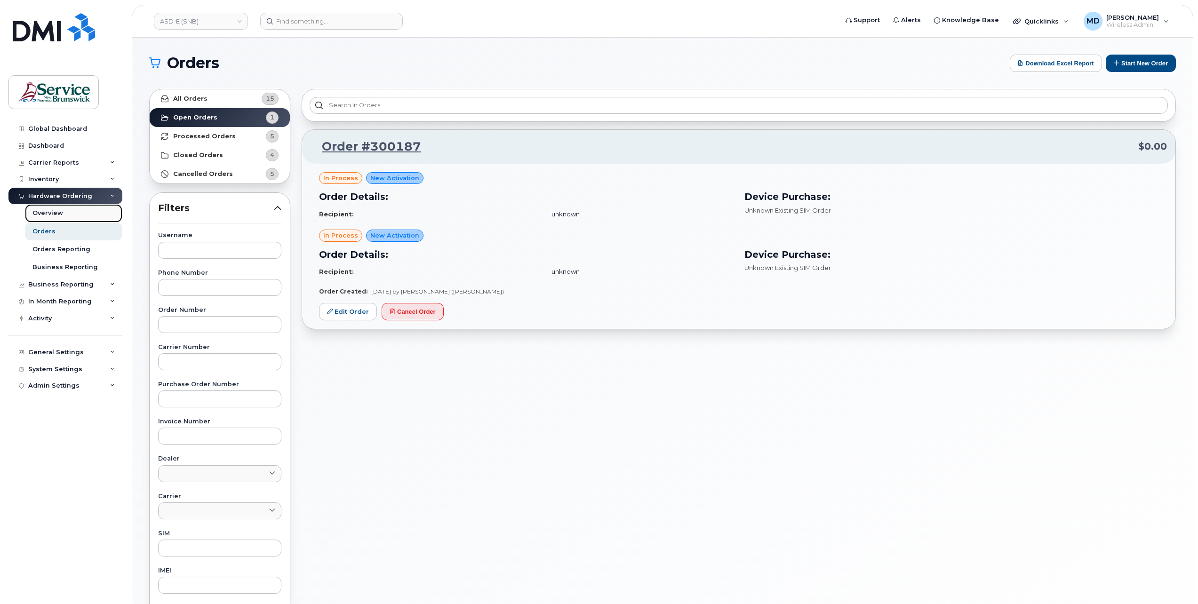
click at [64, 215] on link "Overview" at bounding box center [73, 213] width 97 height 18
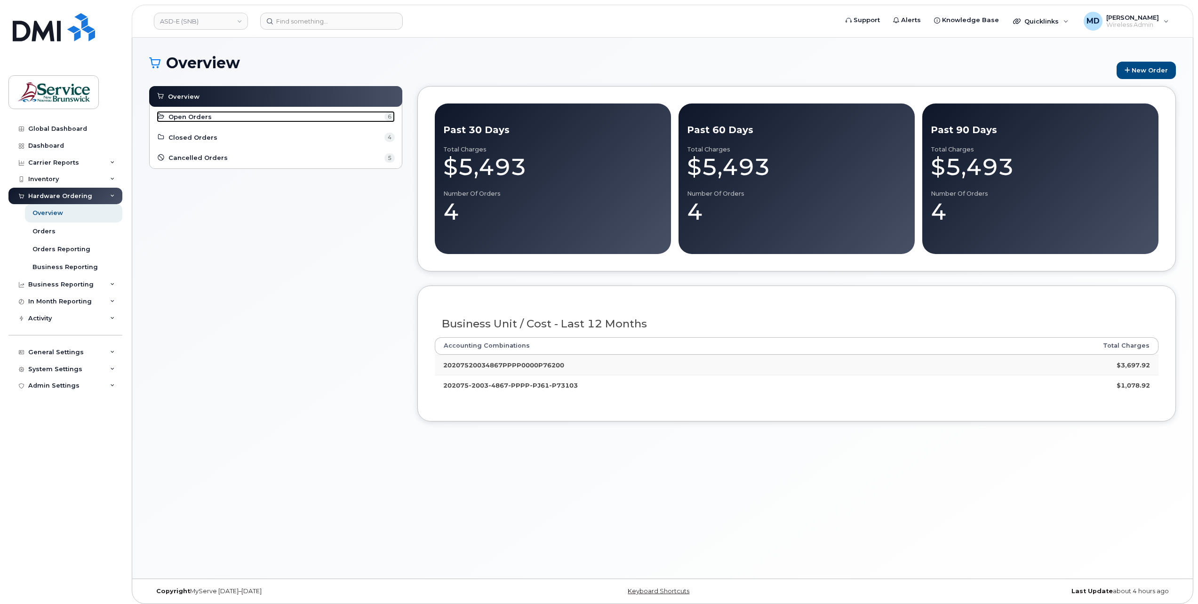
click at [280, 115] on link "Open Orders 6" at bounding box center [276, 116] width 238 height 11
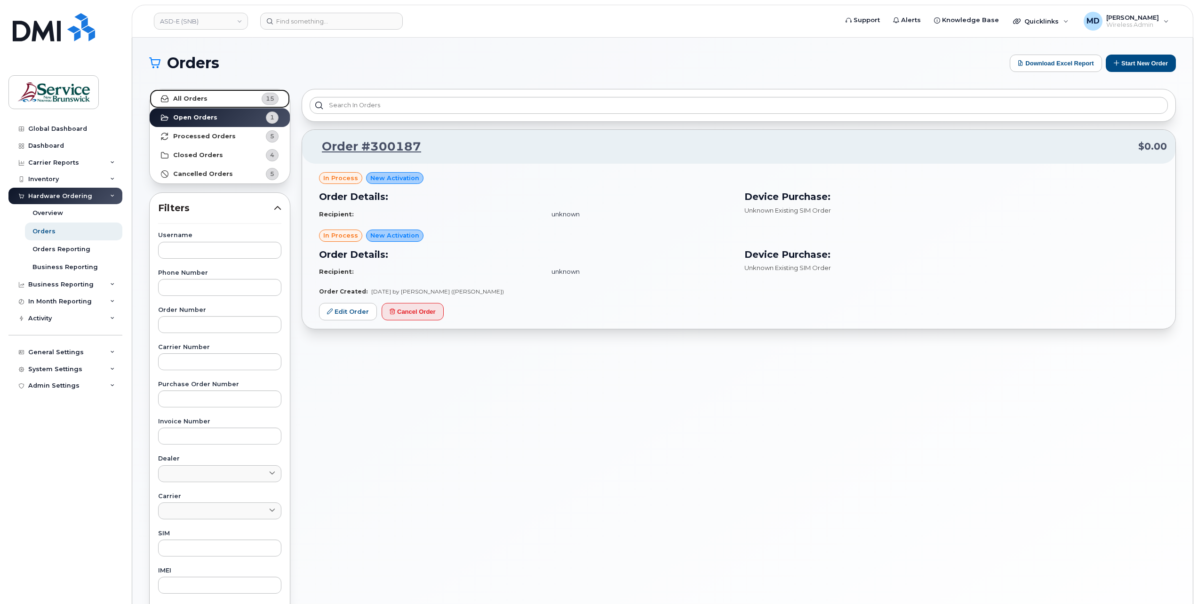
click at [207, 99] on link "All Orders 15" at bounding box center [220, 98] width 140 height 19
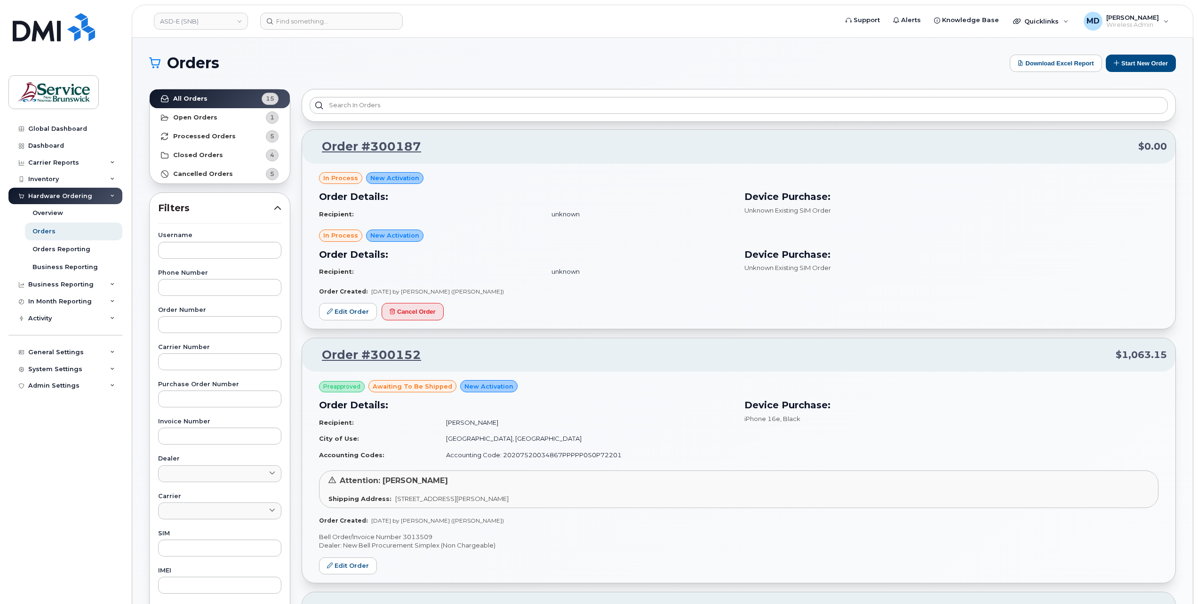
drag, startPoint x: 65, startPoint y: 247, endPoint x: 72, endPoint y: 247, distance: 6.6
click at [65, 247] on div "Orders Reporting" at bounding box center [61, 249] width 58 height 8
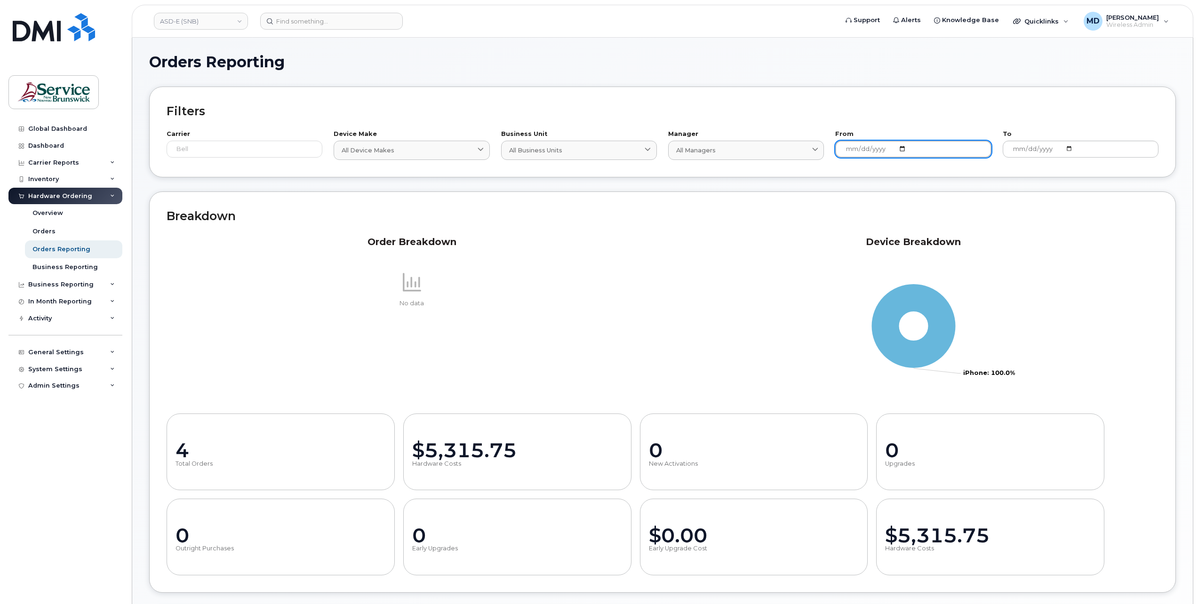
click at [903, 150] on input "[DATE]" at bounding box center [913, 149] width 156 height 17
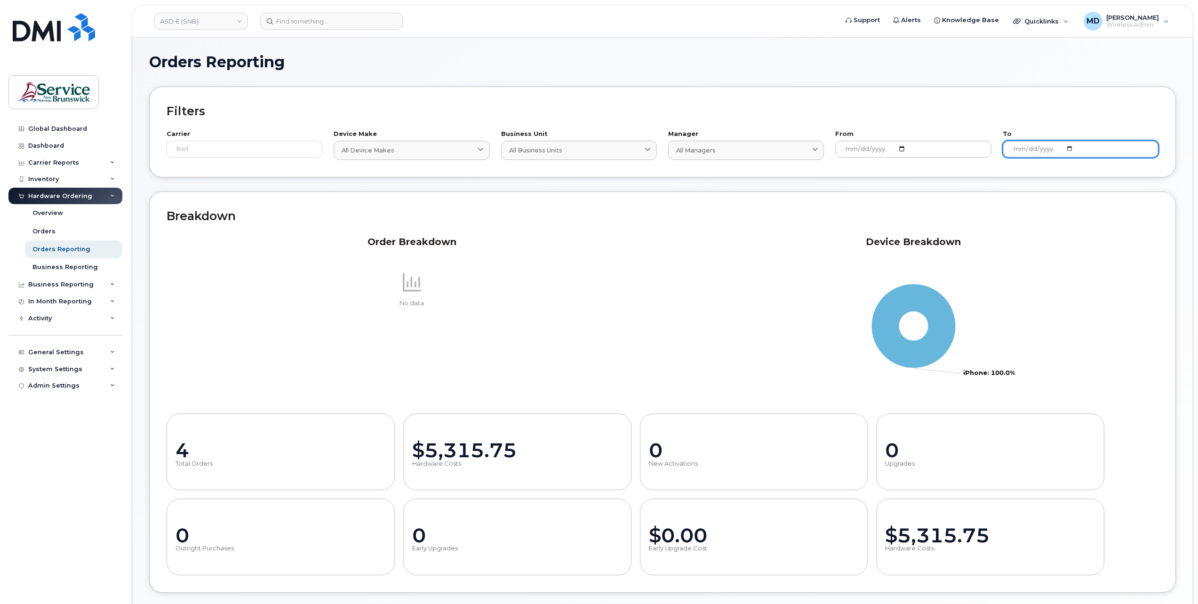
click at [1066, 150] on input "[DATE]" at bounding box center [1080, 149] width 156 height 17
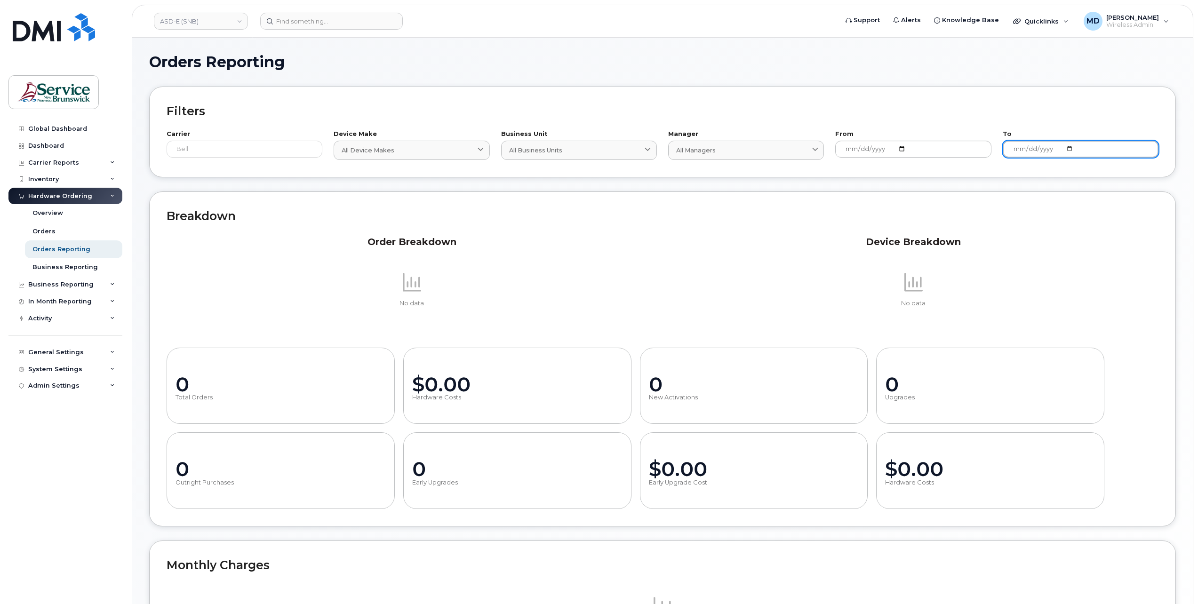
click at [1069, 150] on input "[DATE]" at bounding box center [1080, 149] width 156 height 17
type input "2025-07-31"
click at [219, 24] on link "ASD-E (SNB)" at bounding box center [201, 21] width 94 height 17
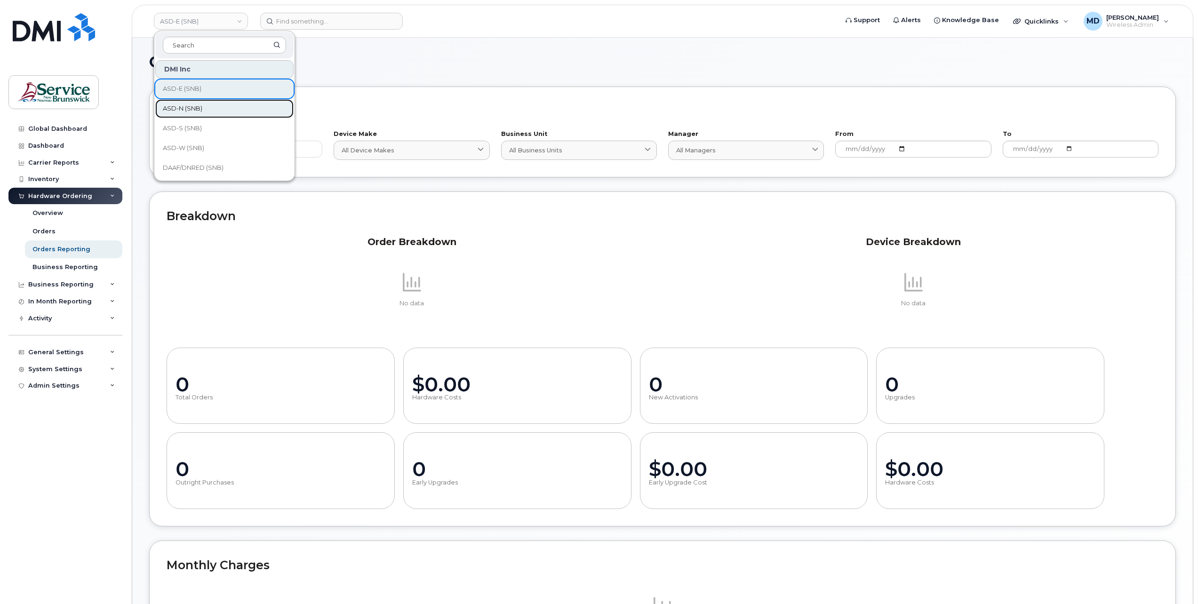
click at [216, 108] on link "ASD-N (SNB)" at bounding box center [224, 108] width 138 height 19
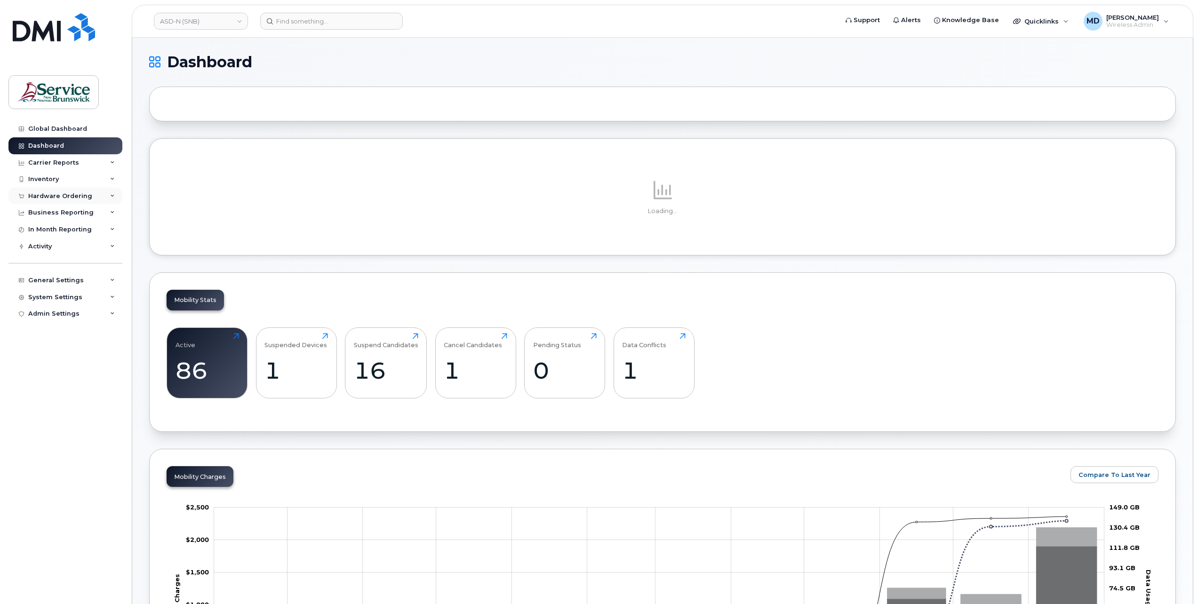
click at [71, 195] on div "Hardware Ordering" at bounding box center [60, 196] width 64 height 8
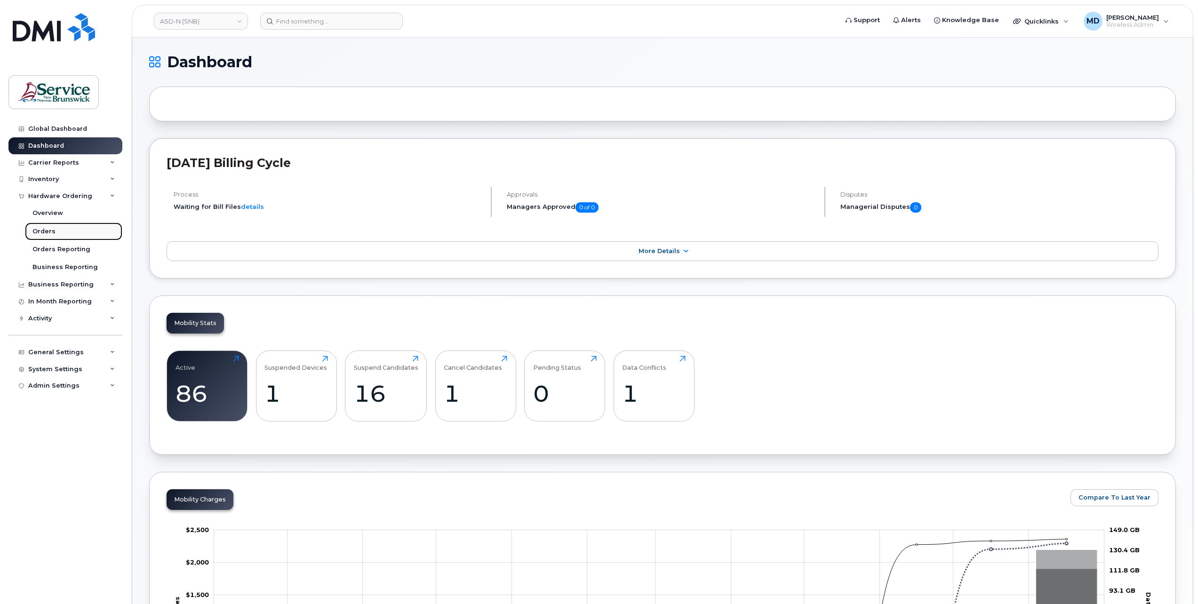
click at [52, 231] on div "Orders" at bounding box center [43, 231] width 23 height 8
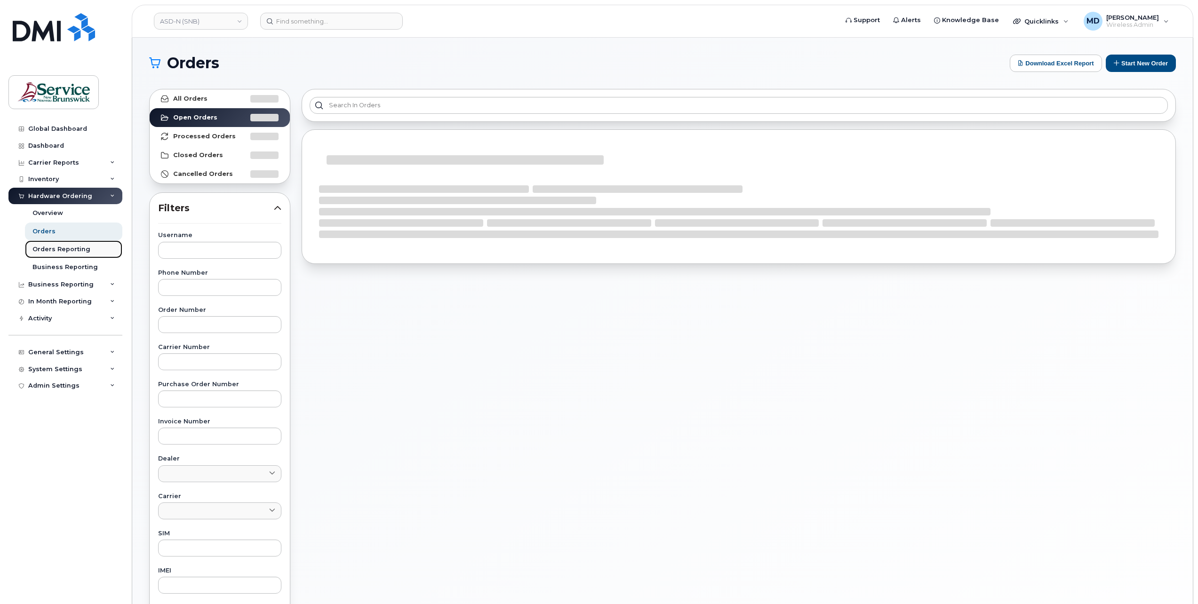
click at [60, 247] on div "Orders Reporting" at bounding box center [61, 249] width 58 height 8
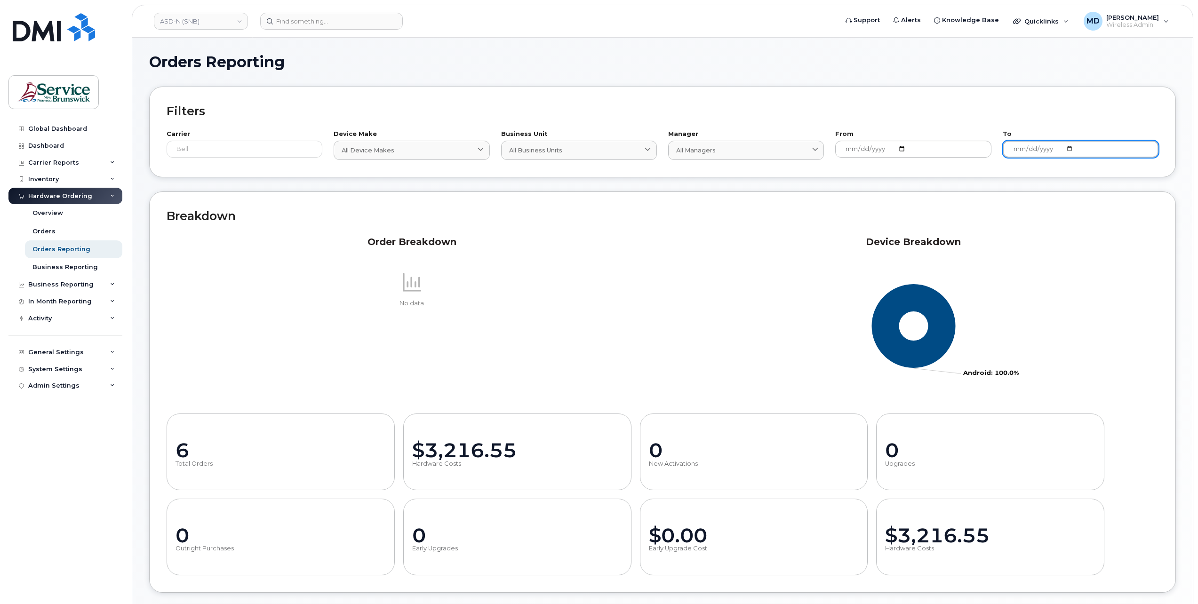
click at [1066, 150] on input "[DATE]" at bounding box center [1080, 149] width 156 height 17
type input "[DATE]"
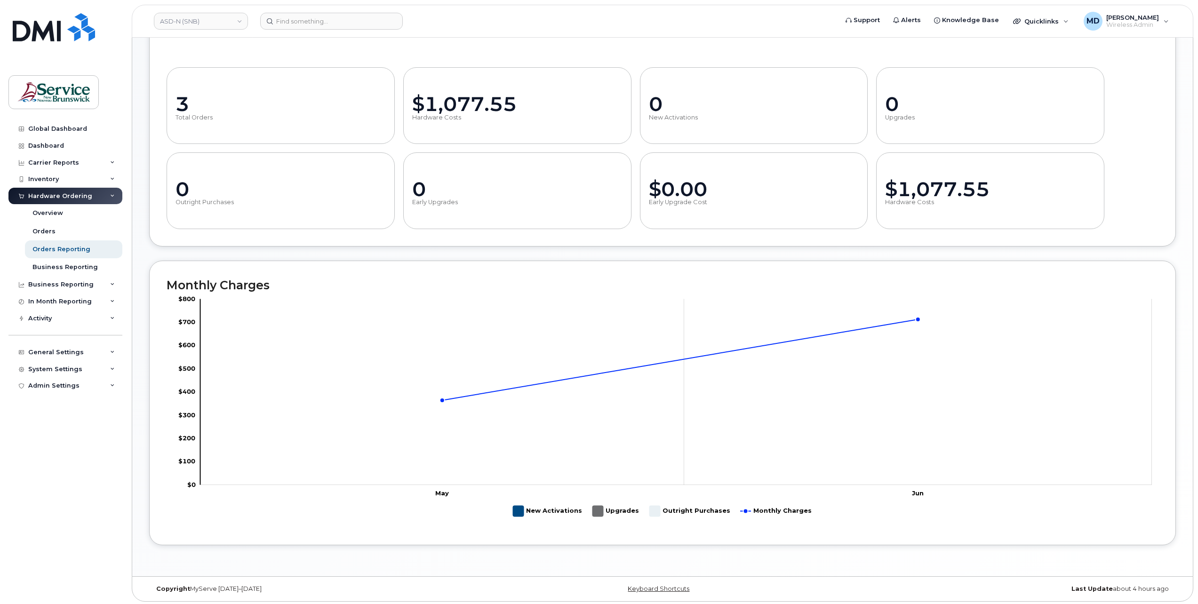
scroll to position [32, 0]
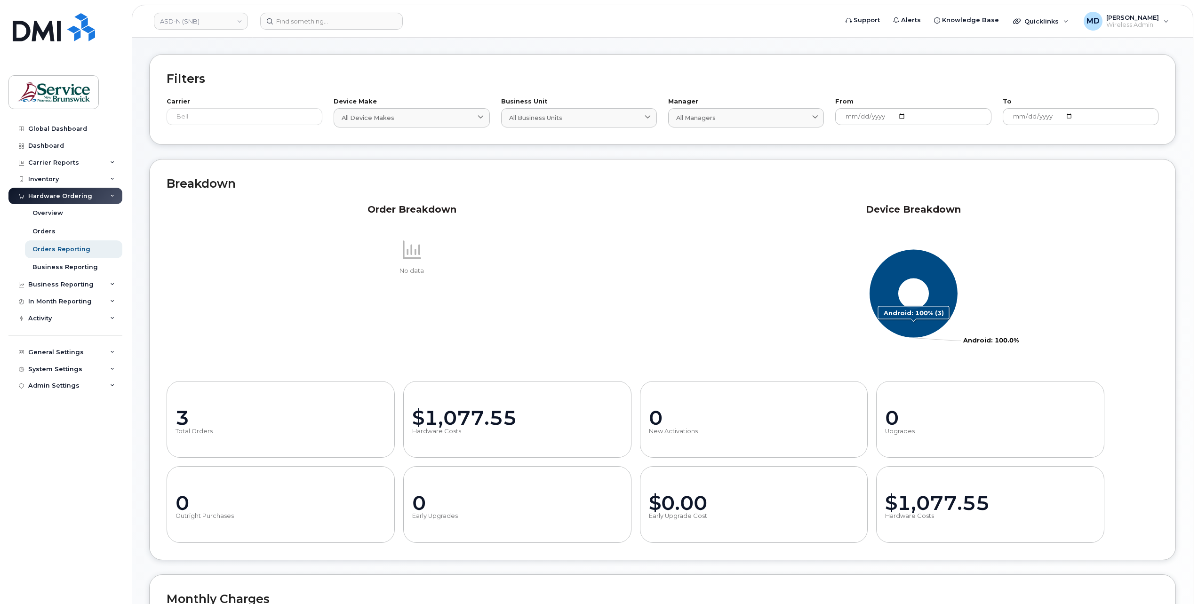
click at [907, 318] on icon "Android: 100%" at bounding box center [913, 293] width 89 height 89
click at [882, 299] on icon "Android: 100%" at bounding box center [913, 298] width 89 height 89
click at [882, 298] on icon "Android: 100%" at bounding box center [913, 298] width 89 height 89
drag, startPoint x: 882, startPoint y: 298, endPoint x: 714, endPoint y: 291, distance: 168.1
click at [714, 291] on rect at bounding box center [913, 293] width 491 height 141
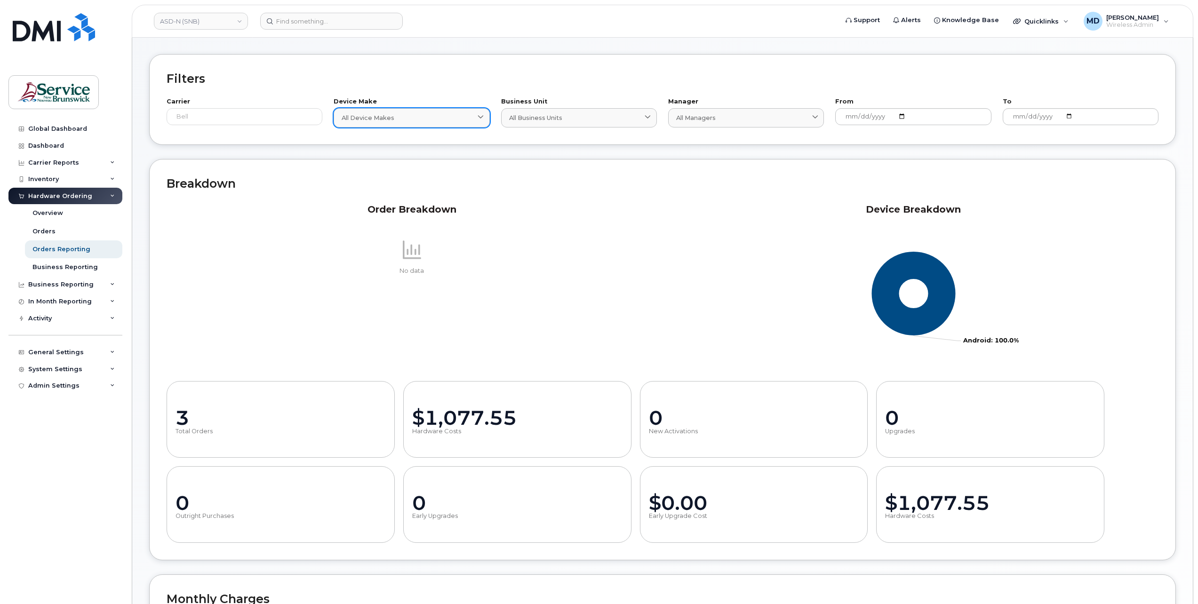
click at [453, 118] on div "All Device Makes" at bounding box center [412, 117] width 140 height 9
click at [400, 177] on div "Android" at bounding box center [411, 180] width 151 height 16
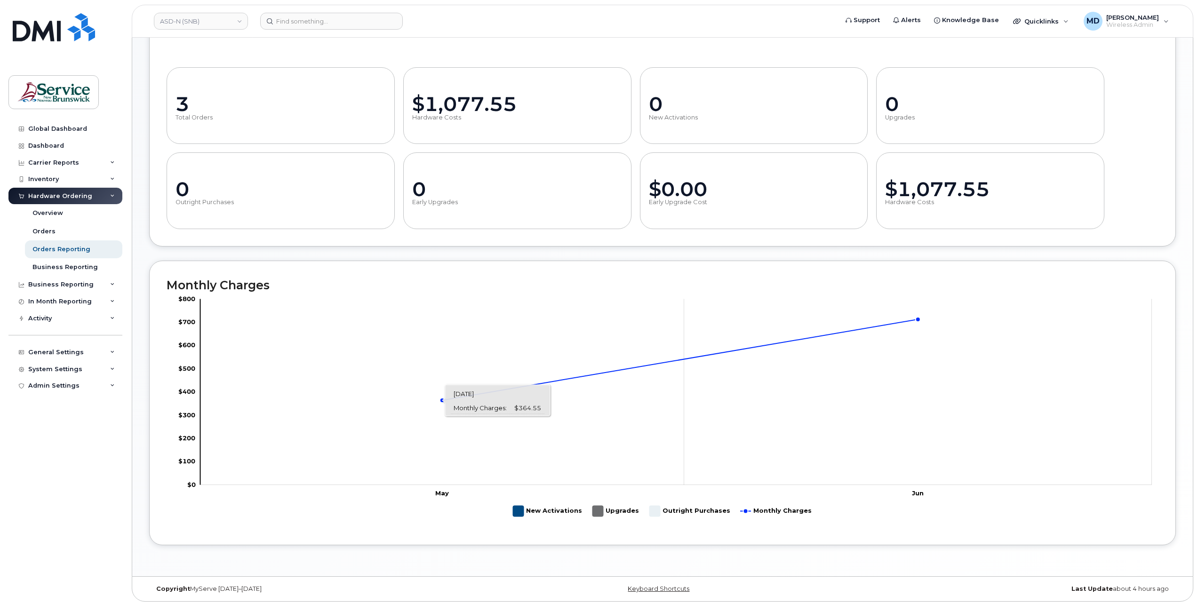
scroll to position [189, 0]
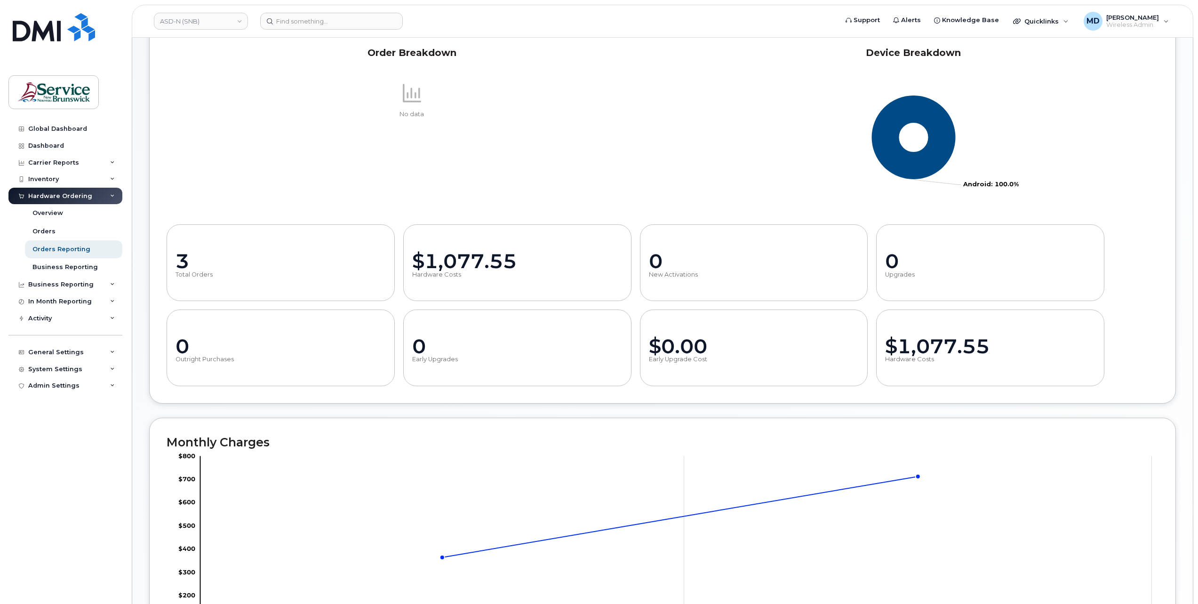
click at [433, 253] on div "$1,077.55" at bounding box center [517, 261] width 210 height 22
click at [920, 332] on div "$1,077.55 Hardware Costs" at bounding box center [990, 348] width 228 height 77
click at [54, 226] on link "Orders" at bounding box center [73, 231] width 97 height 18
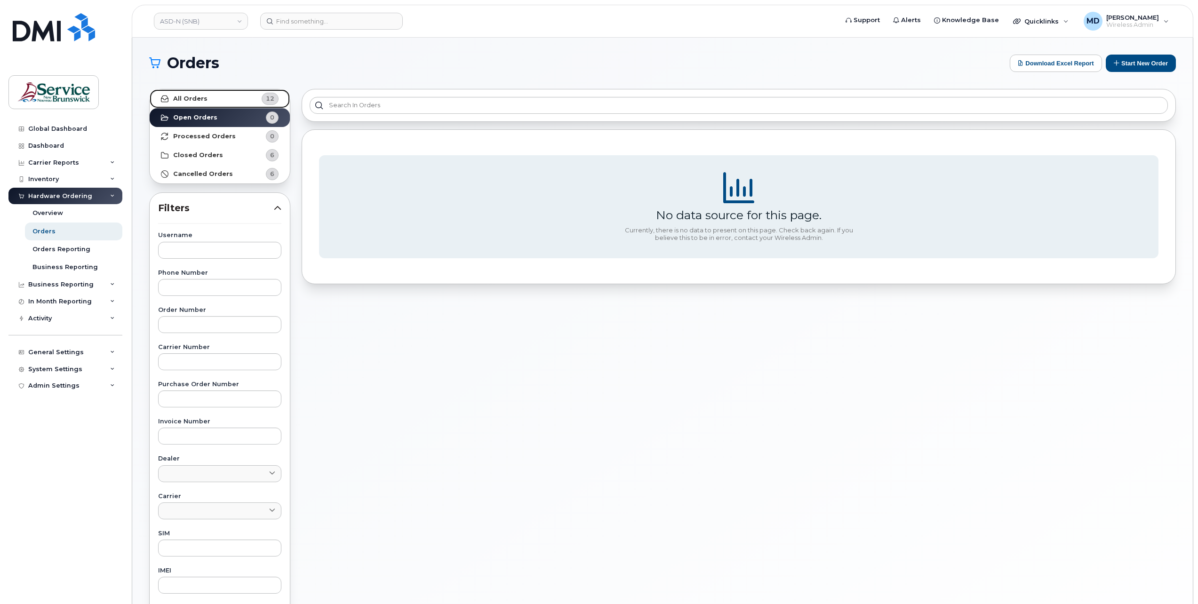
click at [227, 96] on link "All Orders 12" at bounding box center [220, 98] width 140 height 19
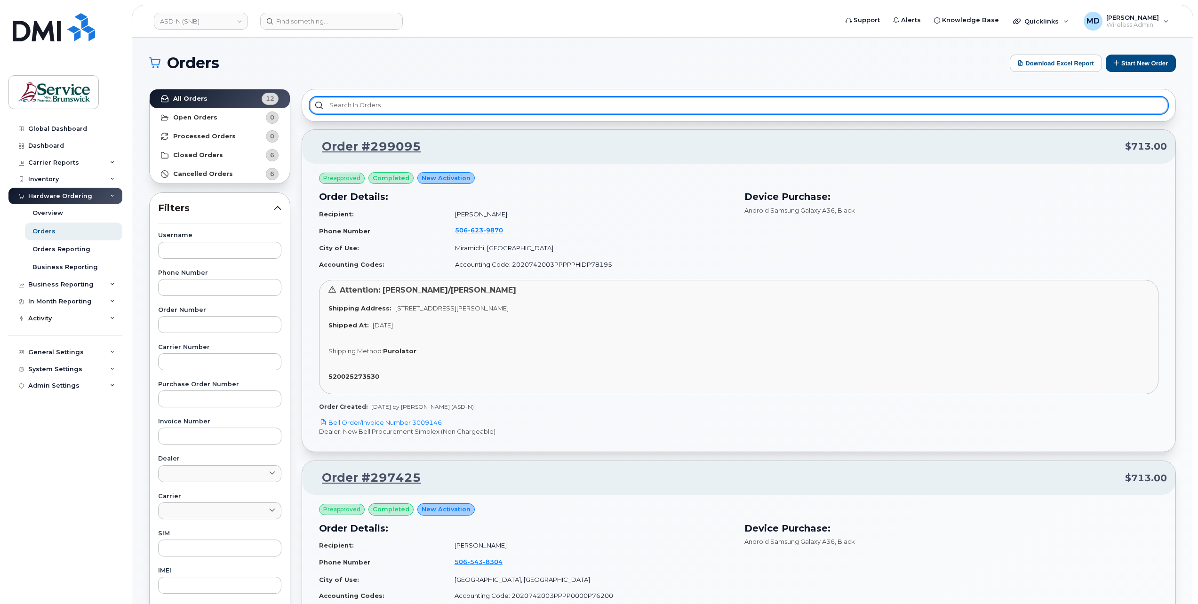
click at [413, 108] on input "text" at bounding box center [739, 105] width 858 height 17
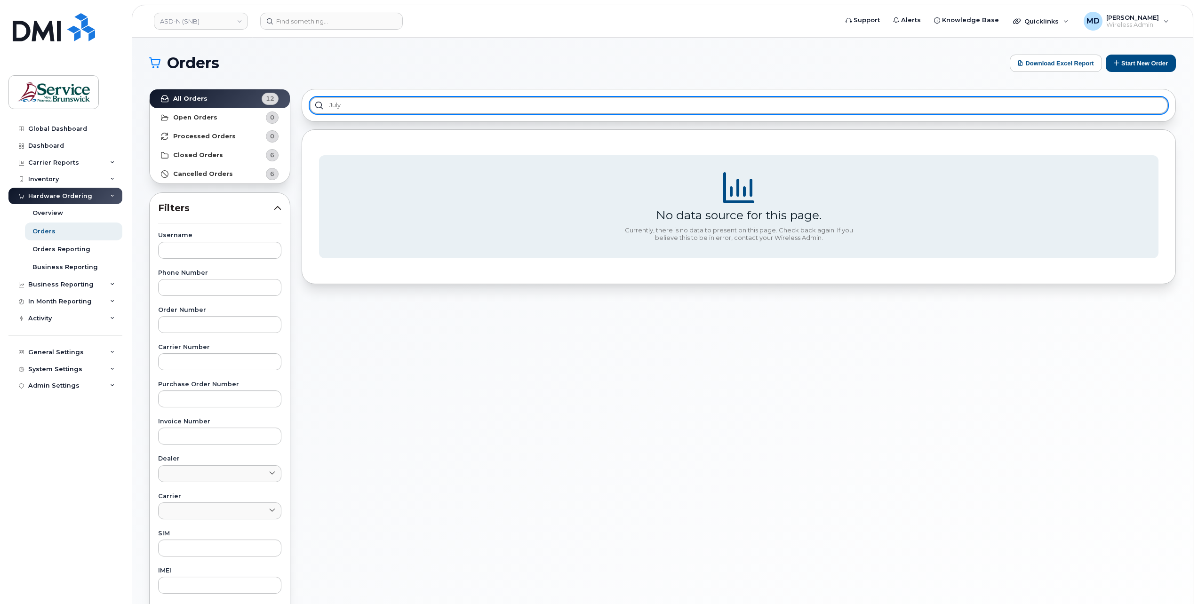
type input "july"
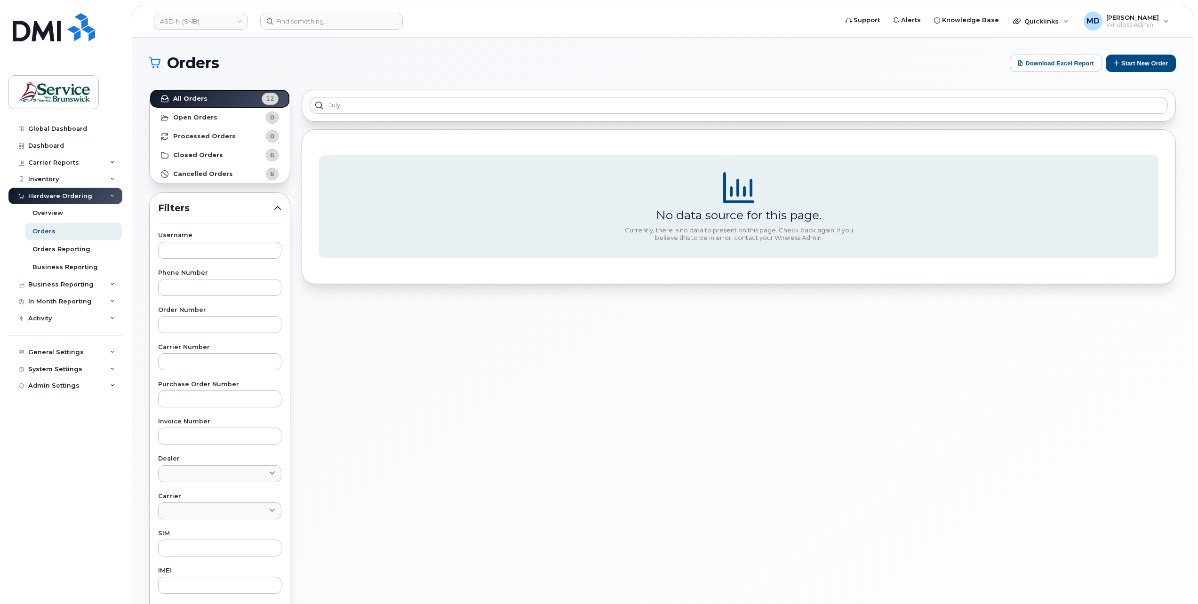
click at [202, 96] on strong "All Orders" at bounding box center [190, 99] width 34 height 8
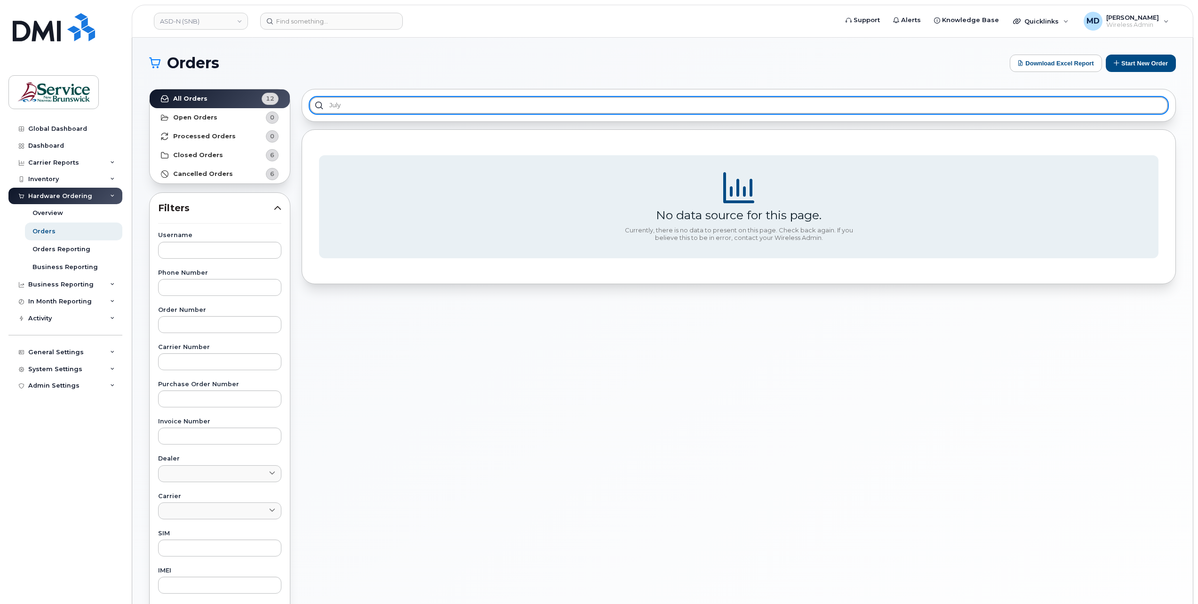
drag, startPoint x: 369, startPoint y: 103, endPoint x: 283, endPoint y: 104, distance: 86.1
click at [283, 105] on div "All Orders 12 Open Orders 0 Processed Orders 0 Closed Orders 6 Cancelled Orders…" at bounding box center [662, 413] width 1038 height 661
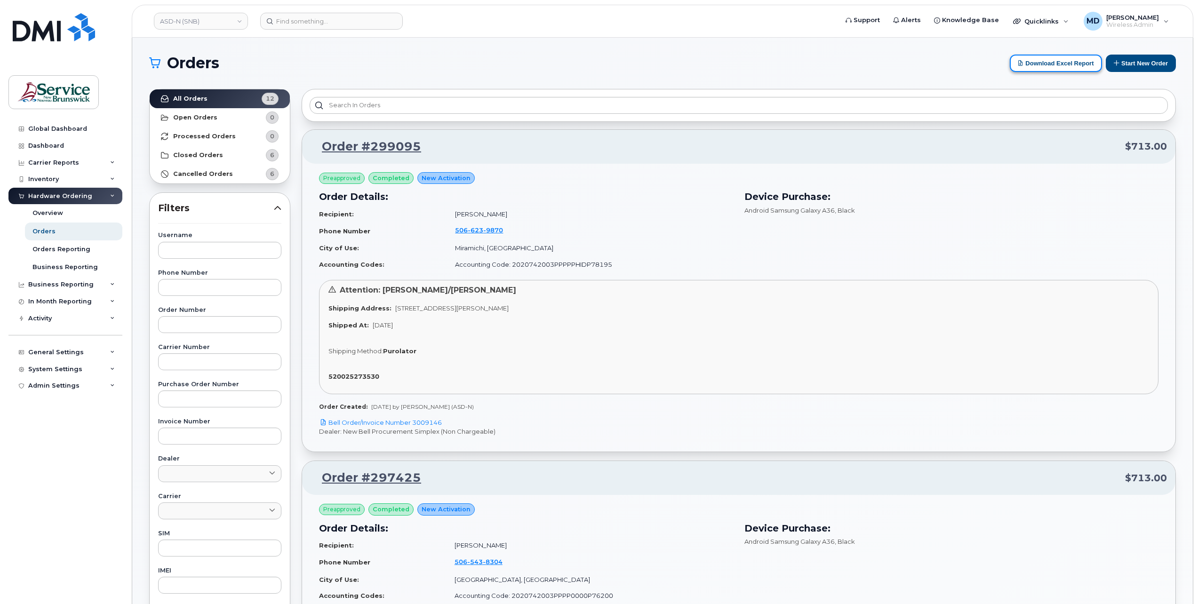
click at [1060, 66] on button "Download Excel Report" at bounding box center [1055, 63] width 92 height 17
click at [196, 18] on link "ASD-N (SNB)" at bounding box center [201, 21] width 94 height 17
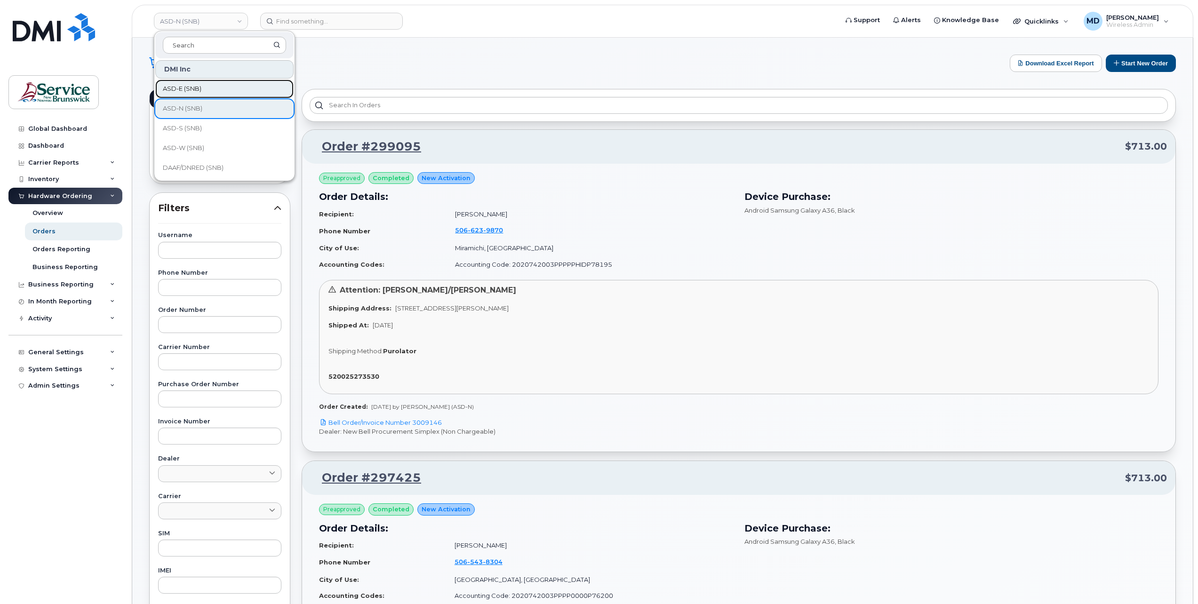
click at [198, 82] on link "ASD-E (SNB)" at bounding box center [224, 88] width 138 height 19
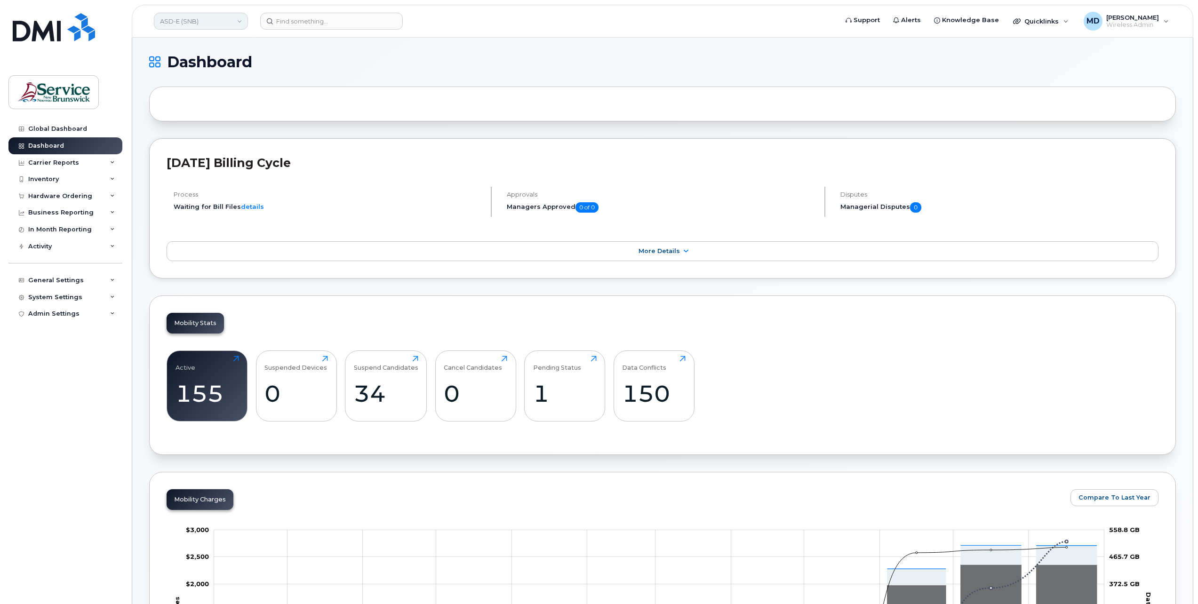
click at [207, 26] on link "ASD-E (SNB)" at bounding box center [201, 21] width 94 height 17
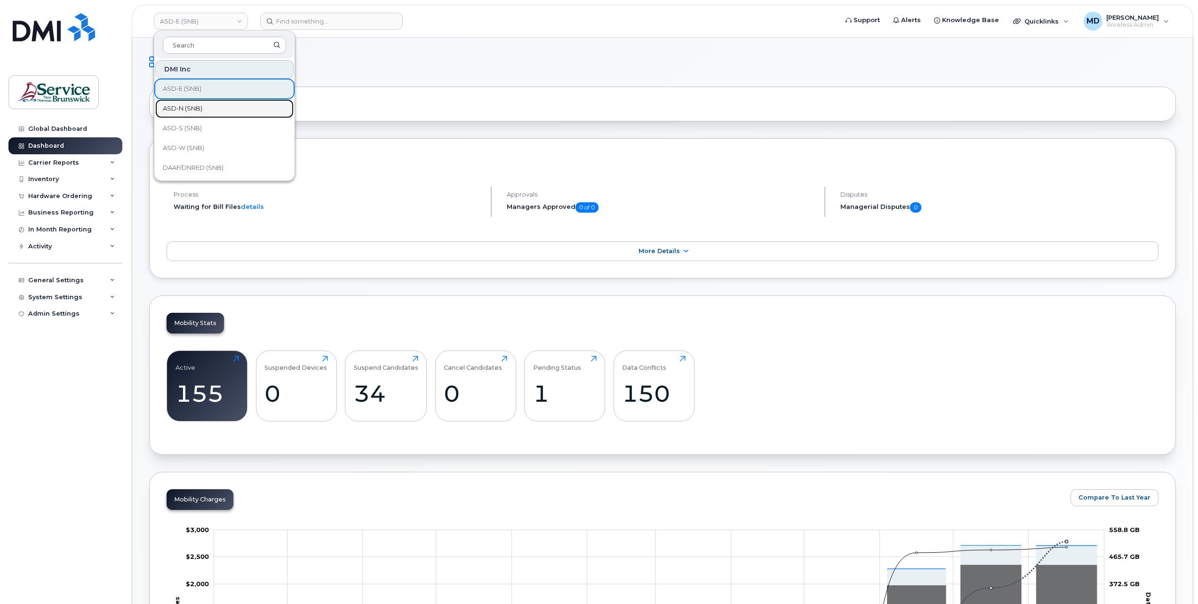
drag, startPoint x: 190, startPoint y: 110, endPoint x: 135, endPoint y: 134, distance: 59.6
click at [190, 110] on span "ASD-N (SNB)" at bounding box center [183, 108] width 40 height 9
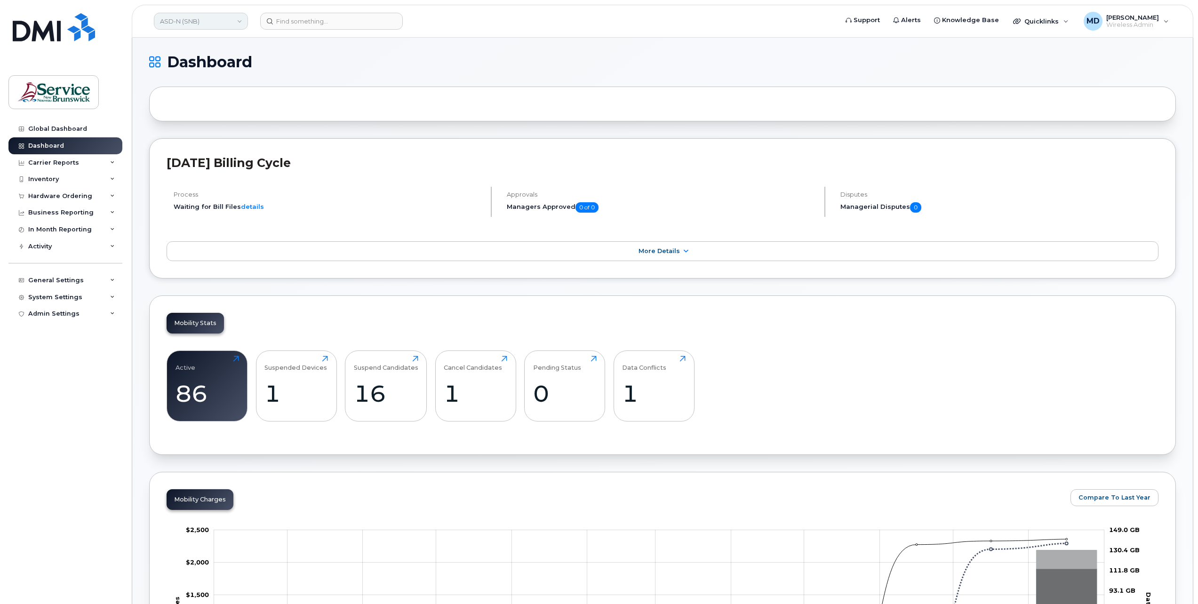
click at [199, 22] on link "ASD-N (SNB)" at bounding box center [201, 21] width 94 height 17
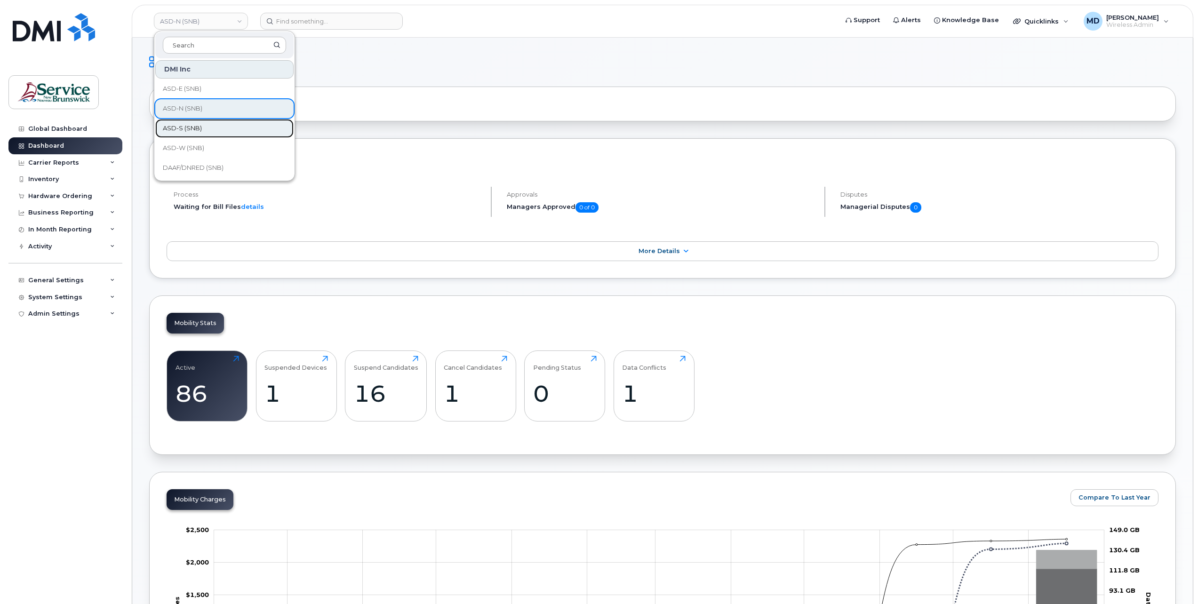
click at [195, 127] on span "ASD-S (SNB)" at bounding box center [182, 128] width 39 height 9
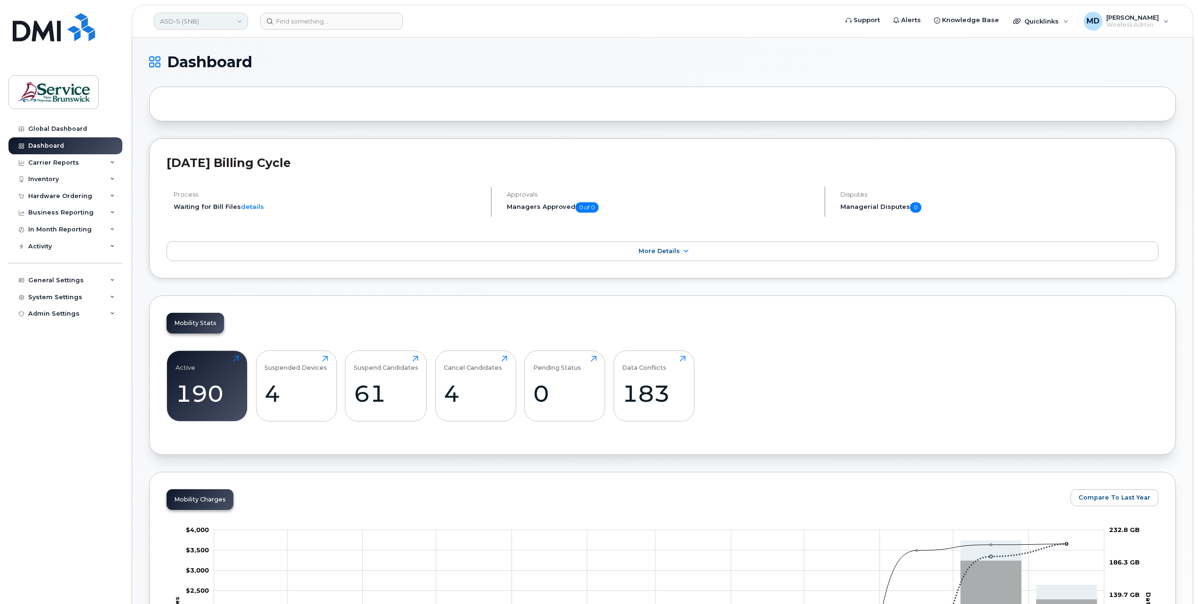
click at [213, 25] on link "ASD-S (SNB)" at bounding box center [201, 21] width 94 height 17
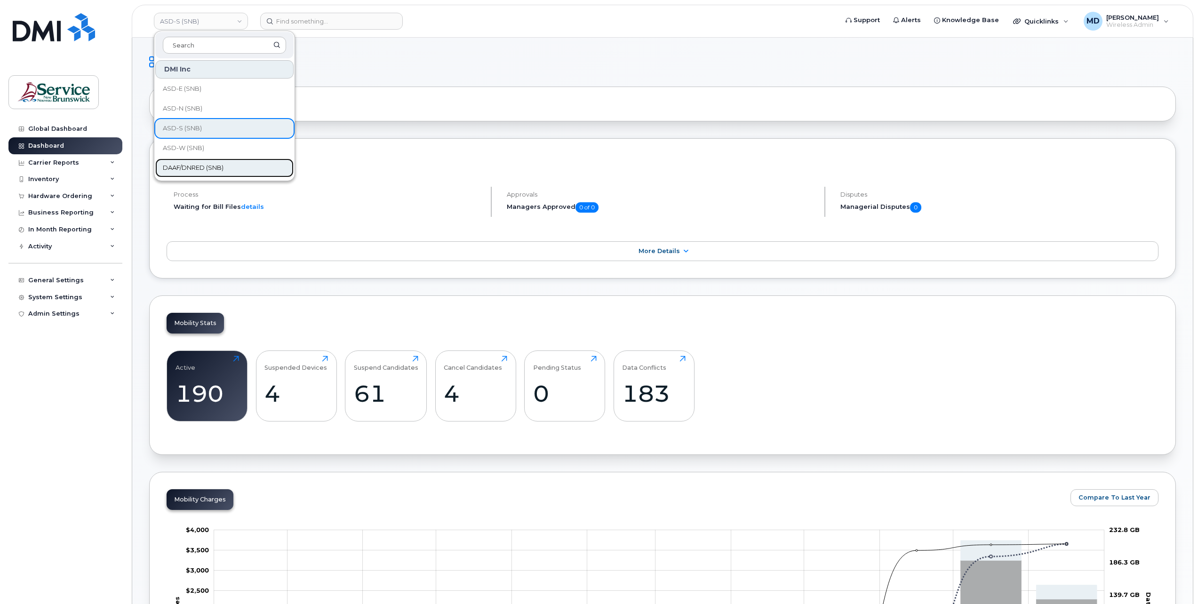
click at [206, 167] on span "DAAF/DNRED (SNB)" at bounding box center [193, 167] width 61 height 9
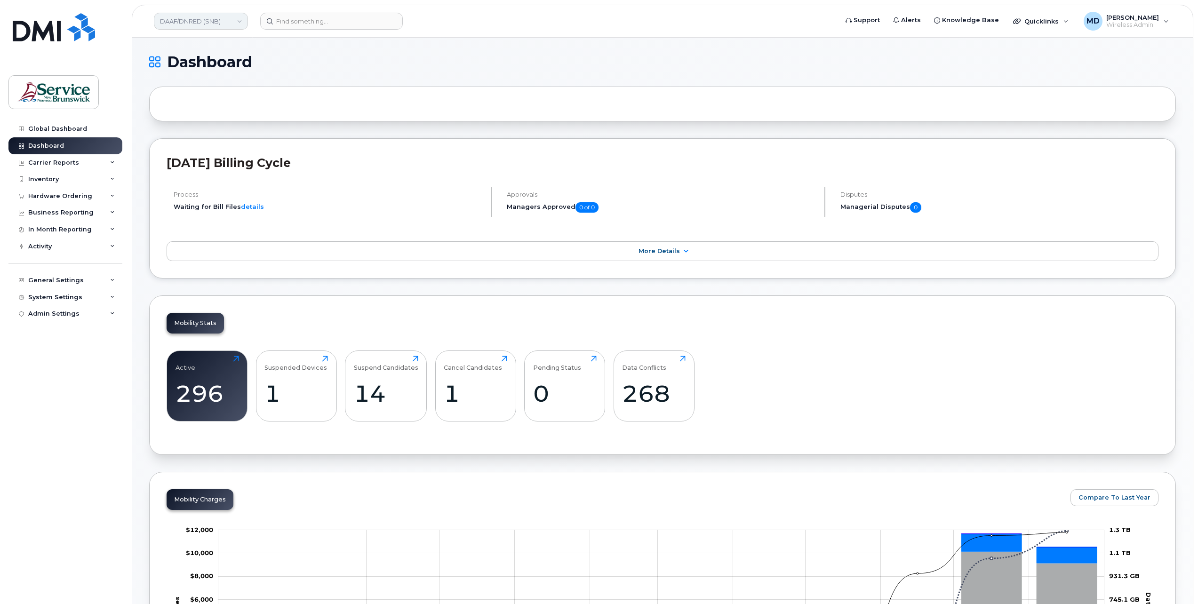
click at [223, 24] on link "DAAF/DNRED (SNB)" at bounding box center [201, 21] width 94 height 17
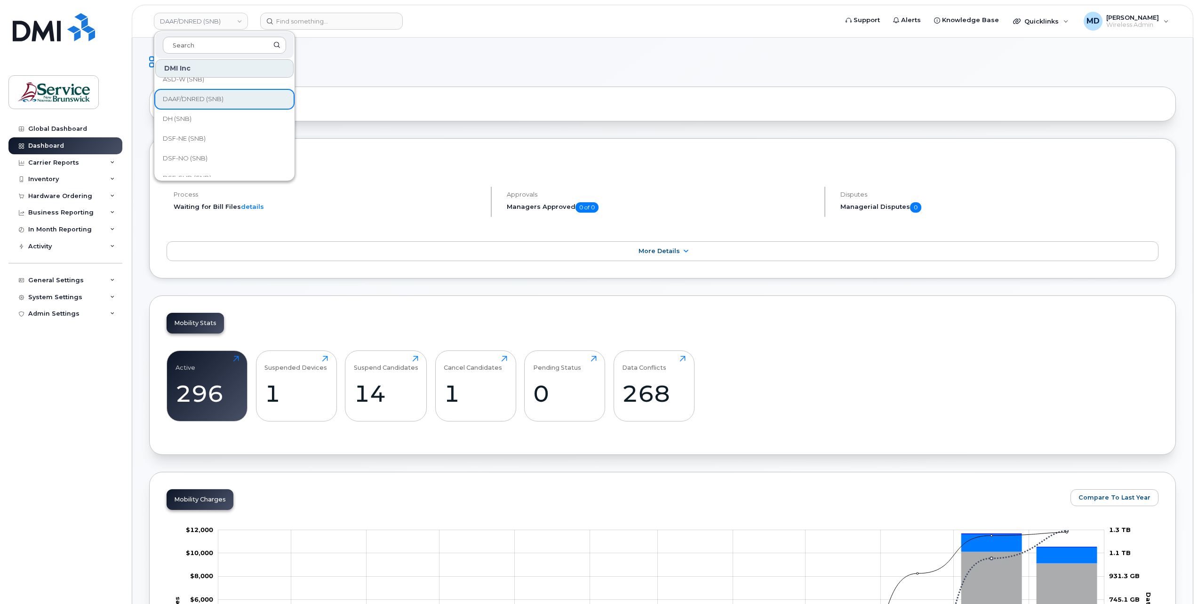
scroll to position [63, 0]
drag, startPoint x: 226, startPoint y: 123, endPoint x: 231, endPoint y: 125, distance: 5.4
click at [226, 123] on link "DH (SNB)" at bounding box center [224, 125] width 138 height 19
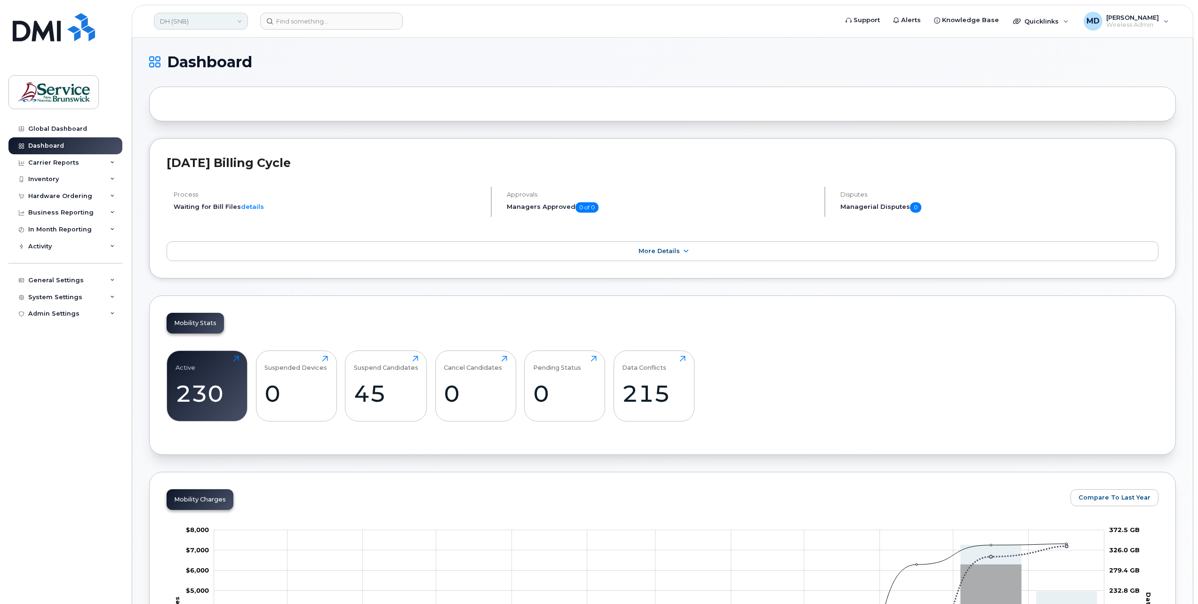
click at [202, 26] on link "DH (SNB)" at bounding box center [201, 21] width 94 height 17
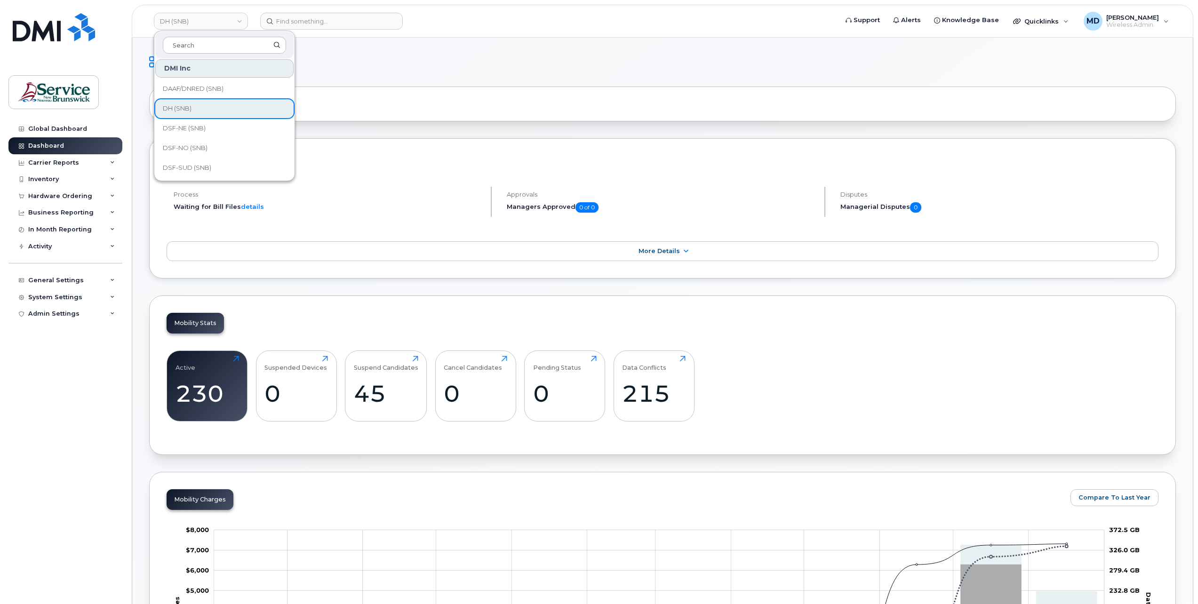
scroll to position [90, 0]
click at [249, 117] on link "DSF-NE (SNB)" at bounding box center [224, 117] width 138 height 19
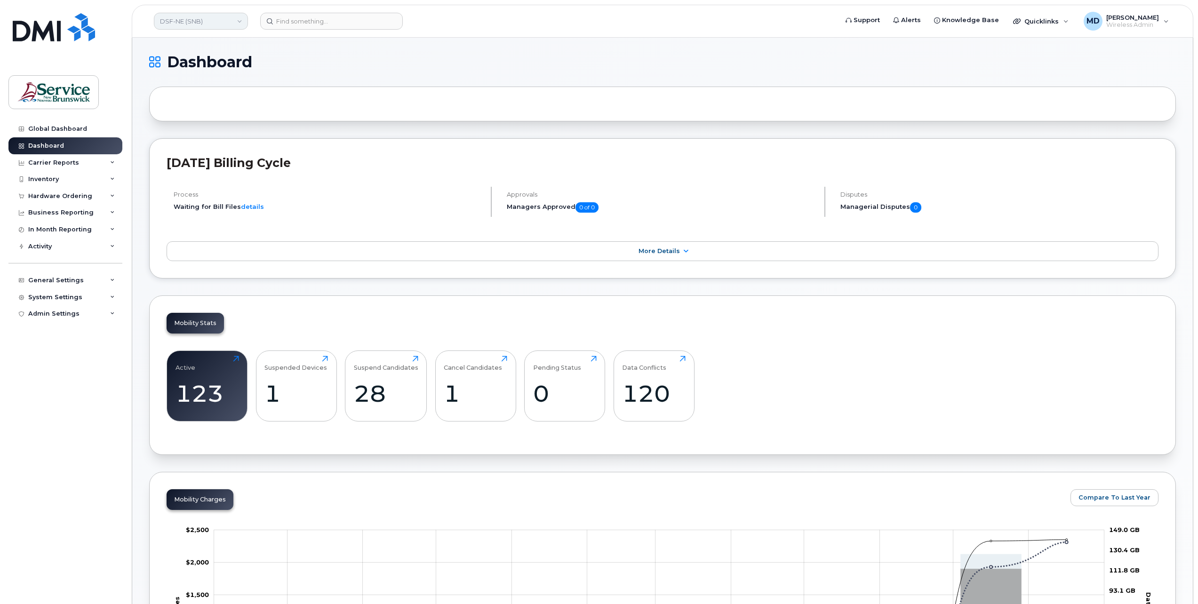
click at [206, 24] on link "DSF-NE (SNB)" at bounding box center [201, 21] width 94 height 17
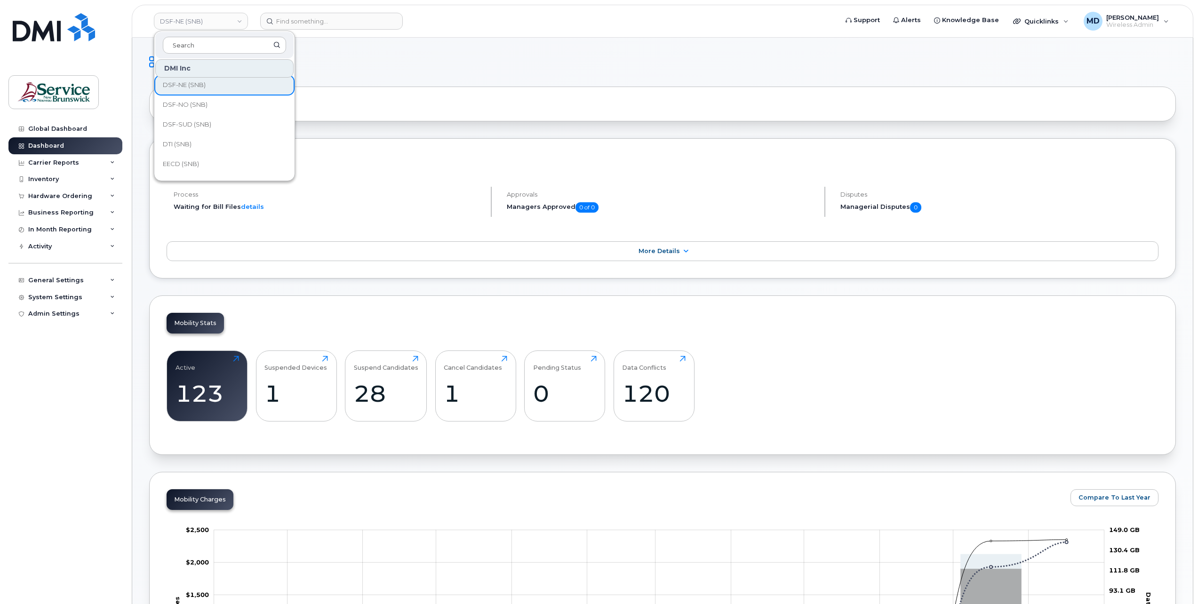
scroll to position [124, 0]
click at [251, 121] on link "DSF-SUD (SNB)" at bounding box center [224, 123] width 138 height 19
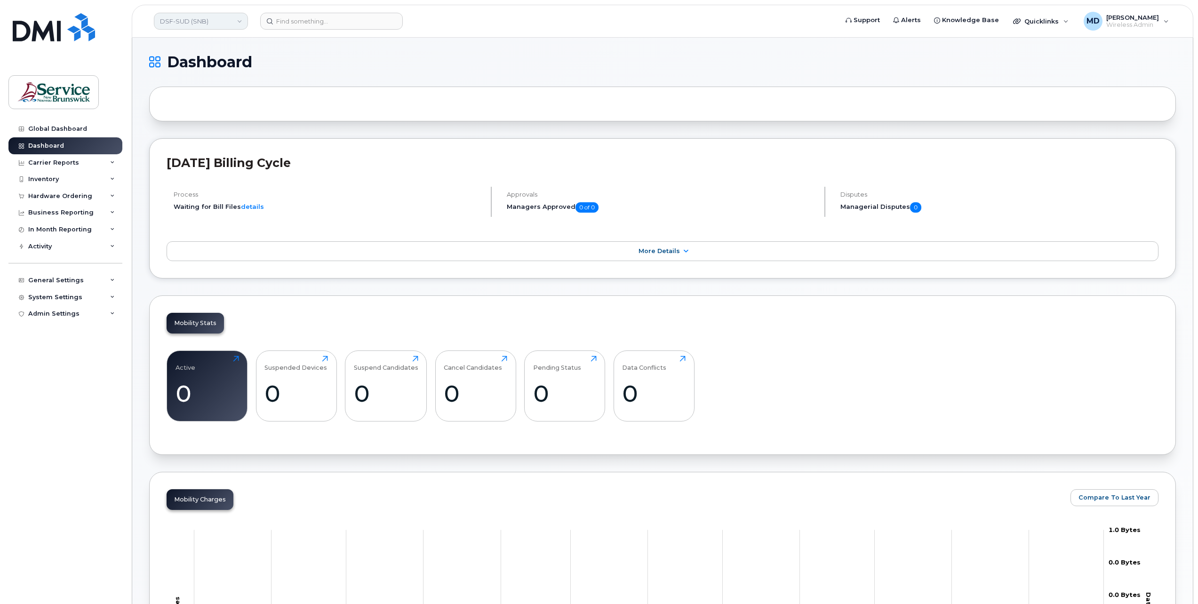
click at [220, 27] on link "DSF-SUD (SNB)" at bounding box center [201, 21] width 94 height 17
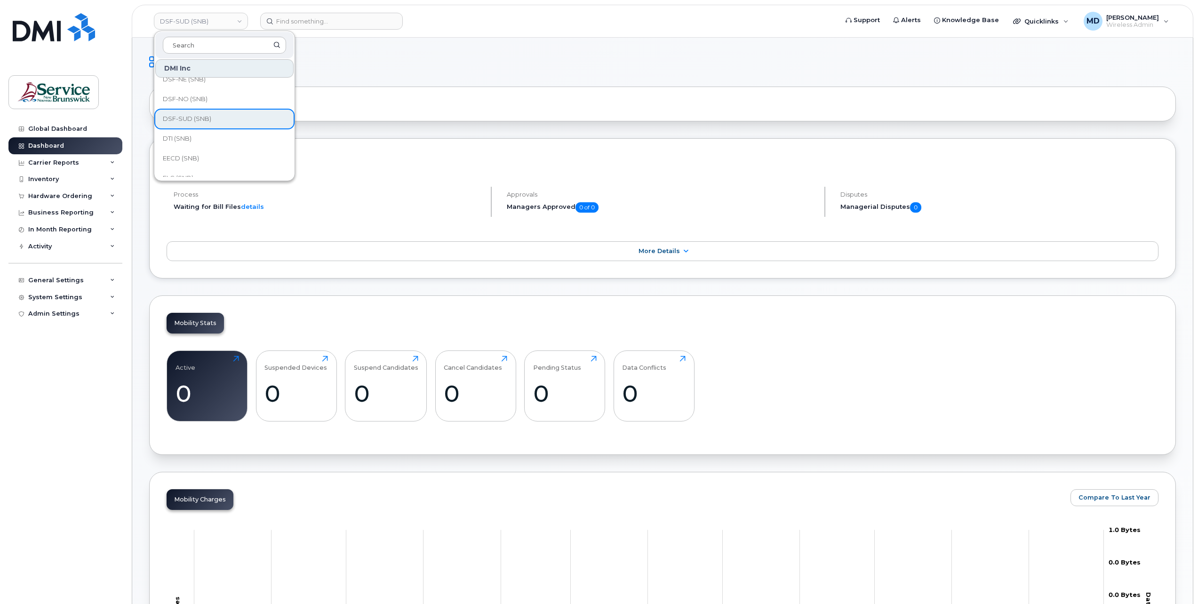
scroll to position [135, 0]
click at [226, 134] on link "DTI (SNB)" at bounding box center [224, 132] width 138 height 19
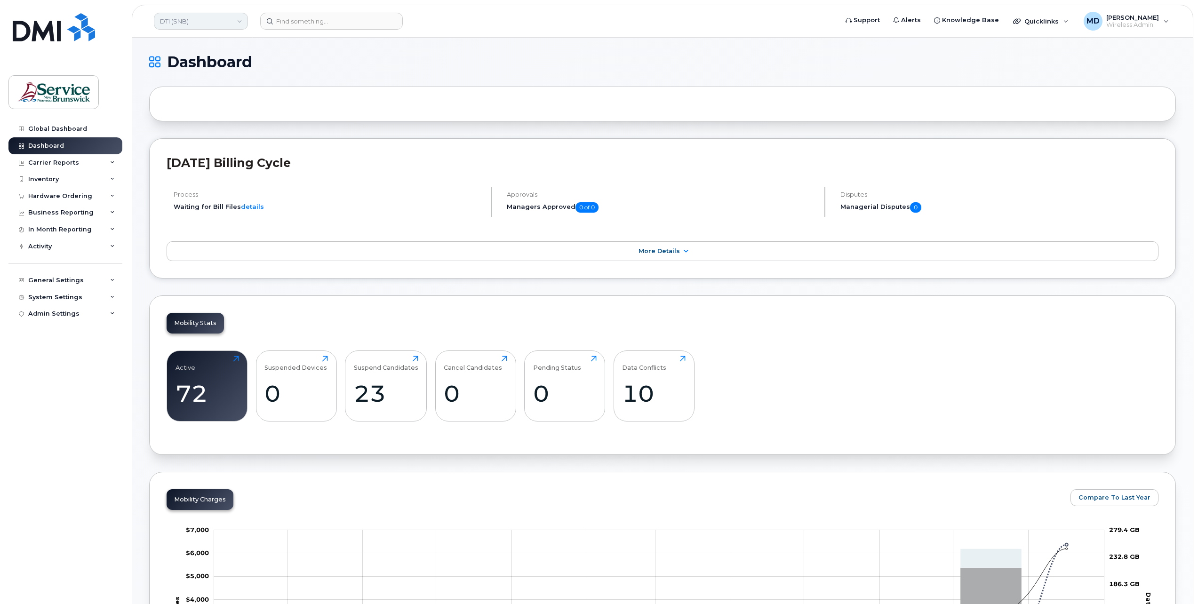
click at [199, 19] on link "DTI (SNB)" at bounding box center [201, 21] width 94 height 17
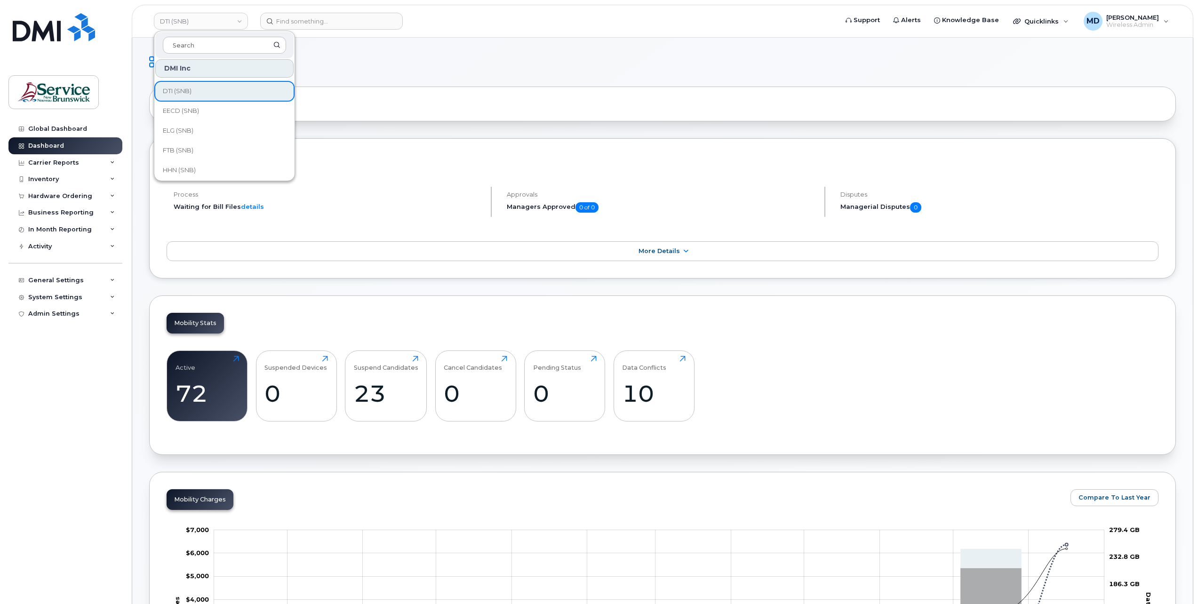
scroll to position [189, 0]
click at [237, 103] on link "EECD (SNB)" at bounding box center [224, 97] width 138 height 19
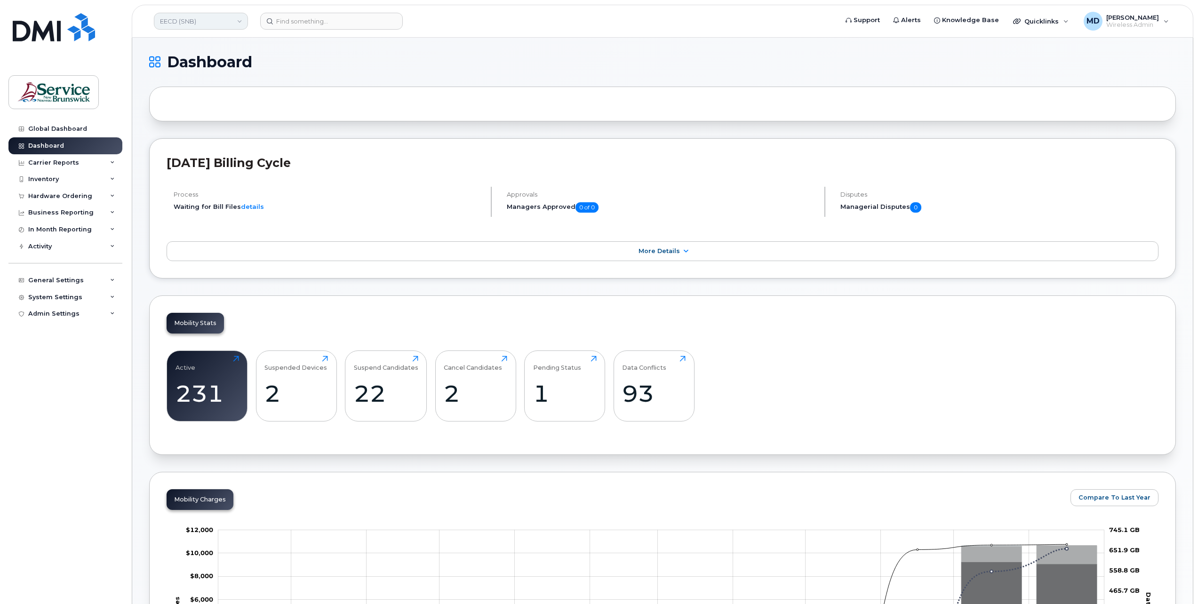
click at [238, 22] on link "EECD (SNB)" at bounding box center [201, 21] width 94 height 17
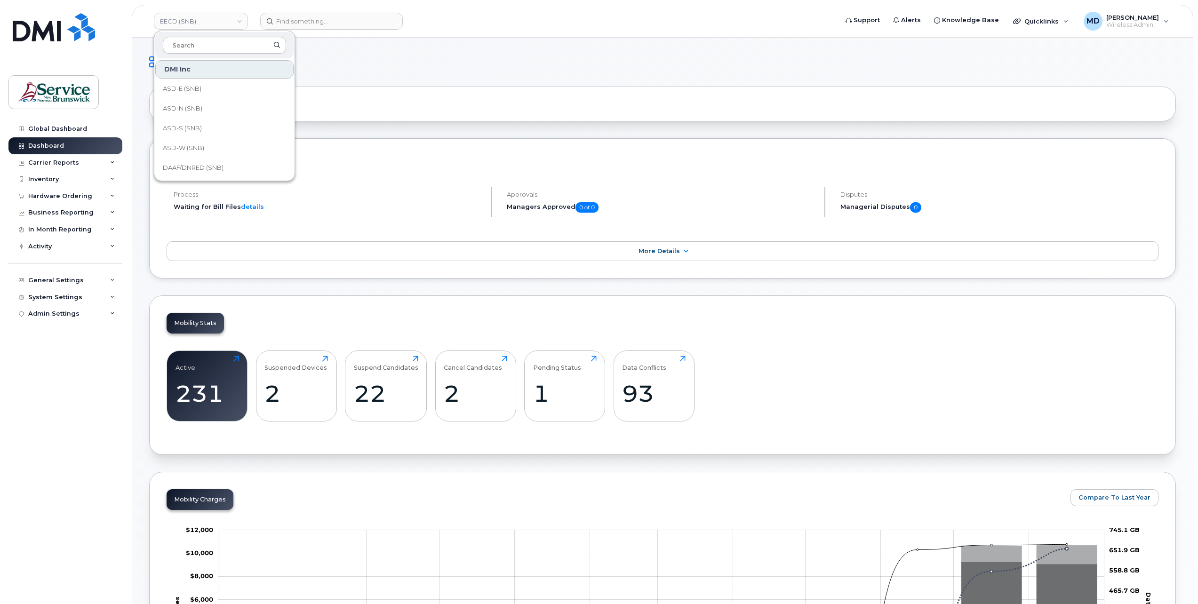
drag, startPoint x: 291, startPoint y: 78, endPoint x: 294, endPoint y: 84, distance: 6.1
click at [294, 88] on div "DMI Inc ASD-E (SNB) ASD-N (SNB) ASD-S (SNB) ASD-W (SNB) DAAF/DNRED (SNB) DH (SN…" at bounding box center [224, 118] width 140 height 118
click at [276, 119] on link "ELG (SNB)" at bounding box center [224, 120] width 138 height 19
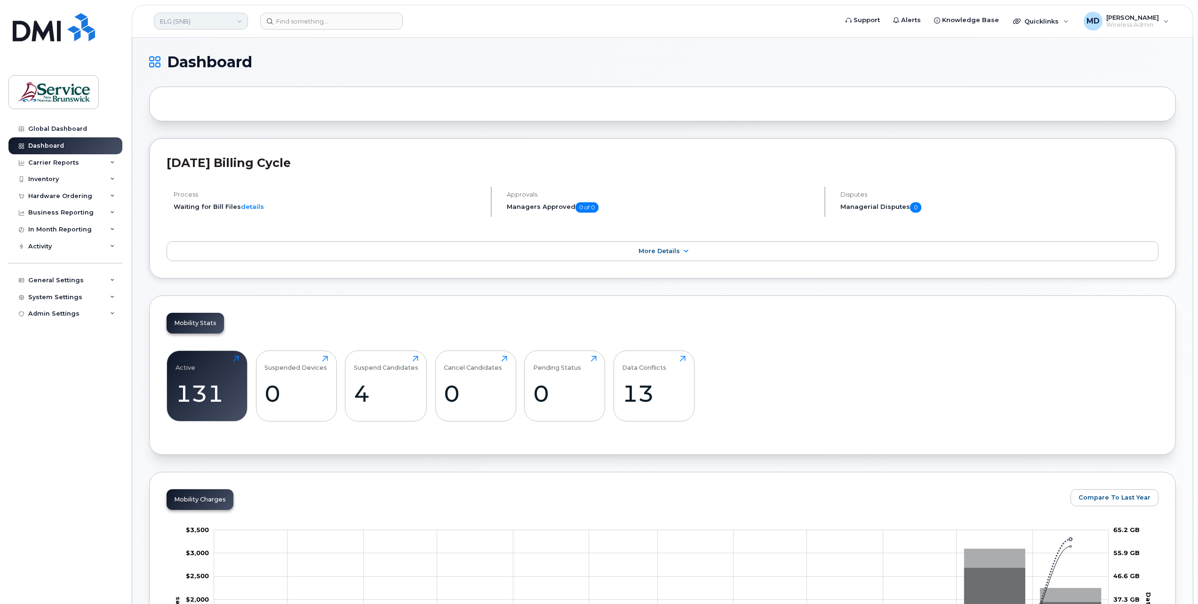
click at [198, 20] on link "ELG (SNB)" at bounding box center [201, 21] width 94 height 17
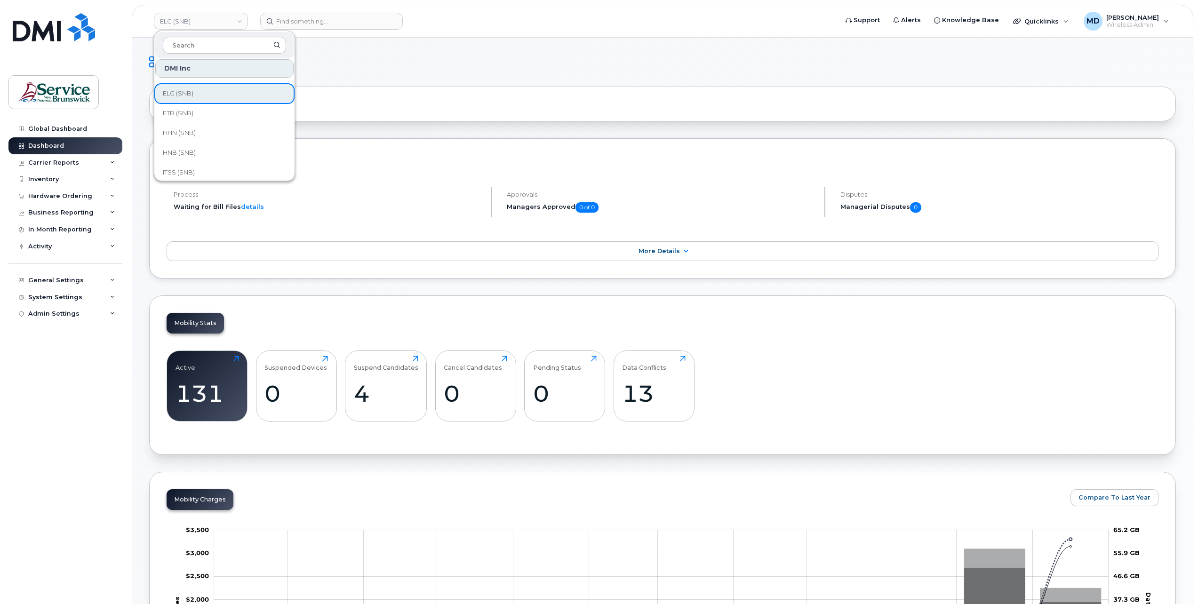
scroll to position [222, 0]
click at [214, 103] on link "FTB (SNB)" at bounding box center [224, 104] width 138 height 19
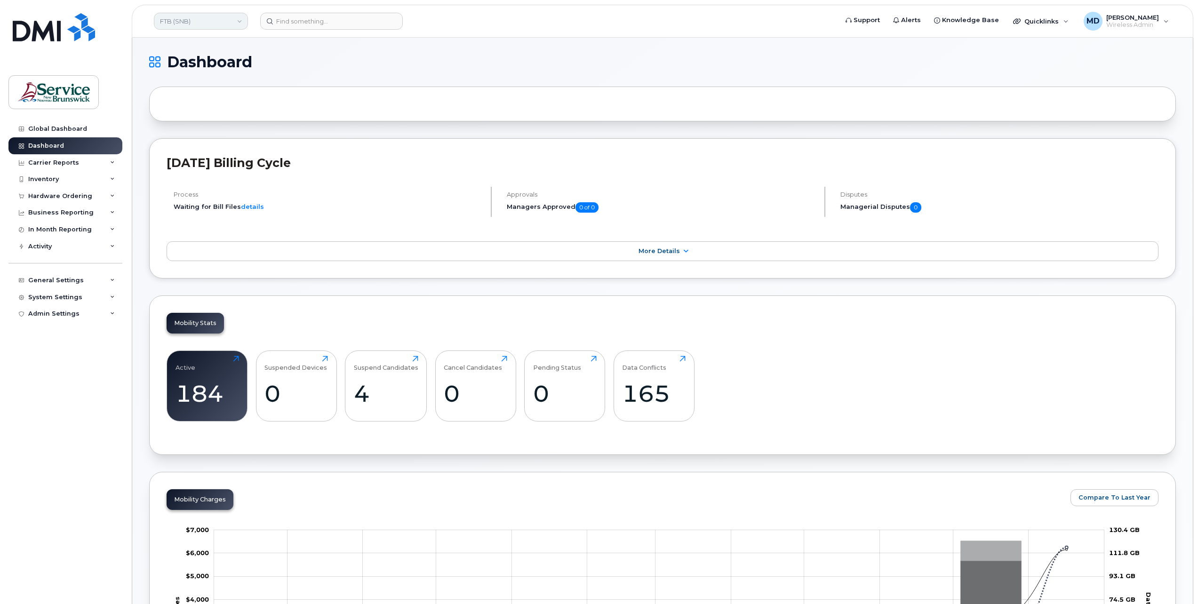
click at [207, 23] on link "FTB (SNB)" at bounding box center [201, 21] width 94 height 17
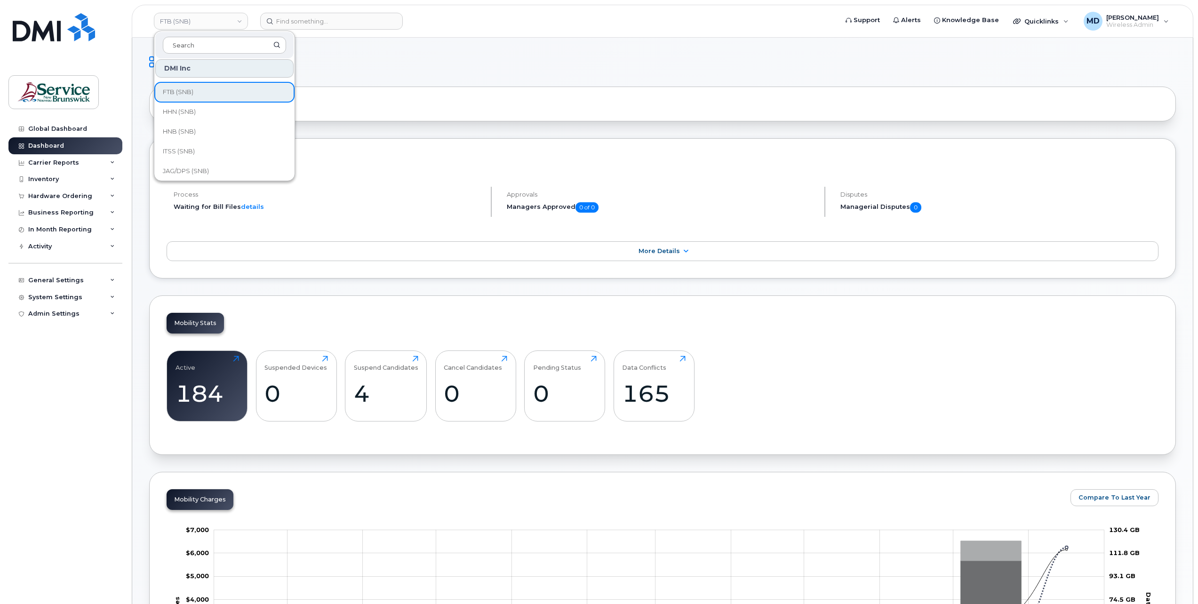
scroll to position [238, 0]
click at [217, 110] on link "HHN (SNB)" at bounding box center [224, 107] width 138 height 19
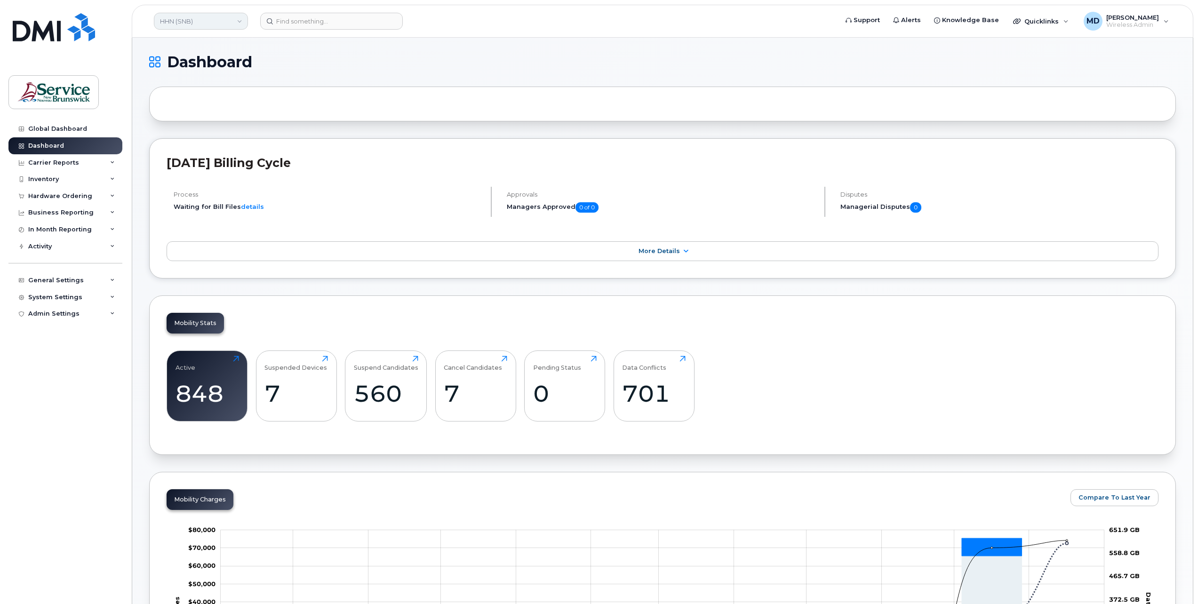
click at [177, 21] on link "HHN (SNB)" at bounding box center [201, 21] width 94 height 17
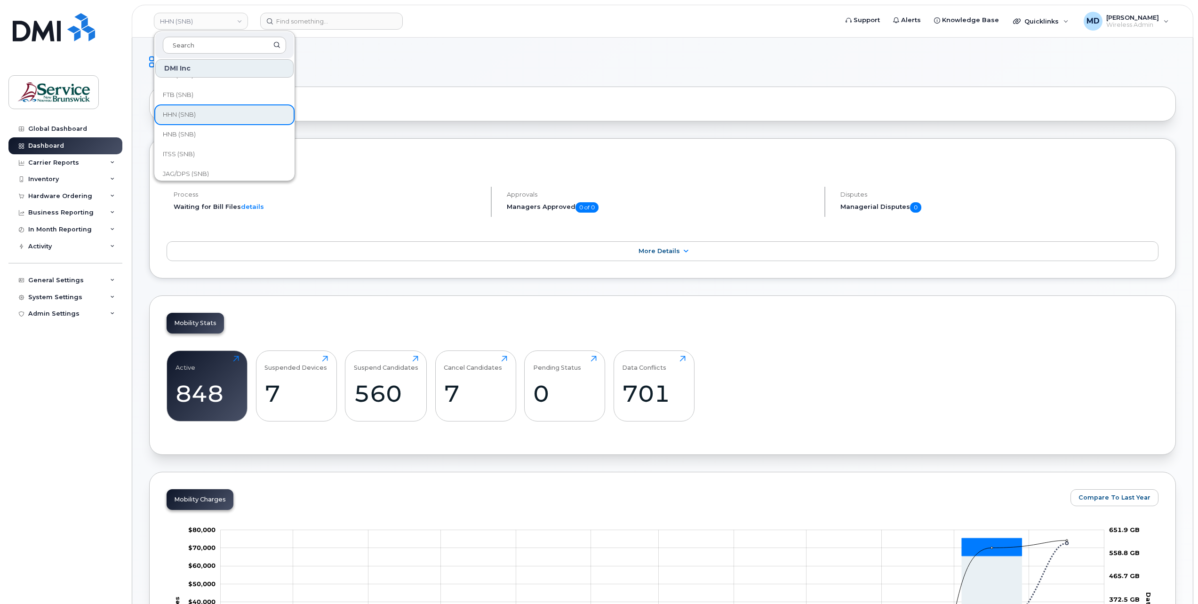
scroll to position [237, 0]
click at [246, 132] on link "HNB (SNB)" at bounding box center [224, 128] width 138 height 19
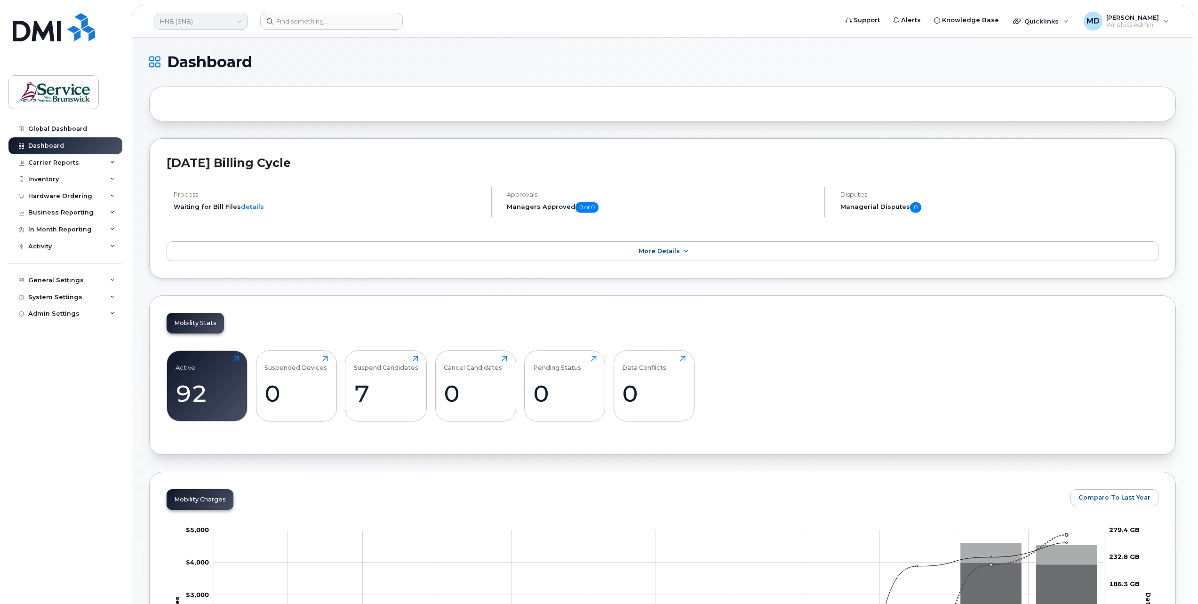
click at [200, 25] on link "HNB (SNB)" at bounding box center [201, 21] width 94 height 17
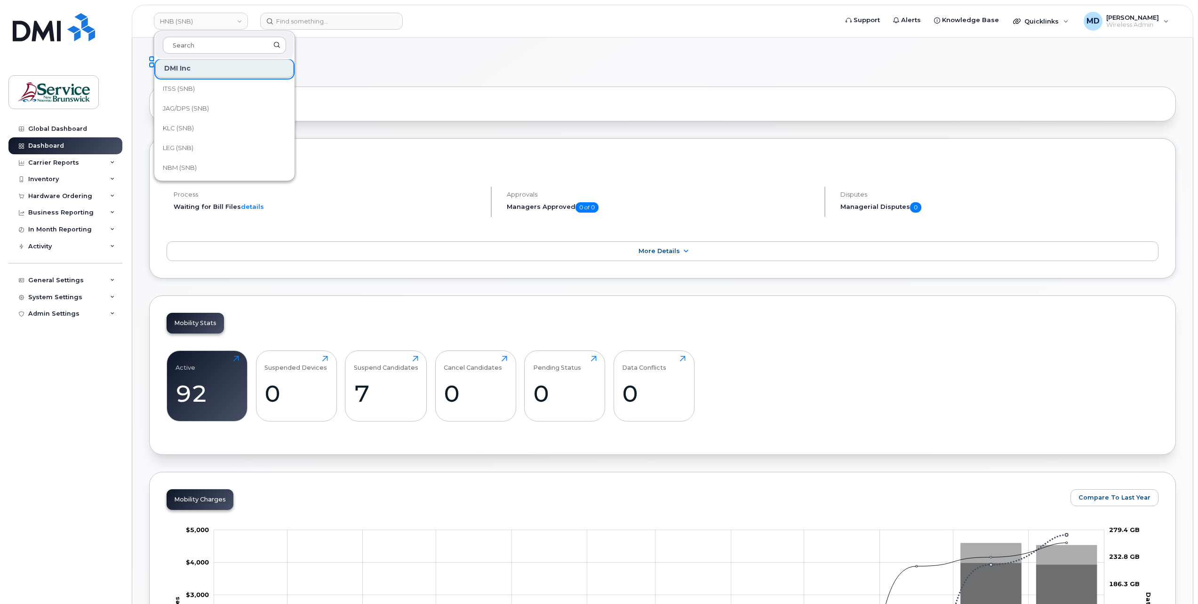
scroll to position [306, 0]
click at [231, 97] on link "JAG/DPS (SNB)" at bounding box center [224, 99] width 138 height 19
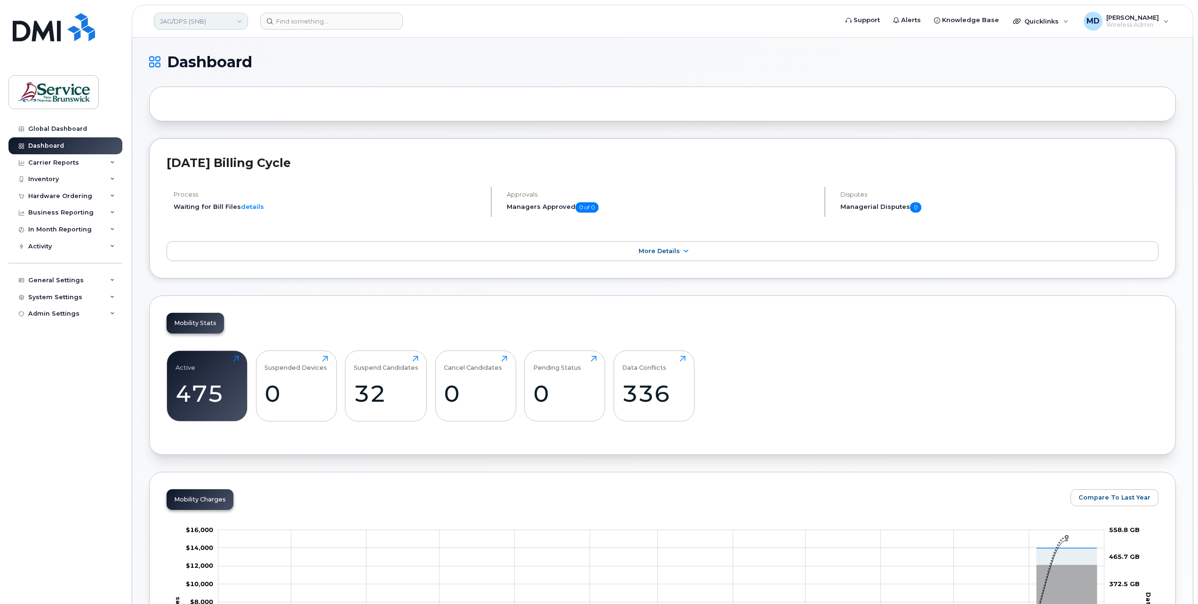
click at [199, 22] on link "JAG/DPS (SNB)" at bounding box center [201, 21] width 94 height 17
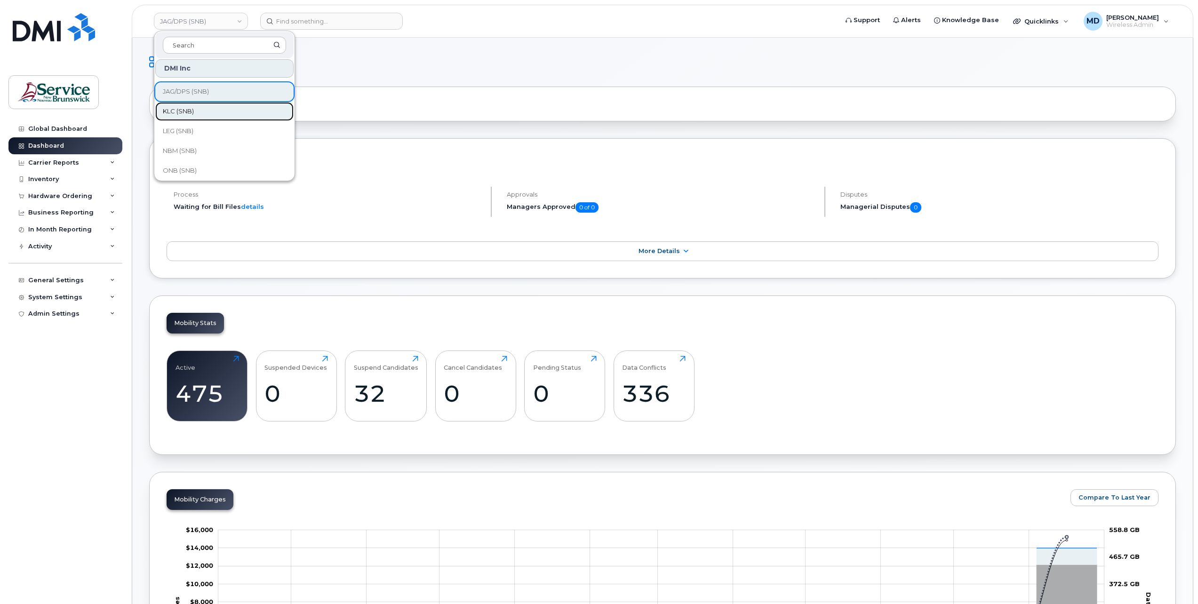
click at [217, 116] on link "KLC (SNB)" at bounding box center [224, 111] width 138 height 19
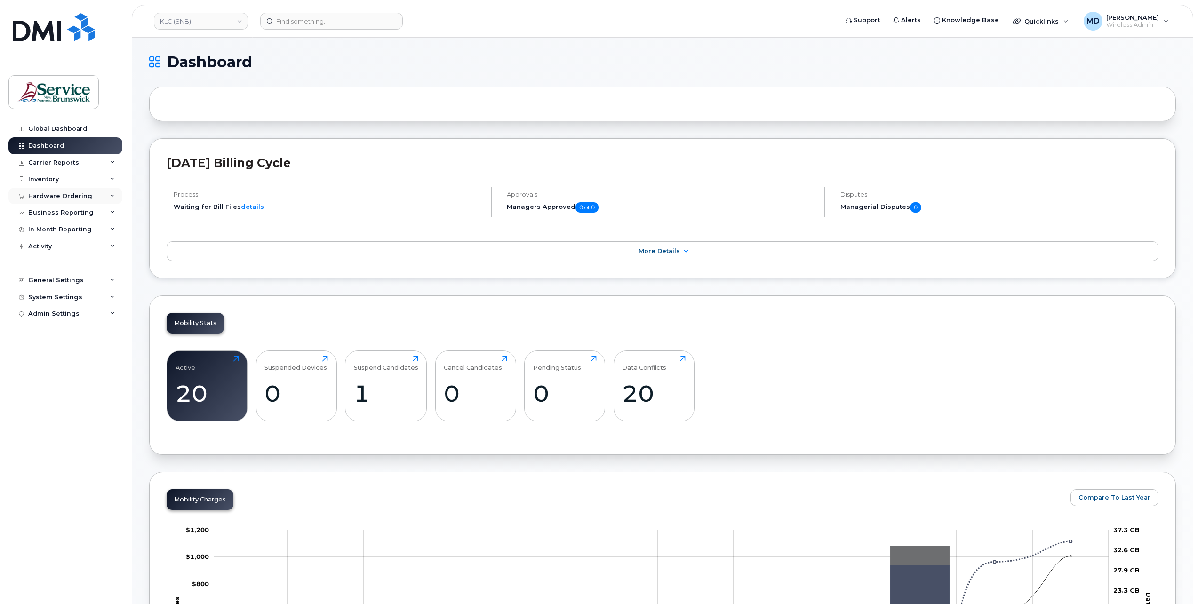
click at [72, 195] on div "Hardware Ordering" at bounding box center [60, 196] width 64 height 8
click at [48, 231] on div "Orders" at bounding box center [43, 231] width 23 height 8
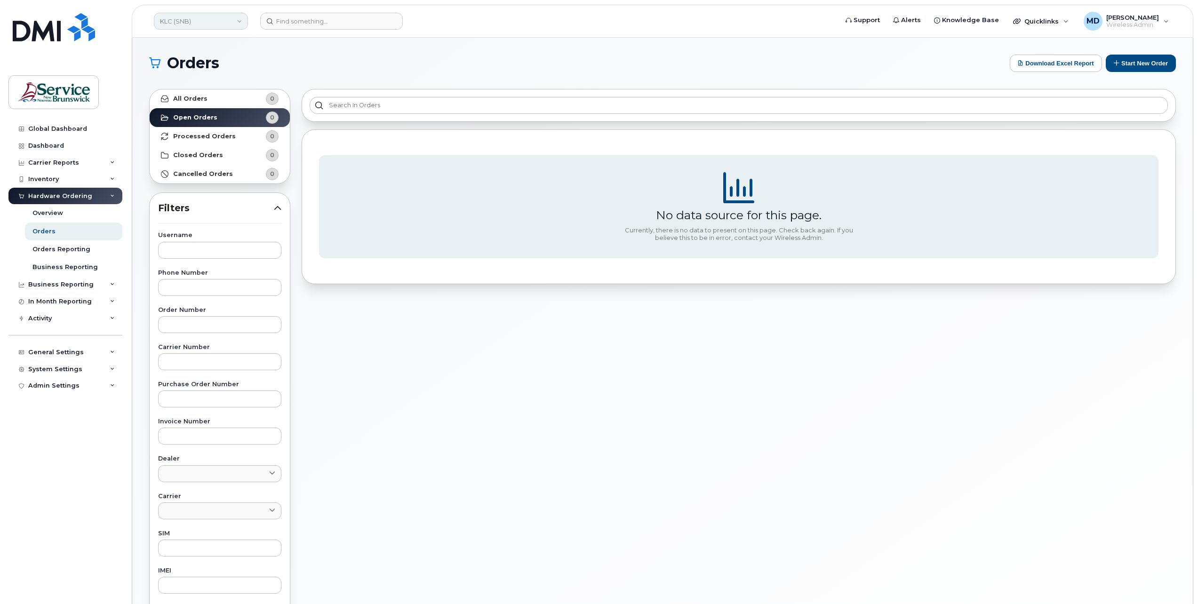
click at [210, 24] on link "KLC (SNB)" at bounding box center [201, 21] width 94 height 17
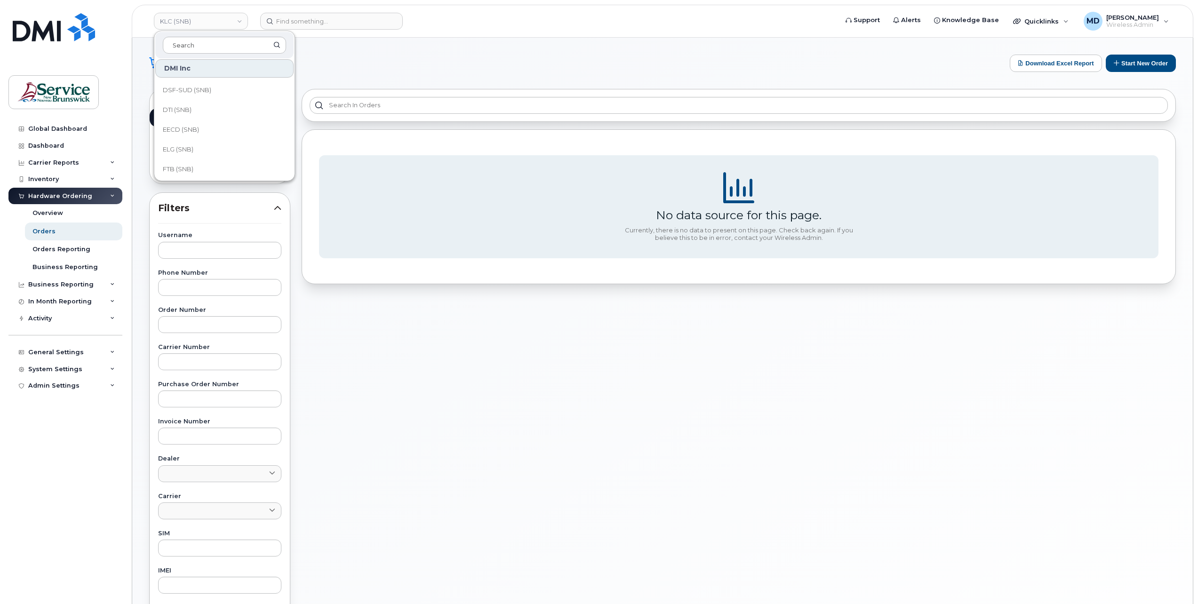
scroll to position [313, 0]
click at [213, 126] on link "LEG (SNB)" at bounding box center [224, 131] width 138 height 19
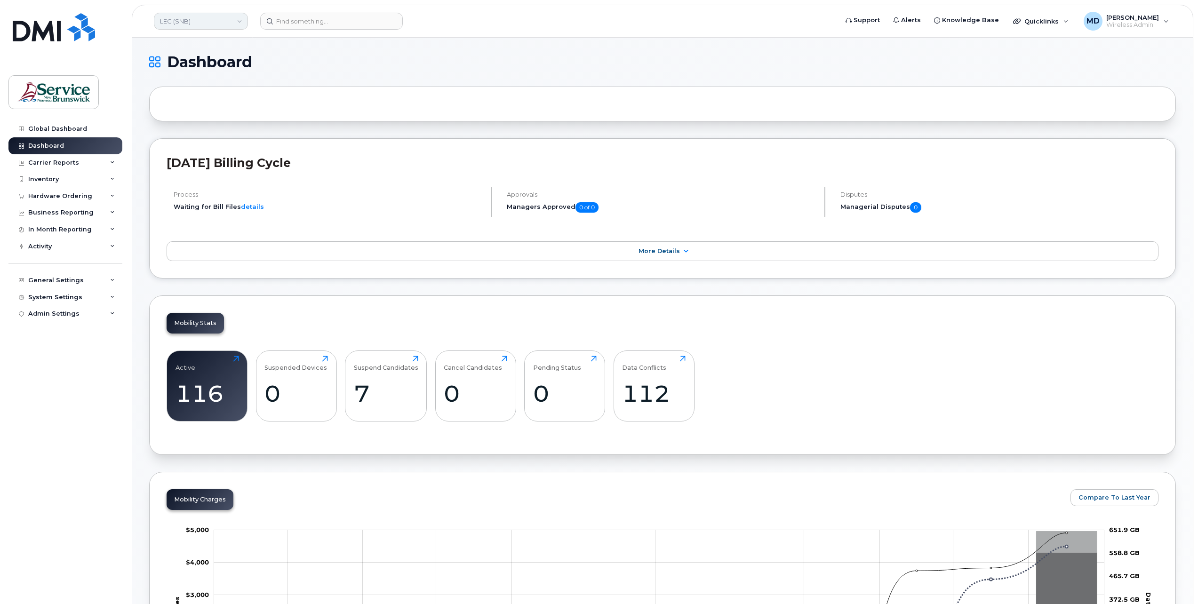
click at [195, 23] on link "LEG (SNB)" at bounding box center [201, 21] width 94 height 17
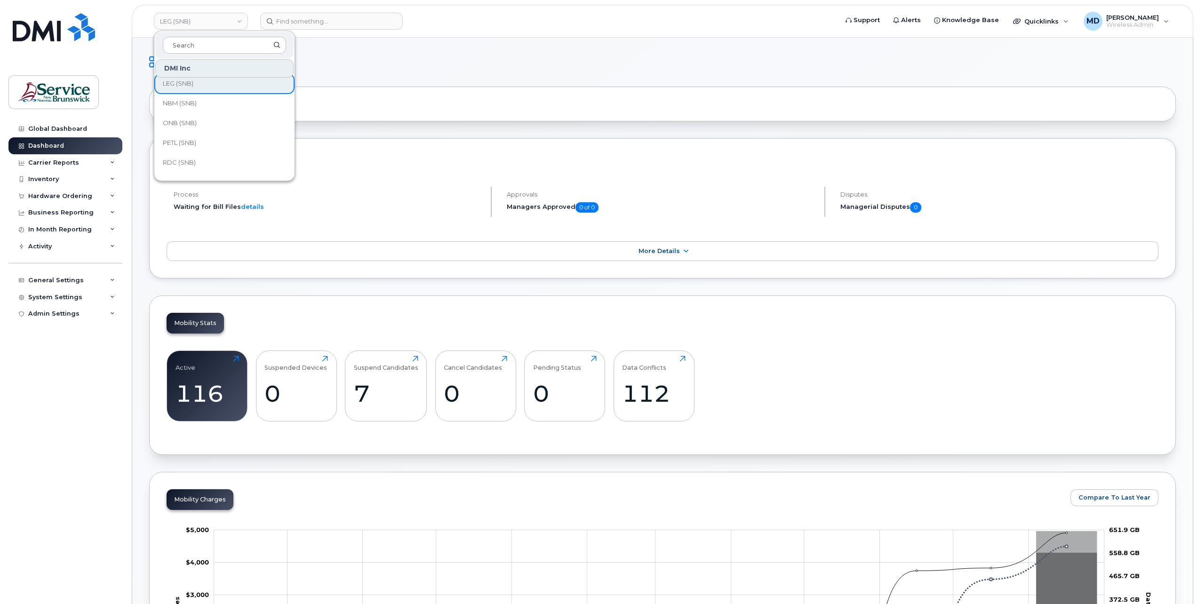
scroll to position [367, 0]
click at [238, 101] on link "NBM (SNB)" at bounding box center [224, 97] width 138 height 19
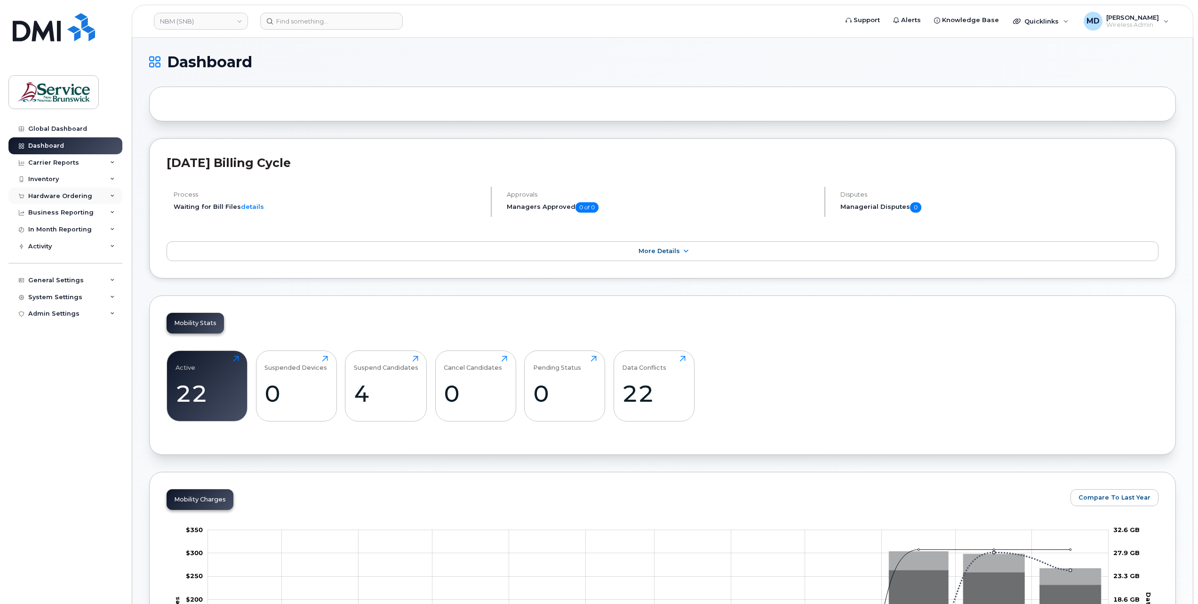
click at [73, 197] on div "Hardware Ordering" at bounding box center [60, 196] width 64 height 8
click at [51, 230] on div "Orders" at bounding box center [43, 231] width 23 height 8
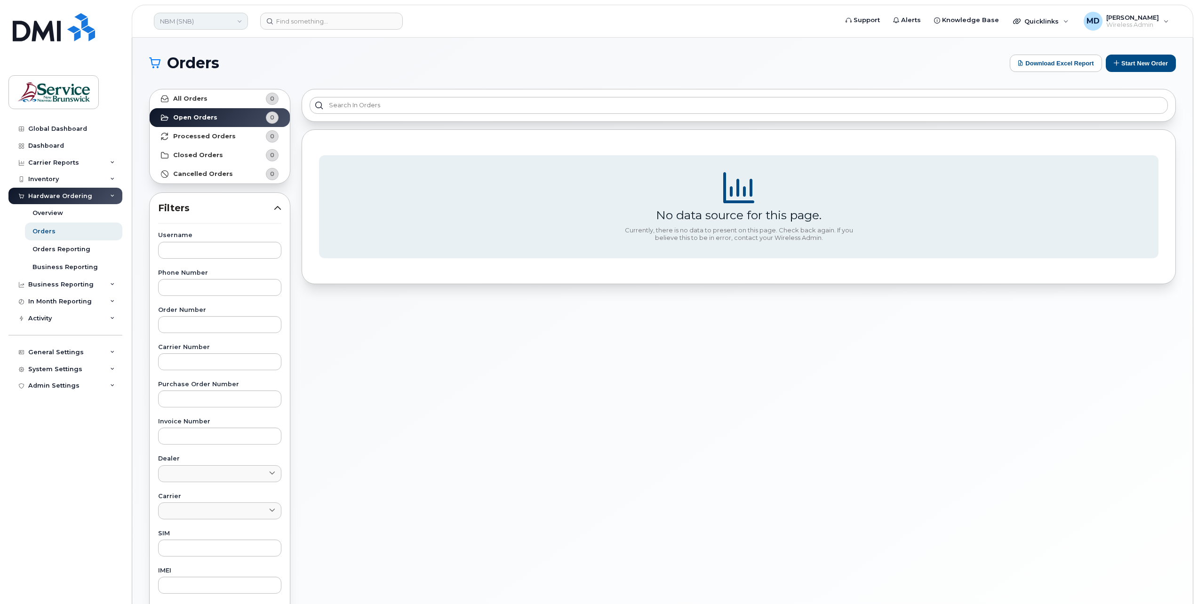
click at [227, 24] on link "NBM (SNB)" at bounding box center [201, 21] width 94 height 17
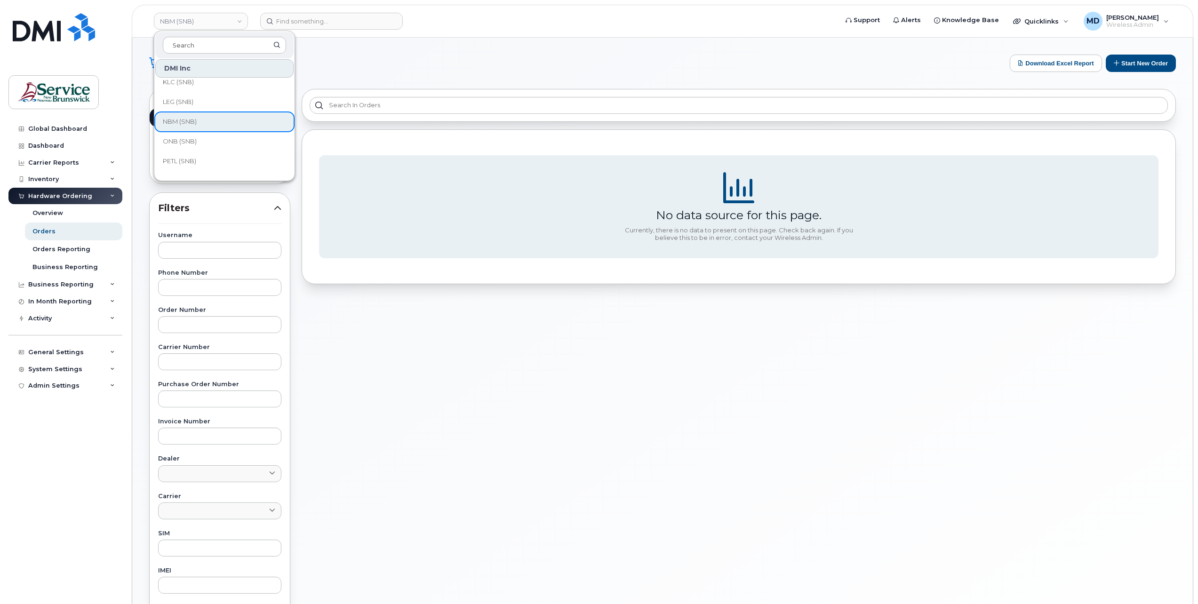
scroll to position [345, 0]
click at [249, 141] on link "ONB (SNB)" at bounding box center [224, 138] width 138 height 19
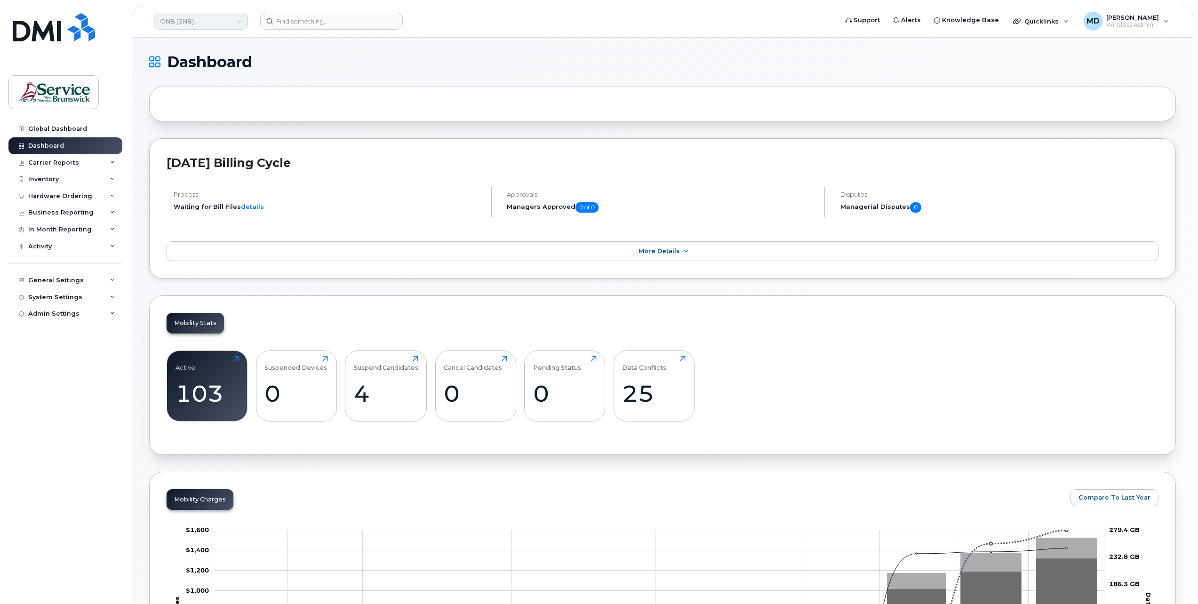
click at [233, 28] on link "ONB (SNB)" at bounding box center [201, 21] width 94 height 17
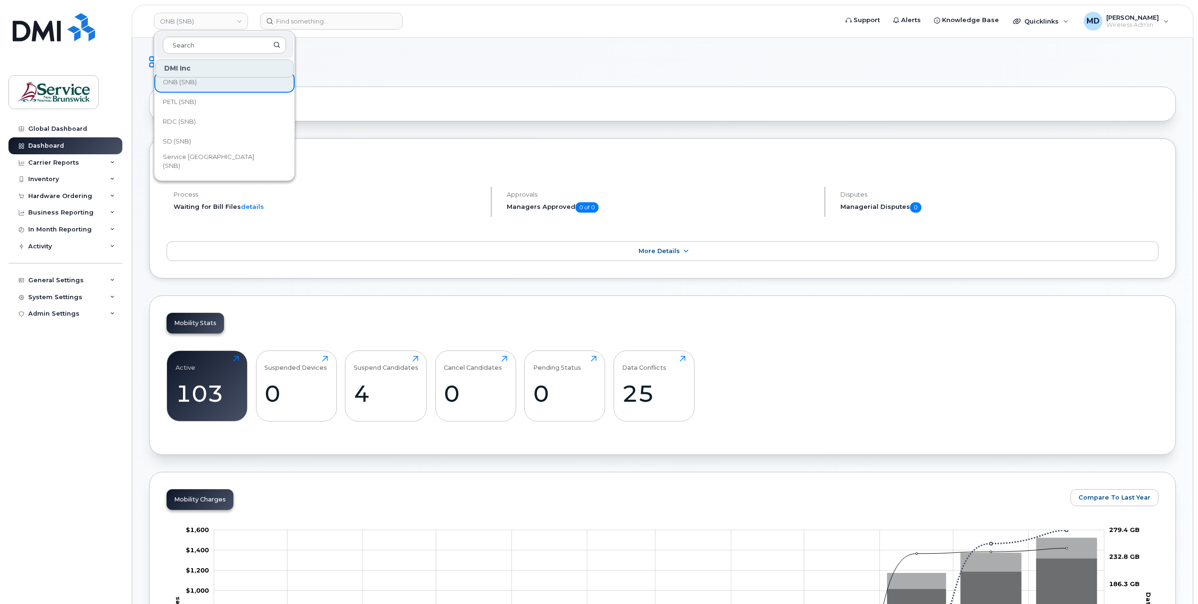
scroll to position [405, 0]
click at [227, 102] on link "PETL (SNB)" at bounding box center [224, 98] width 138 height 19
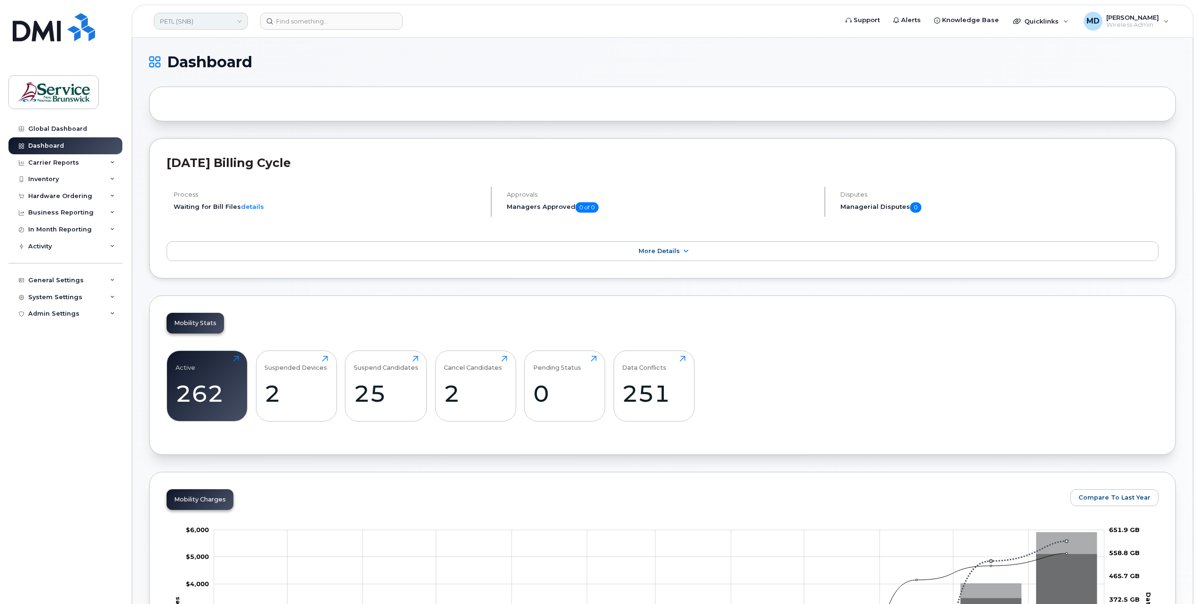
click at [199, 24] on link "PETL (SNB)" at bounding box center [201, 21] width 94 height 17
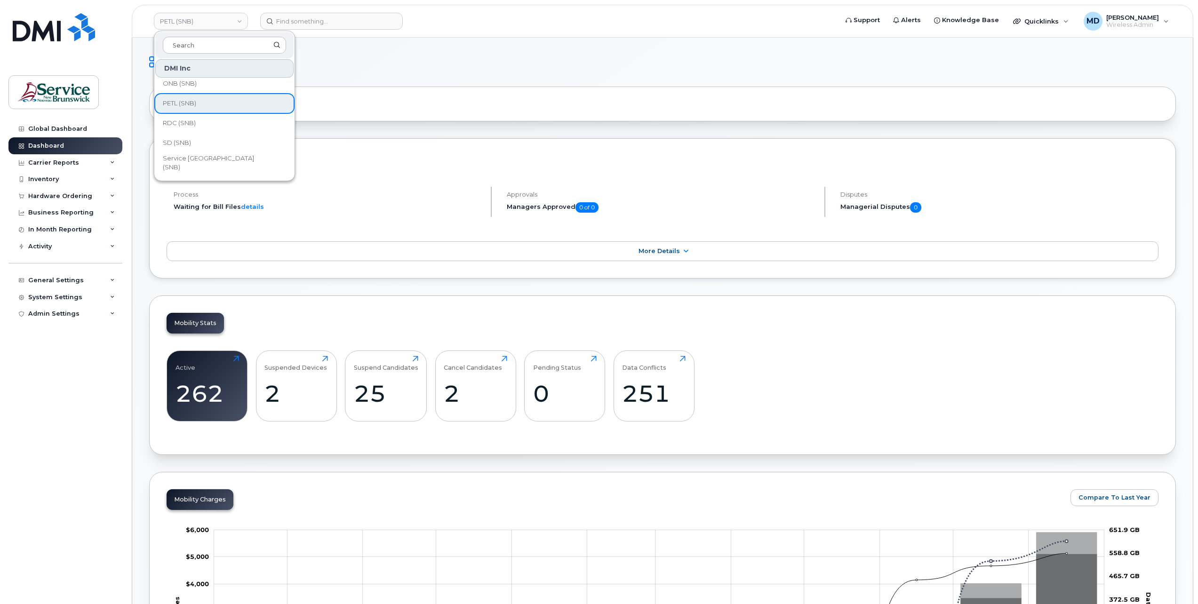
scroll to position [402, 0]
click at [245, 126] on link "RDC (SNB)" at bounding box center [224, 121] width 138 height 19
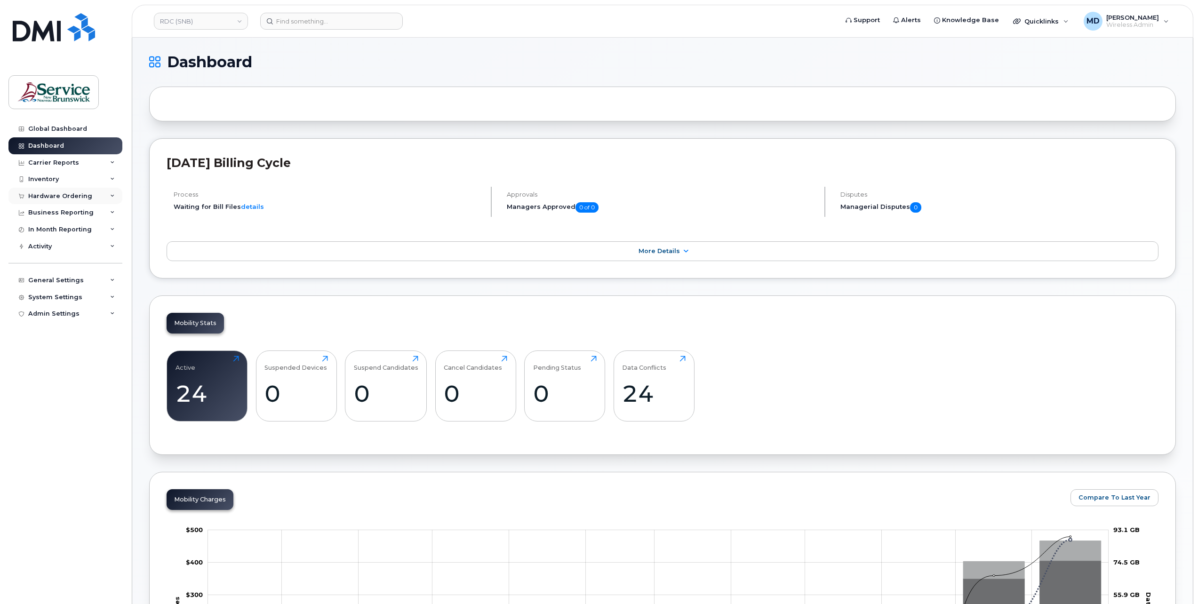
click at [60, 196] on div "Hardware Ordering" at bounding box center [60, 196] width 64 height 8
click at [40, 233] on div "Orders" at bounding box center [43, 231] width 23 height 8
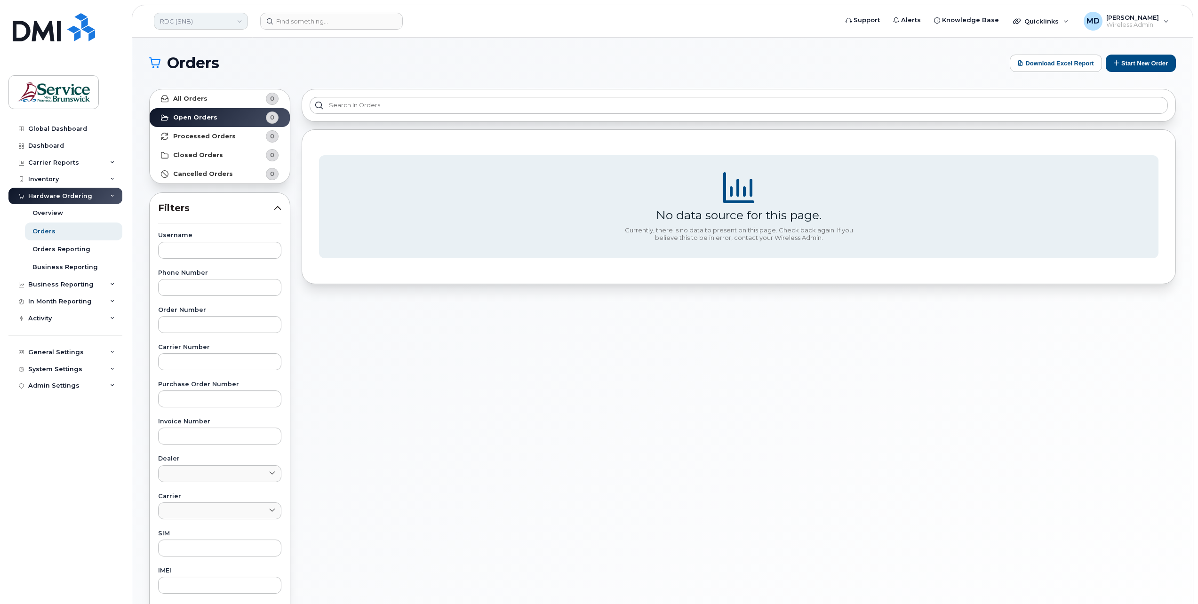
click at [235, 23] on link "RDC (SNB)" at bounding box center [201, 21] width 94 height 17
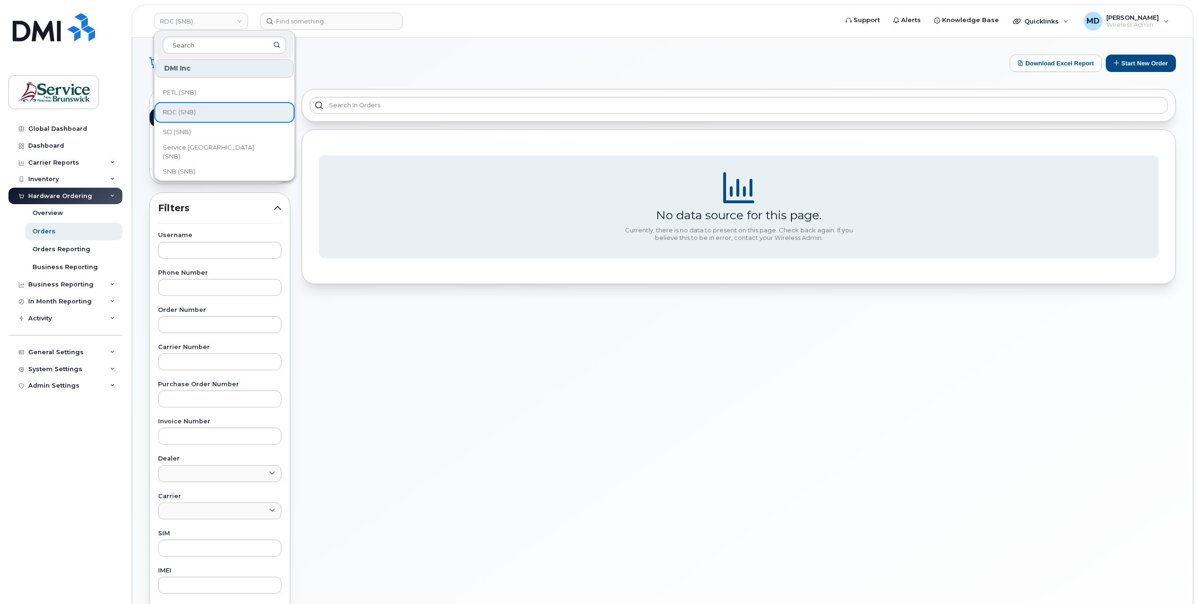
scroll to position [423, 0]
click at [248, 122] on link "SD (SNB)" at bounding box center [224, 120] width 138 height 19
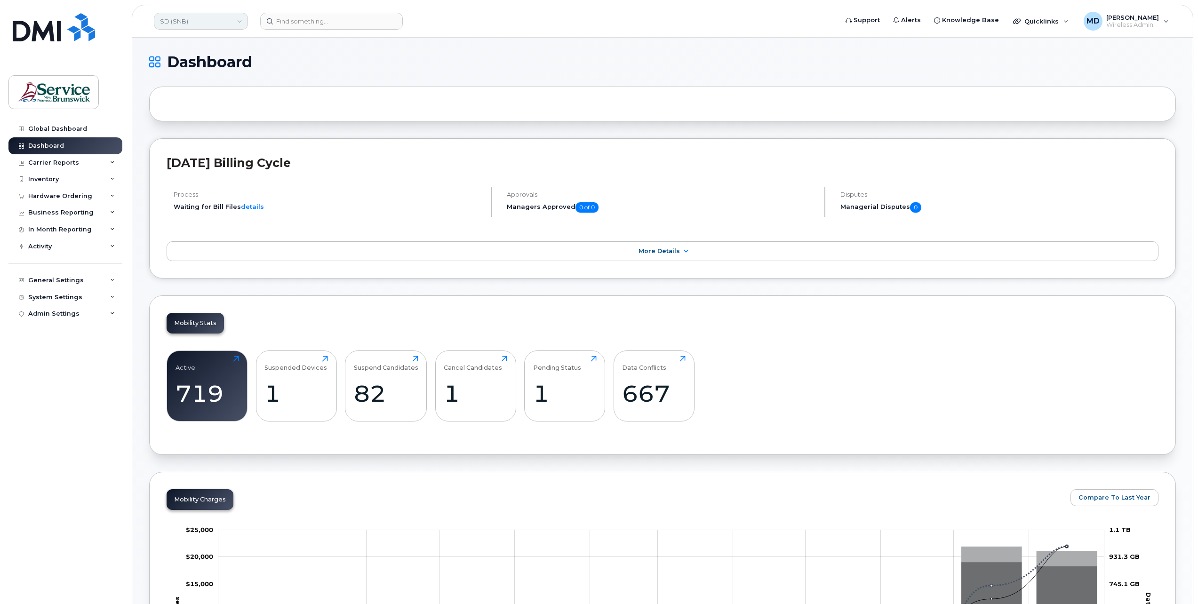
click at [220, 24] on link "SD (SNB)" at bounding box center [201, 21] width 94 height 17
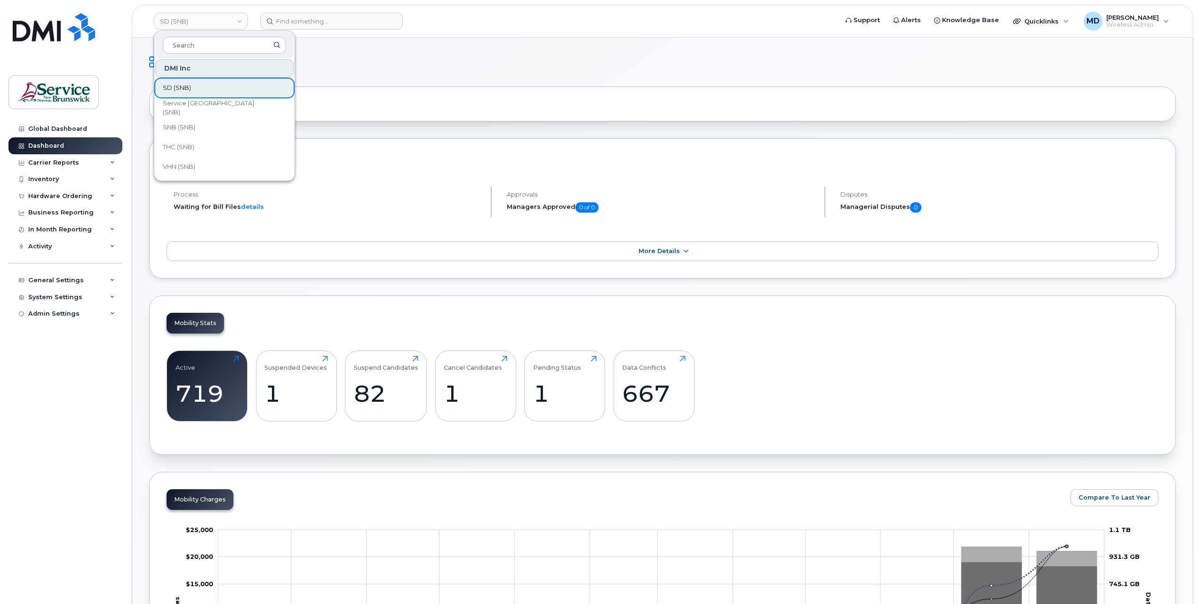
scroll to position [313, 0]
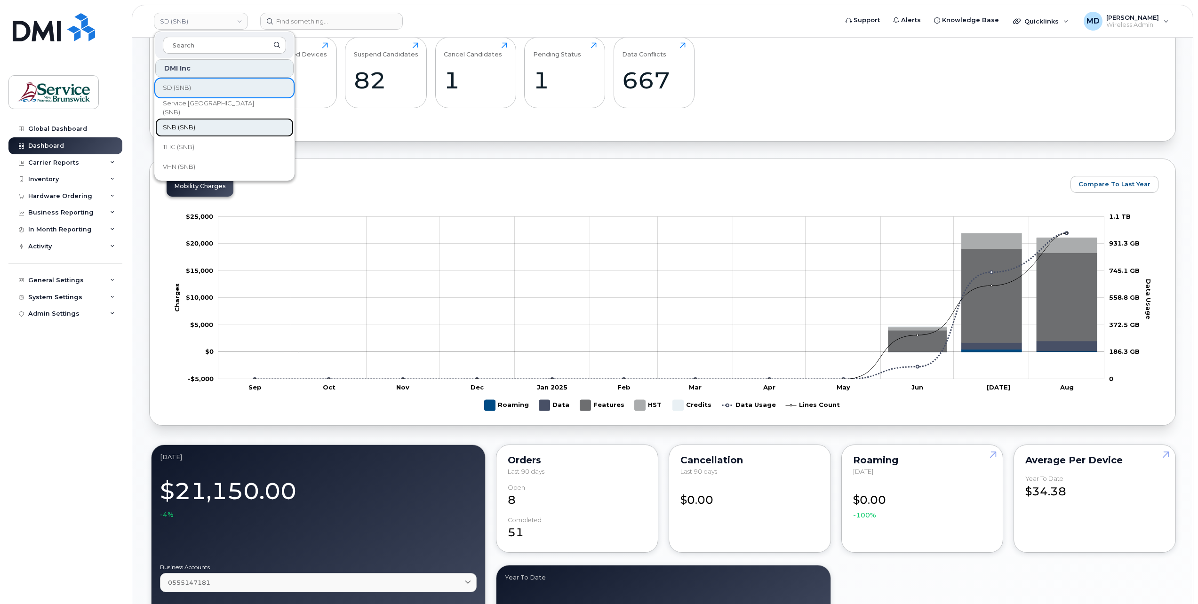
click at [203, 121] on link "SNB (SNB)" at bounding box center [224, 127] width 138 height 19
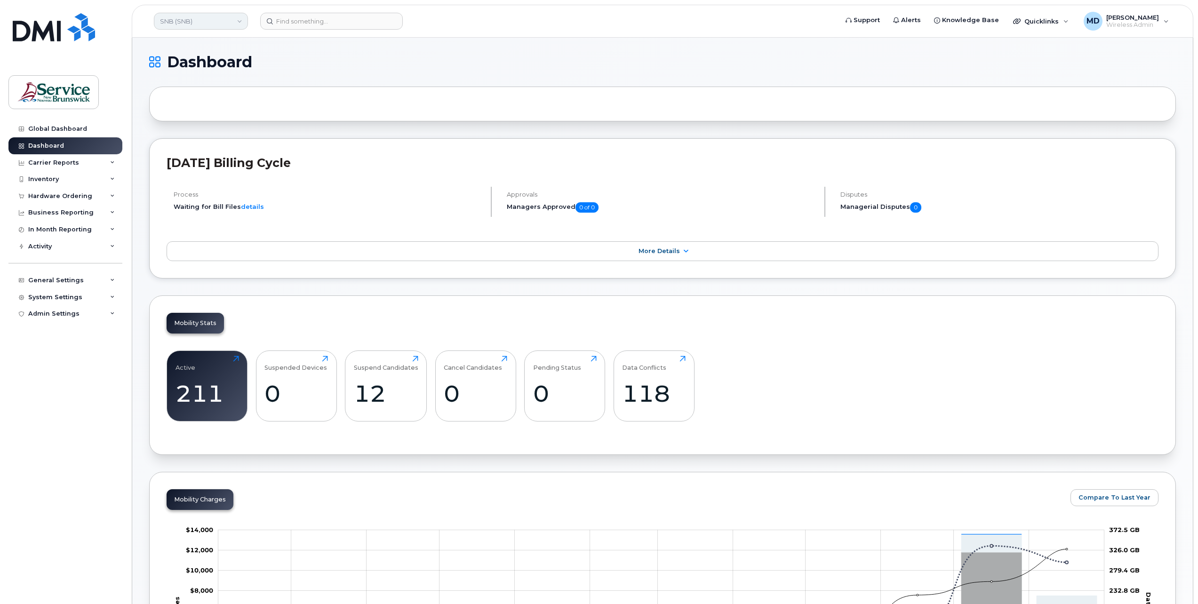
click at [226, 25] on link "SNB (SNB)" at bounding box center [201, 21] width 94 height 17
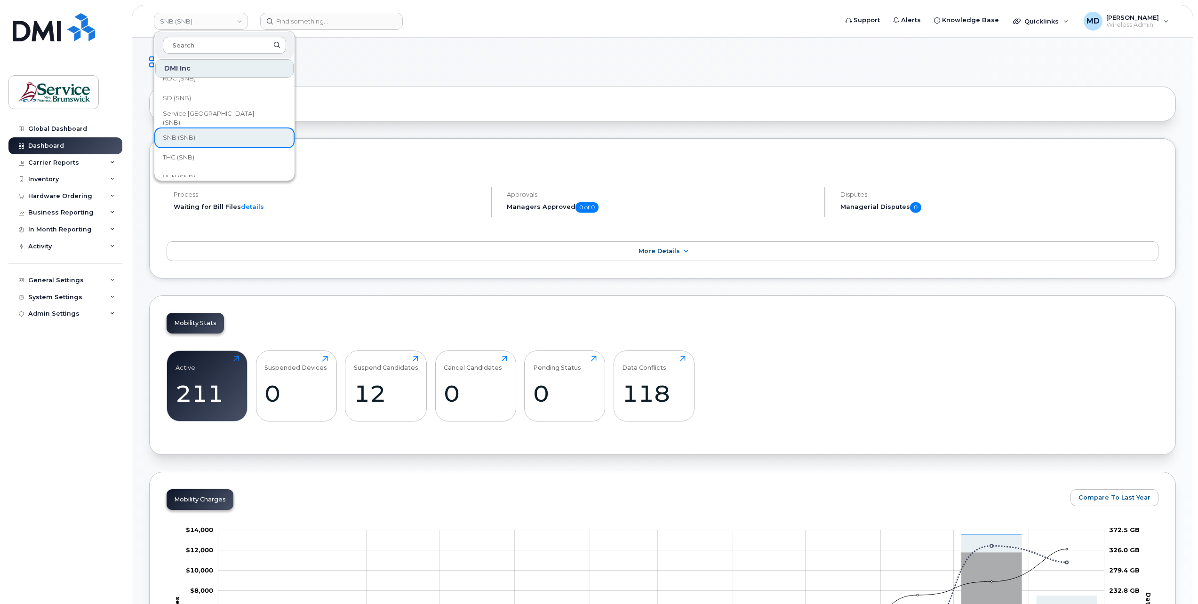
scroll to position [455, 0]
click at [214, 151] on link "THC (SNB)" at bounding box center [224, 147] width 138 height 19
